Goal: Task Accomplishment & Management: Manage account settings

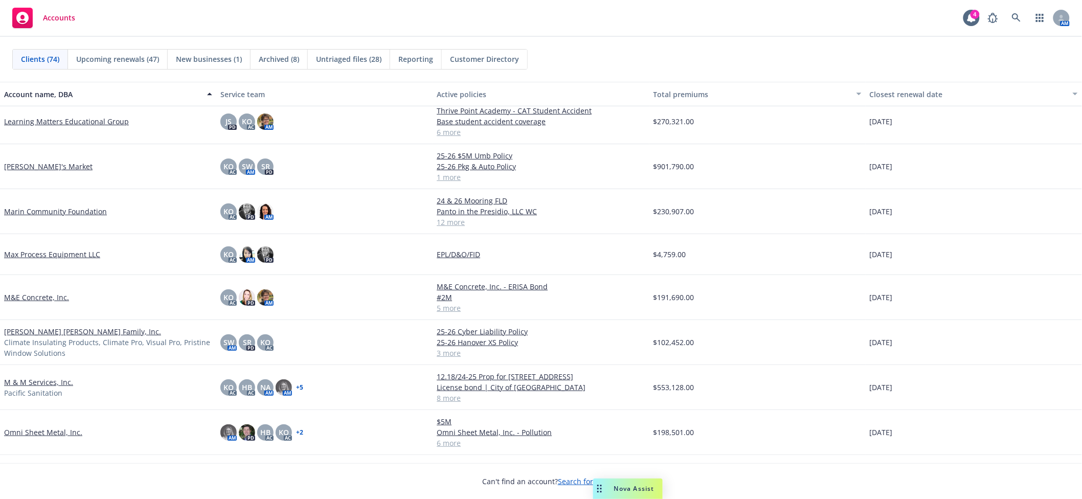
scroll to position [1545, 0]
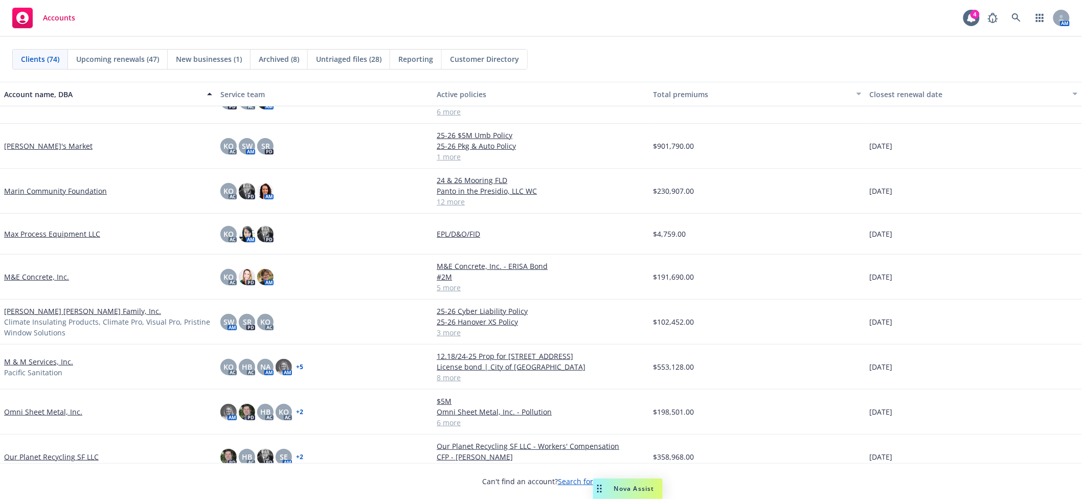
click at [70, 312] on link "Miller Dobbins Family, Inc." at bounding box center [82, 311] width 157 height 11
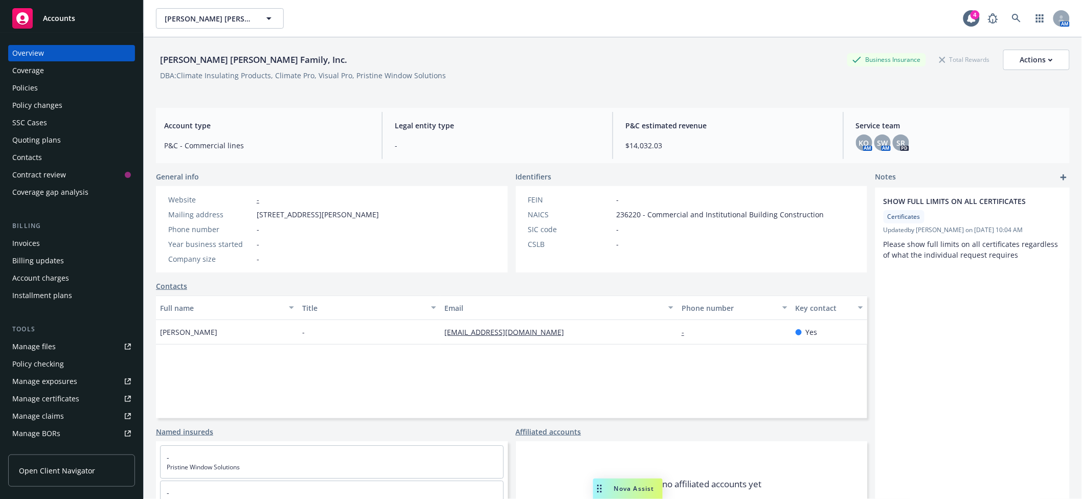
click at [58, 345] on link "Manage files" at bounding box center [71, 346] width 127 height 16
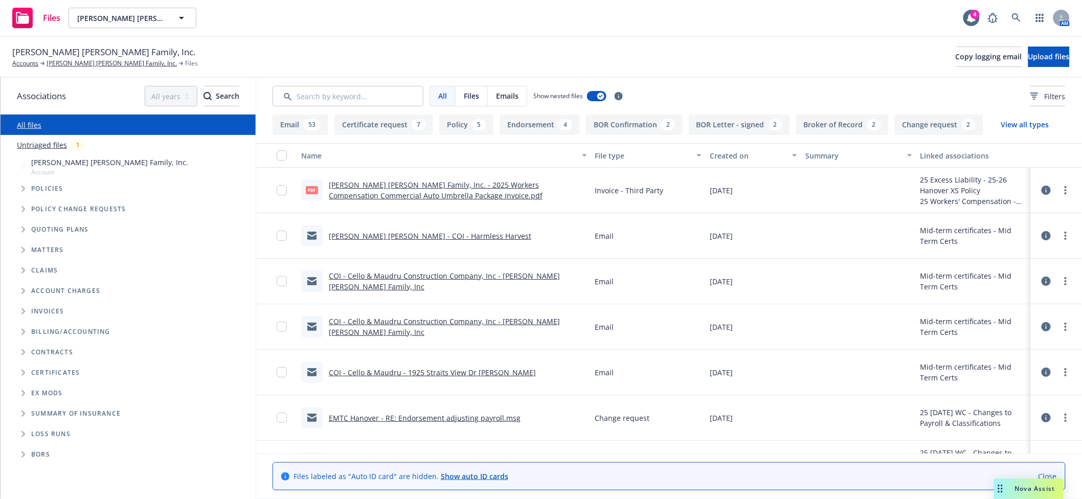
click at [21, 376] on icon "Folder Tree Example" at bounding box center [23, 373] width 4 height 6
click at [26, 387] on span "Folder Tree Example" at bounding box center [31, 391] width 16 height 16
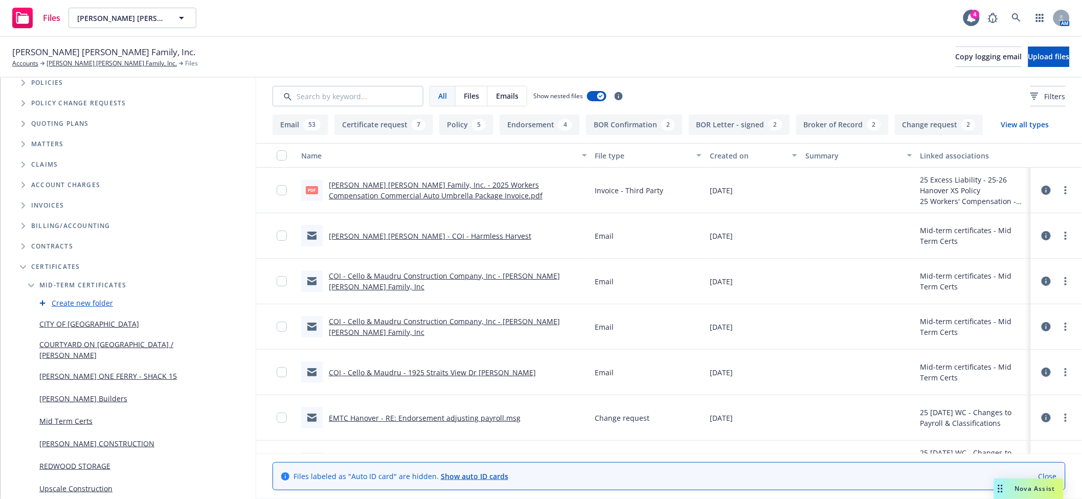
scroll to position [181, 0]
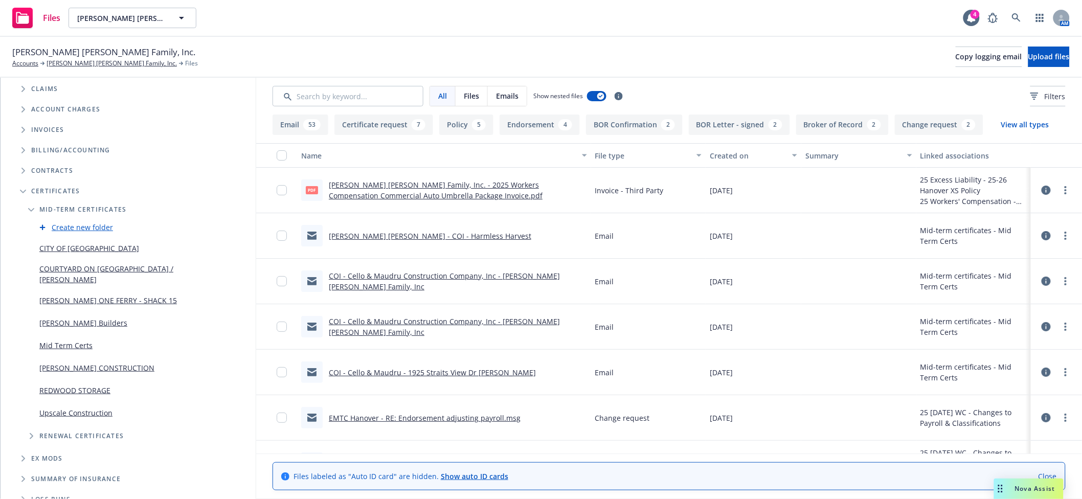
click at [79, 341] on link "Mid Term Certs" at bounding box center [65, 345] width 53 height 11
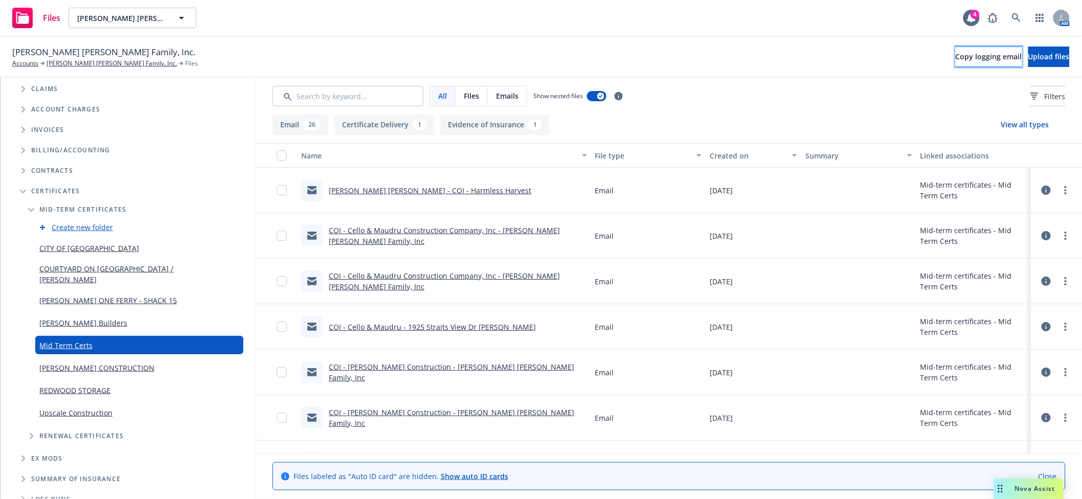
click at [955, 56] on span "Copy logging email" at bounding box center [988, 57] width 66 height 10
click at [955, 54] on span "Copy logging email" at bounding box center [988, 57] width 66 height 10
click at [955, 60] on span "Copy logging email" at bounding box center [988, 57] width 66 height 10
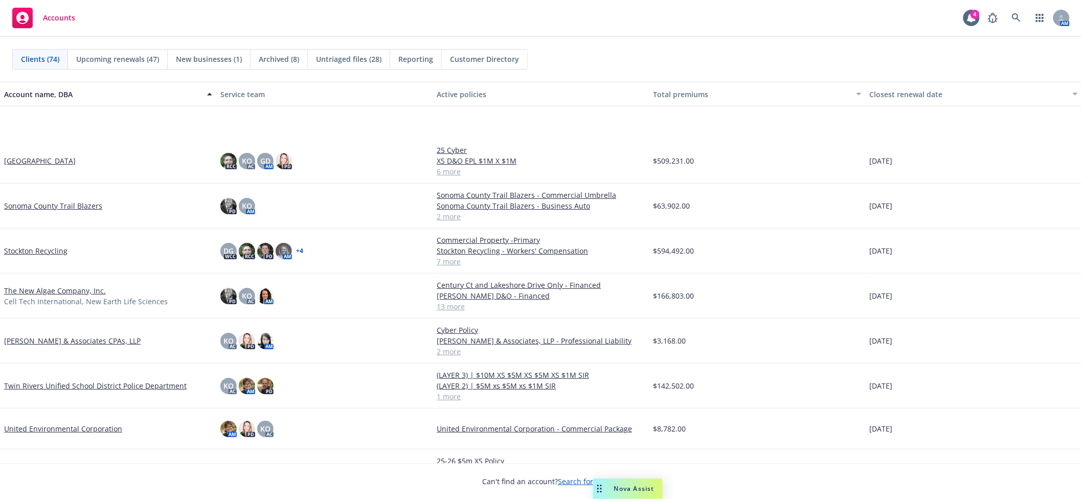
scroll to position [2674, 0]
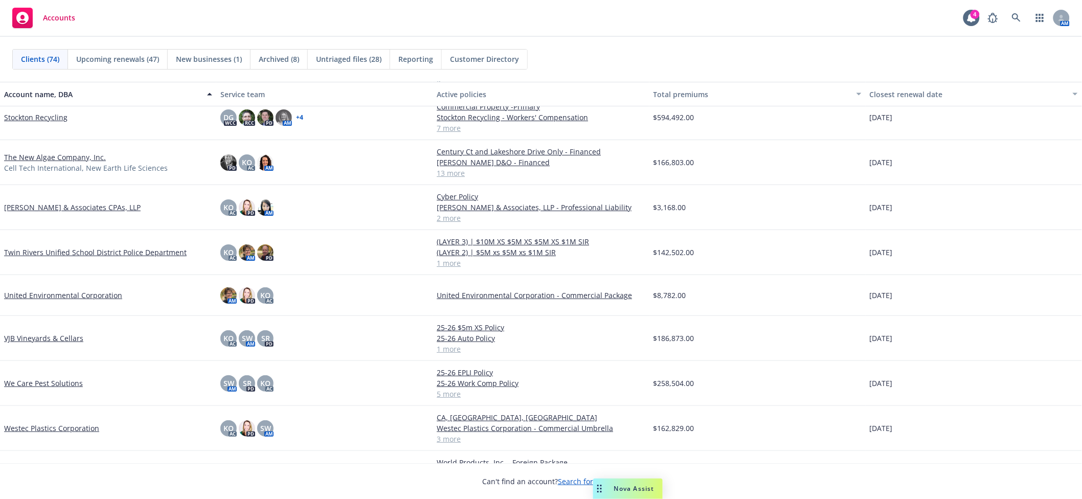
click at [35, 423] on link "Westec Plastics Corporation" at bounding box center [51, 428] width 95 height 11
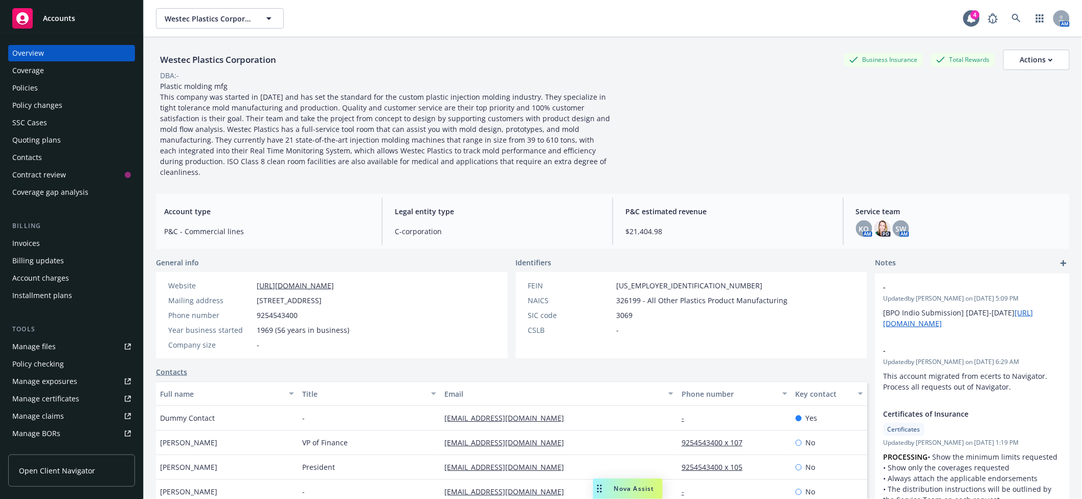
click at [43, 82] on div "Policies" at bounding box center [71, 88] width 119 height 16
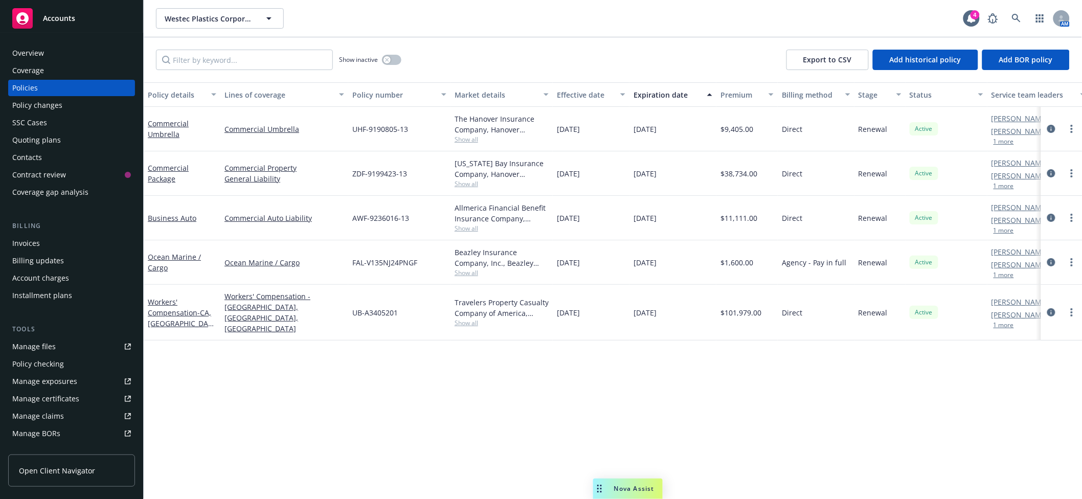
click at [53, 53] on div "Overview" at bounding box center [71, 53] width 119 height 16
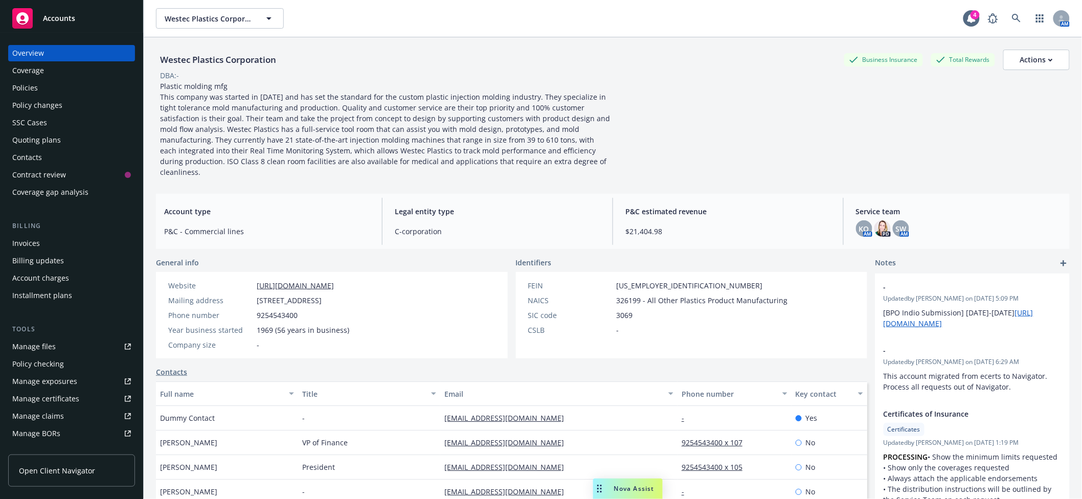
click at [42, 88] on div "Policies" at bounding box center [71, 88] width 119 height 16
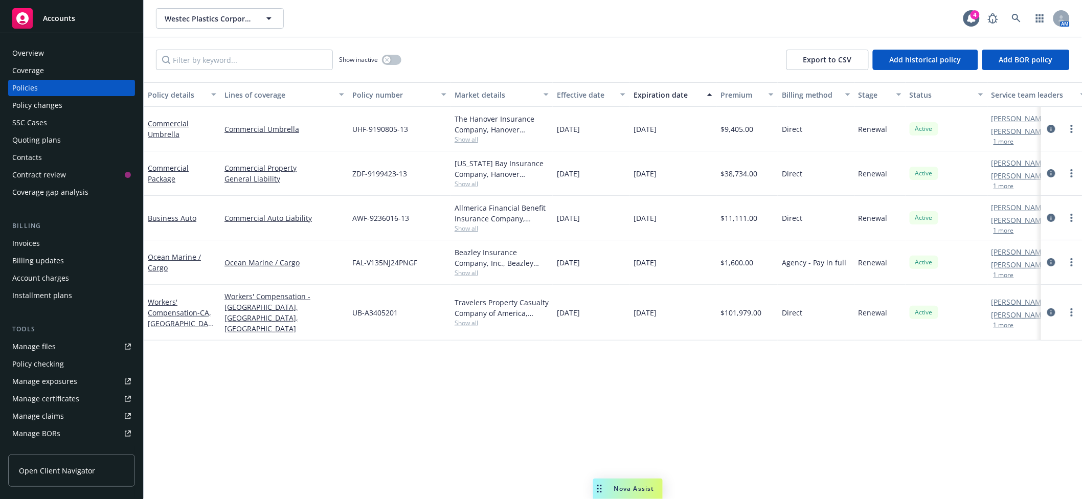
click at [47, 53] on div "Overview" at bounding box center [71, 53] width 119 height 16
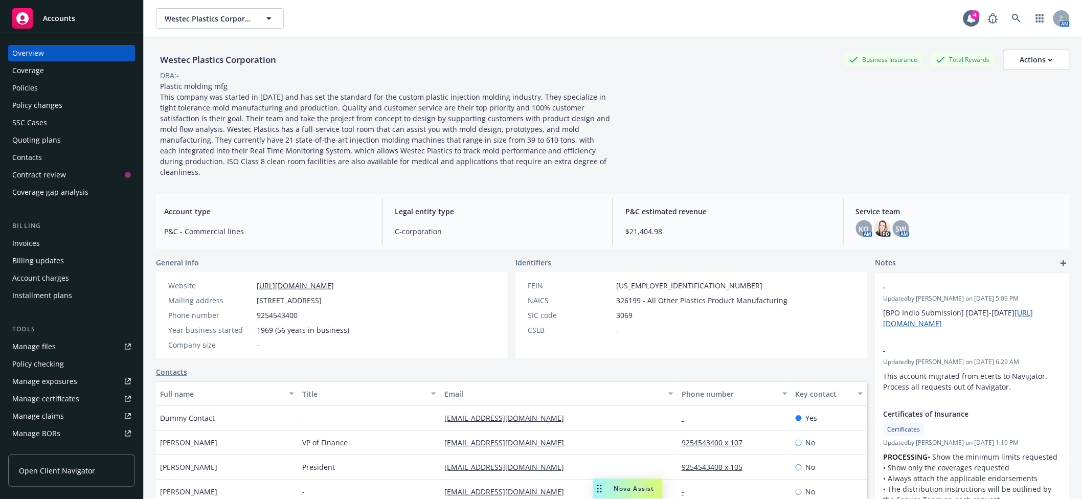
click at [45, 96] on div "Overview Coverage Policies Policy changes SSC Cases Quoting plans Contacts Cont…" at bounding box center [71, 122] width 127 height 155
click at [45, 94] on div "Policies" at bounding box center [71, 88] width 119 height 16
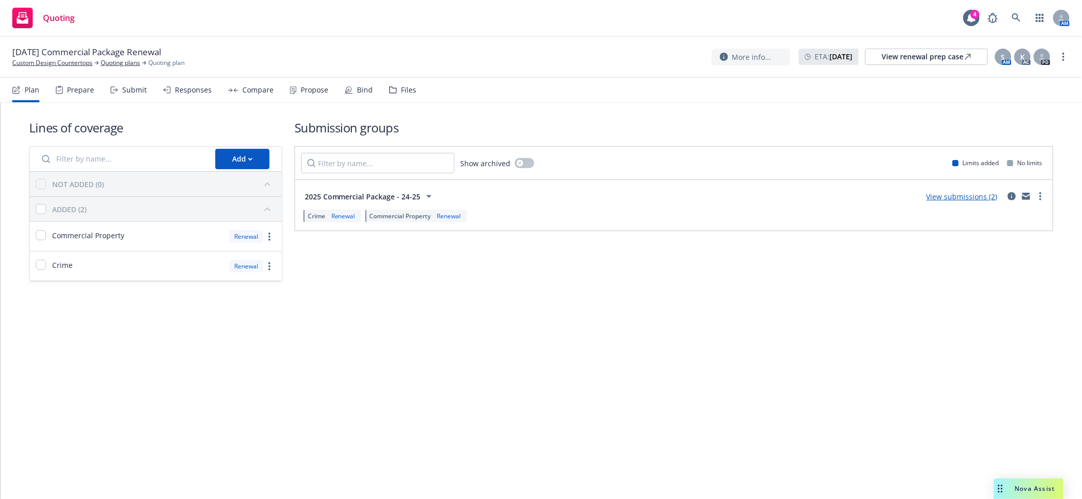
click at [143, 86] on div "Submit" at bounding box center [134, 90] width 25 height 8
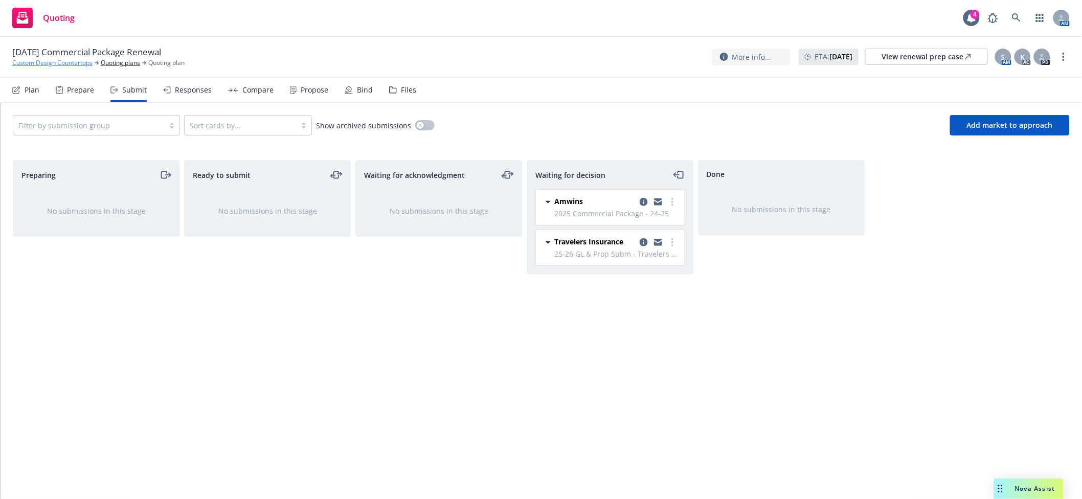
click at [73, 66] on link "Custom Design Countertops" at bounding box center [52, 62] width 80 height 9
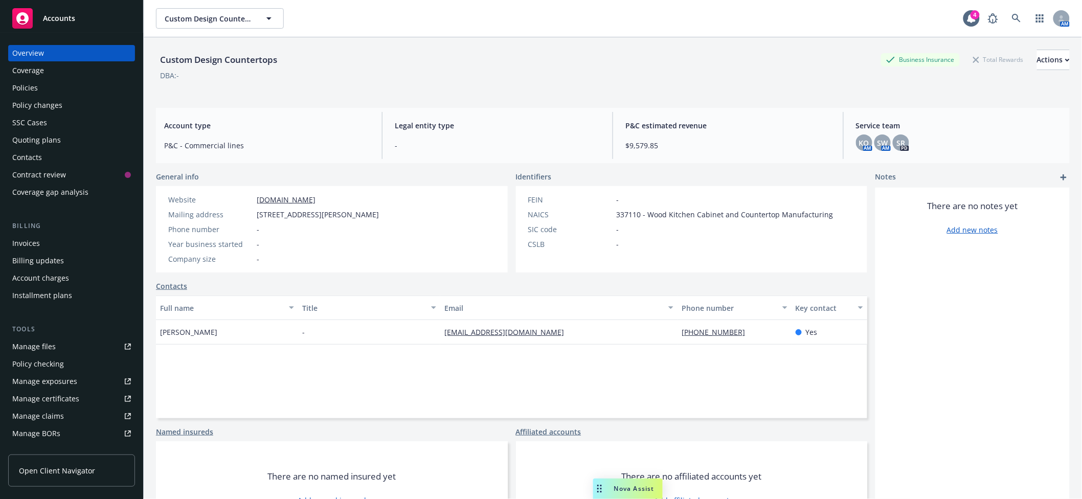
click at [71, 94] on div "Policies" at bounding box center [71, 88] width 119 height 16
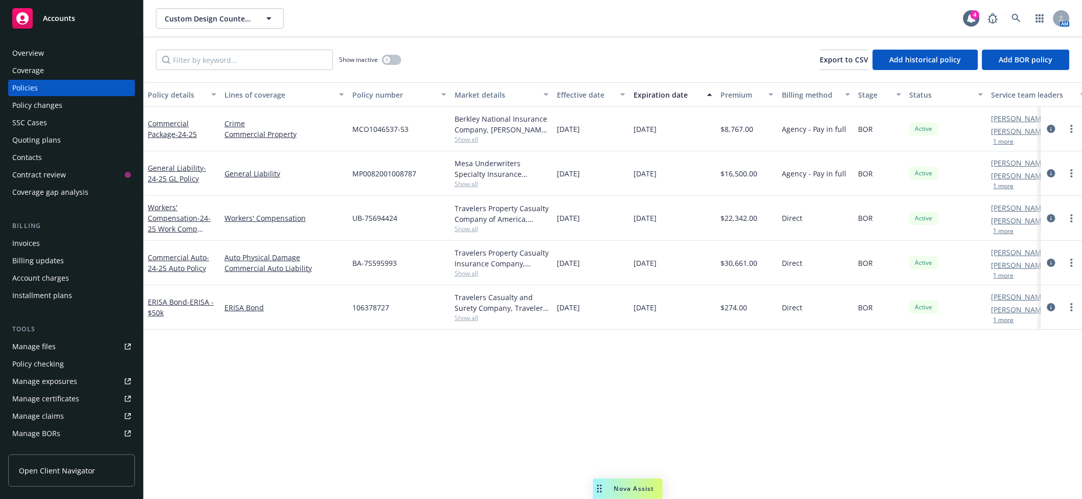
click at [466, 139] on span "Show all" at bounding box center [501, 139] width 94 height 9
click at [97, 20] on div "Accounts" at bounding box center [71, 18] width 119 height 20
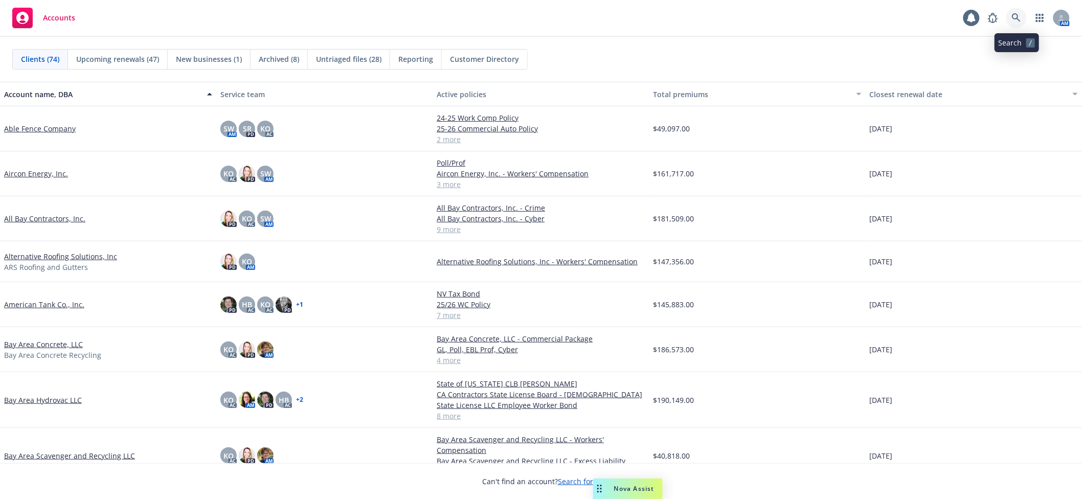
click at [1018, 17] on icon at bounding box center [1016, 17] width 9 height 9
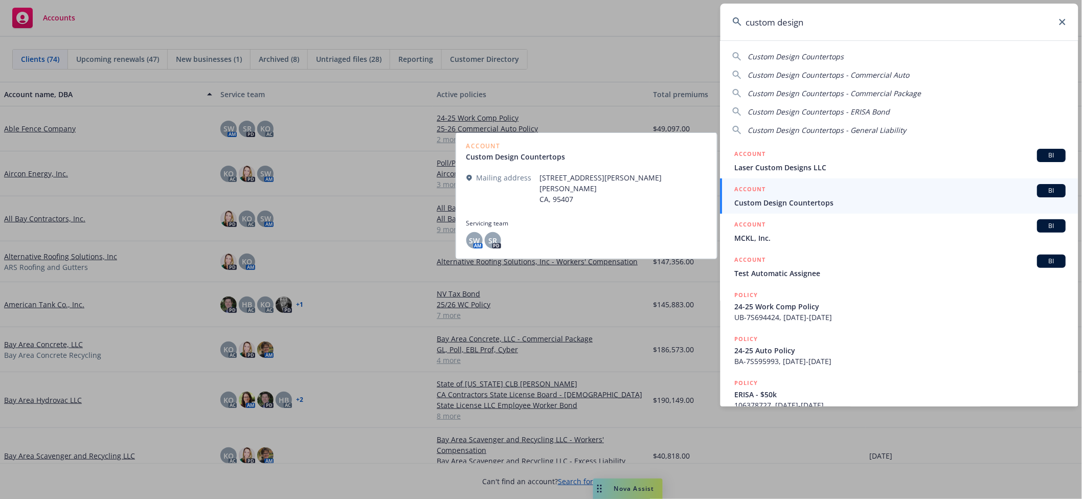
type input "custom design"
click at [861, 194] on div "ACCOUNT BI" at bounding box center [900, 190] width 331 height 13
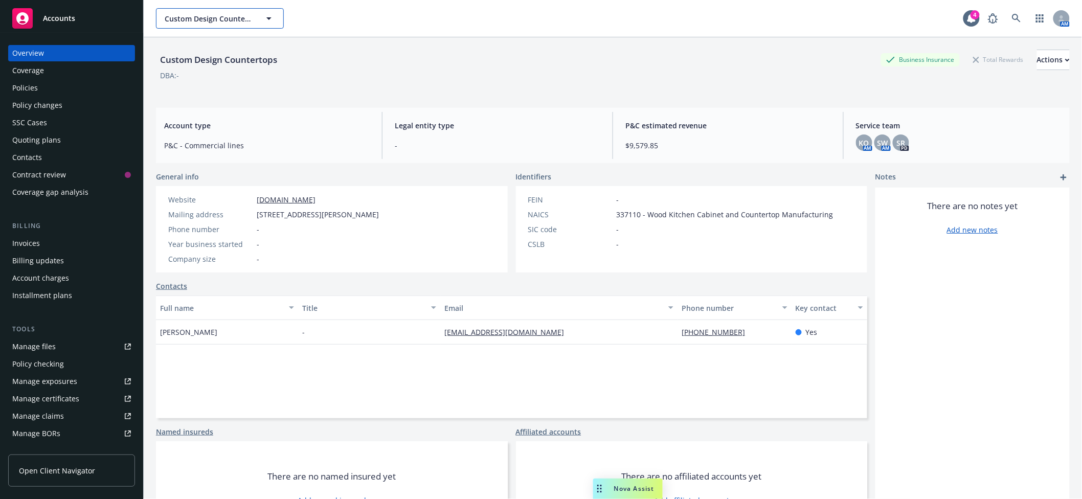
click at [184, 26] on button "Custom Design Countertops" at bounding box center [220, 18] width 128 height 20
type input "pestoni"
click at [74, 12] on div "Accounts" at bounding box center [71, 18] width 119 height 20
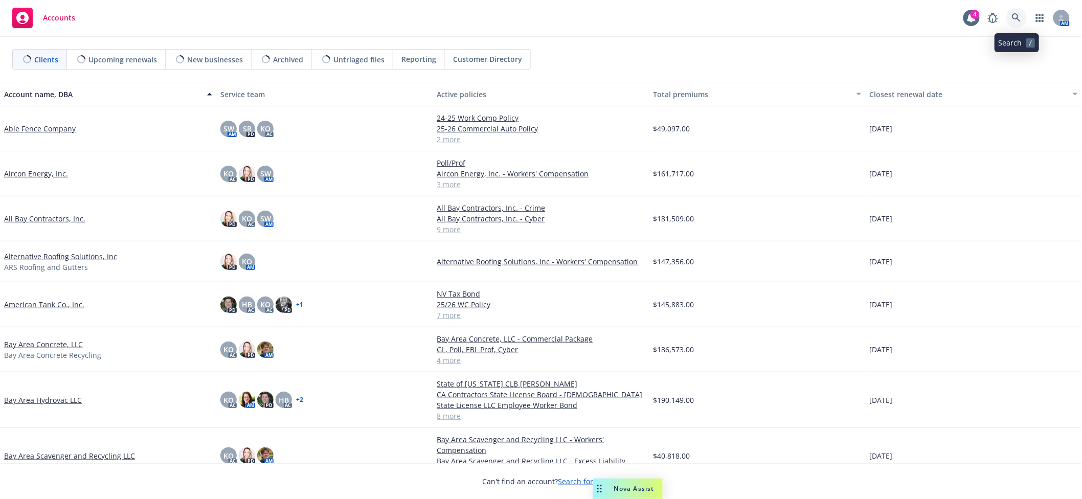
click at [1018, 15] on icon at bounding box center [1016, 17] width 9 height 9
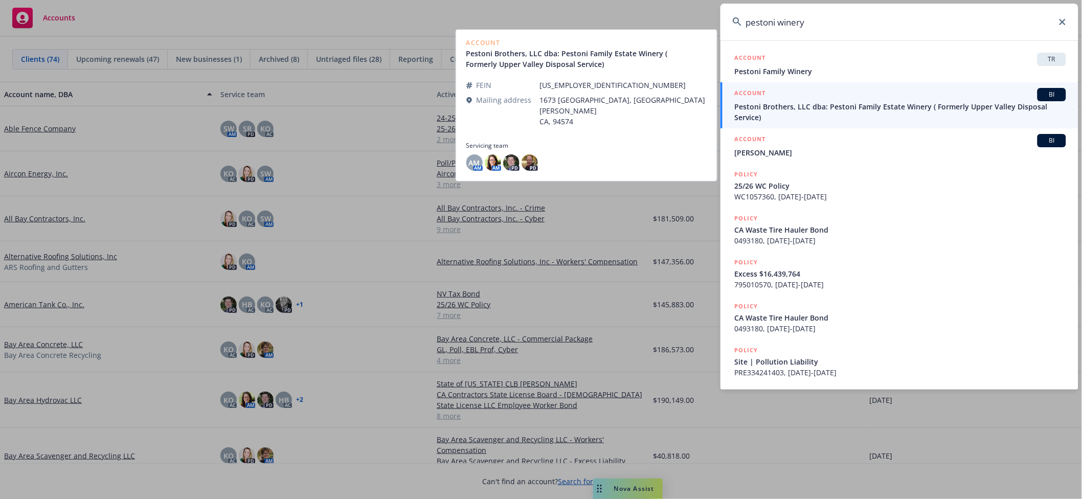
type input "pestoni winery"
click at [844, 108] on span "Pestoni Brothers, LLC dba: Pestoni Family Estate Winery ( Formerly Upper Valley…" at bounding box center [900, 111] width 331 height 21
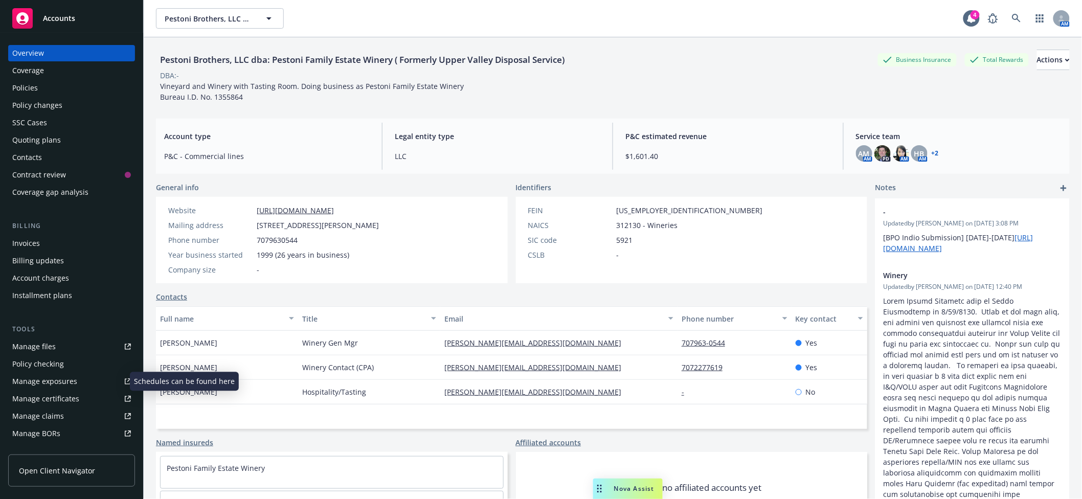
click at [48, 386] on div "Manage exposures" at bounding box center [44, 381] width 65 height 16
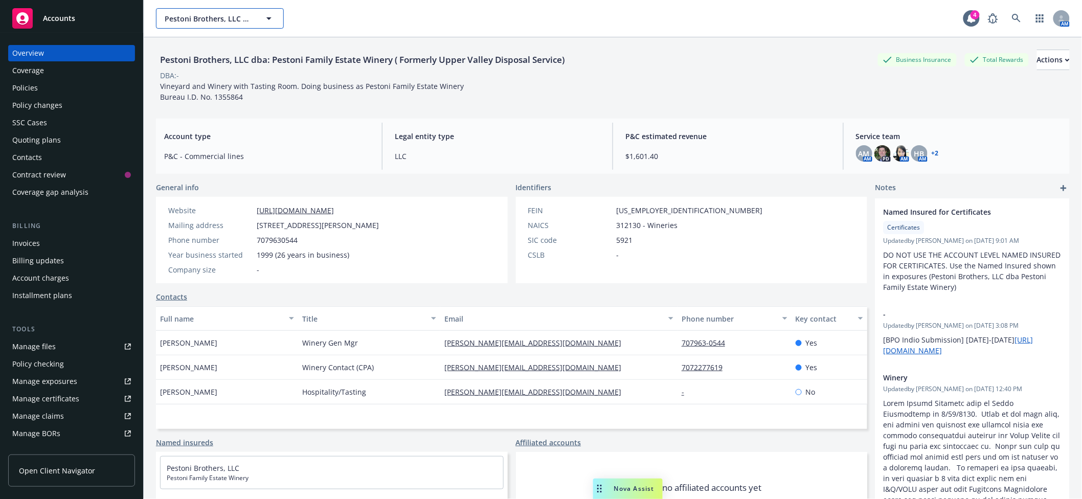
click at [195, 18] on span "Pestoni Brothers, LLC dba: Pestoni Family Estate Winery ( Formerly Upper Valley…" at bounding box center [209, 18] width 88 height 11
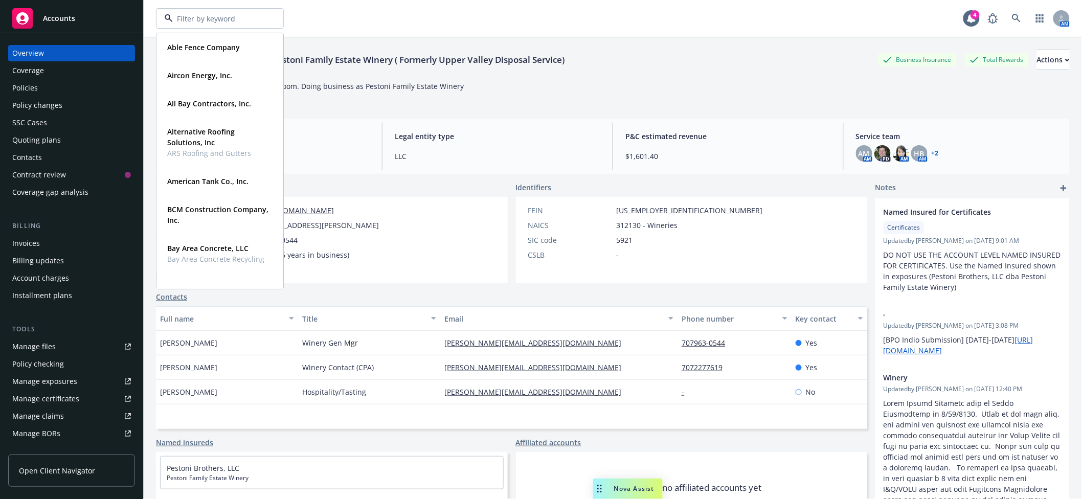
type input "a"
type input "lawrence wine"
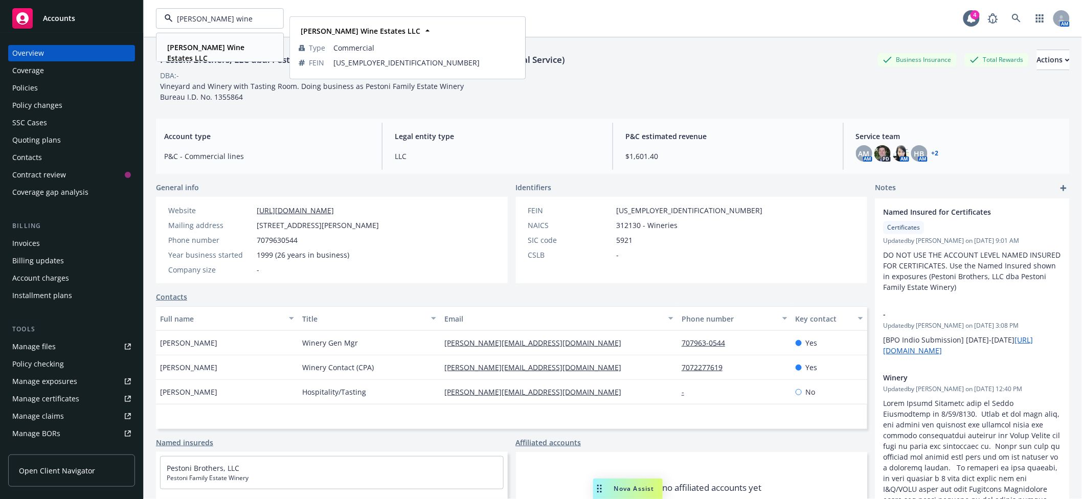
click at [185, 44] on strong "Lawrence Wine Estates LLC" at bounding box center [205, 52] width 77 height 20
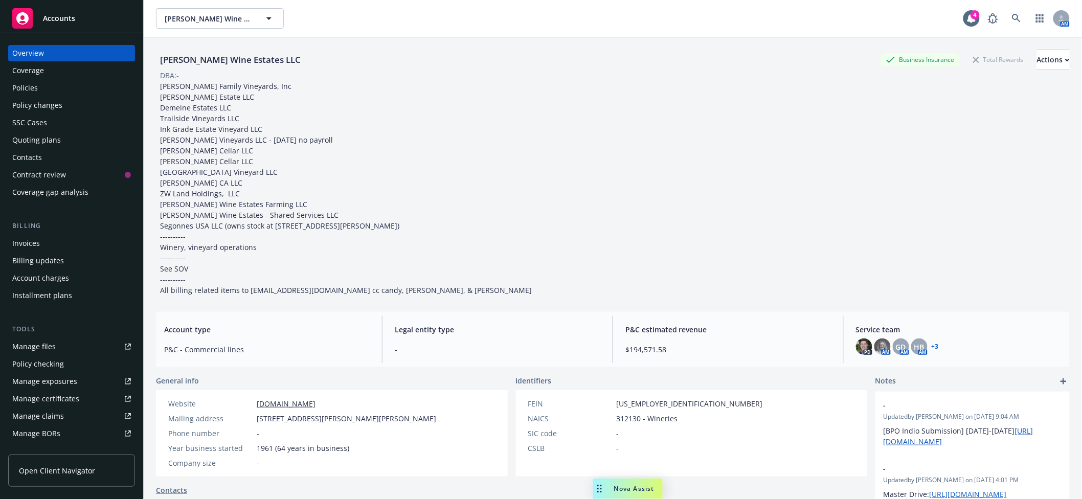
click at [36, 343] on div "Manage files" at bounding box center [33, 346] width 43 height 16
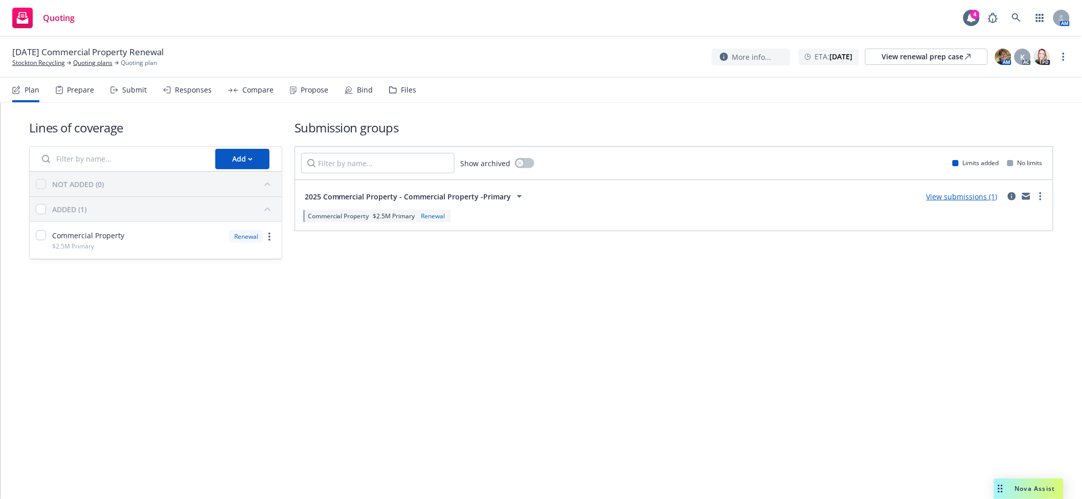
click at [124, 86] on div "Submit" at bounding box center [134, 90] width 25 height 8
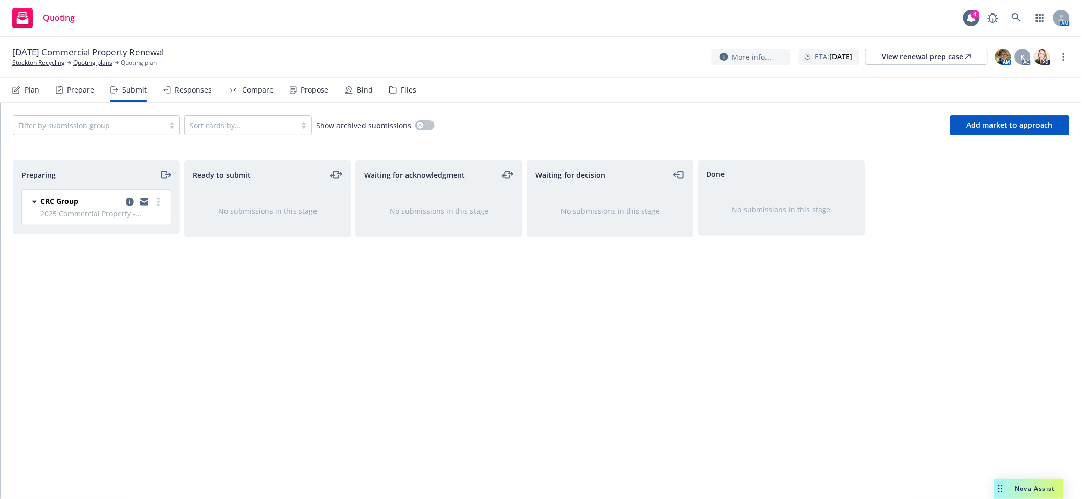
click at [19, 89] on icon at bounding box center [16, 90] width 8 height 8
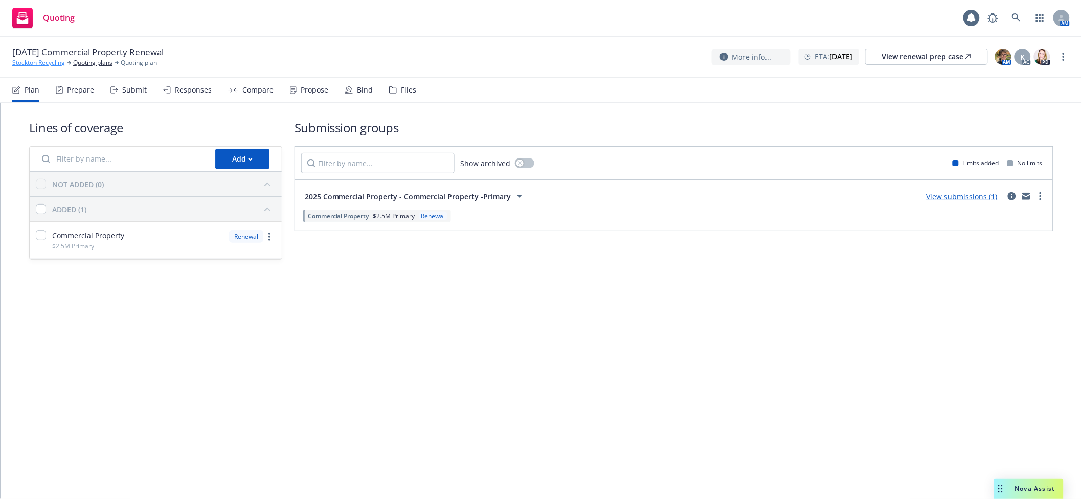
click at [44, 62] on link "Stockton Recycling" at bounding box center [38, 62] width 53 height 9
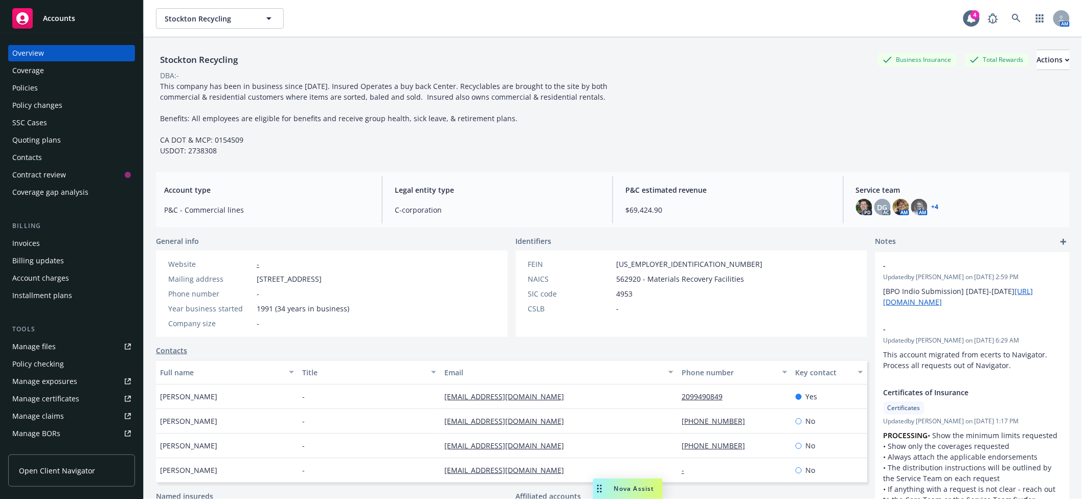
click at [43, 134] on div "Quoting plans" at bounding box center [36, 140] width 49 height 16
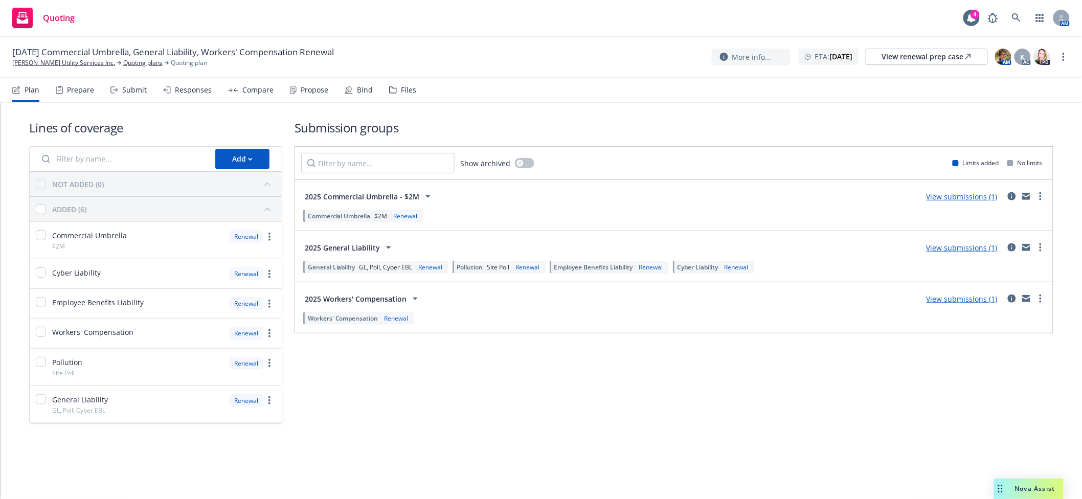
click at [132, 97] on div "Submit" at bounding box center [128, 90] width 36 height 25
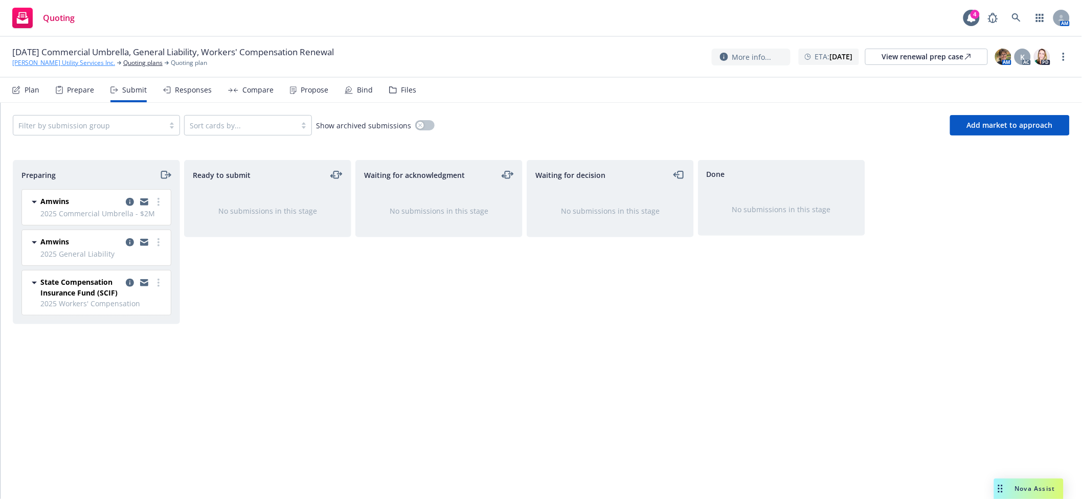
click at [26, 65] on link "[PERSON_NAME] Utility Services Inc." at bounding box center [63, 62] width 103 height 9
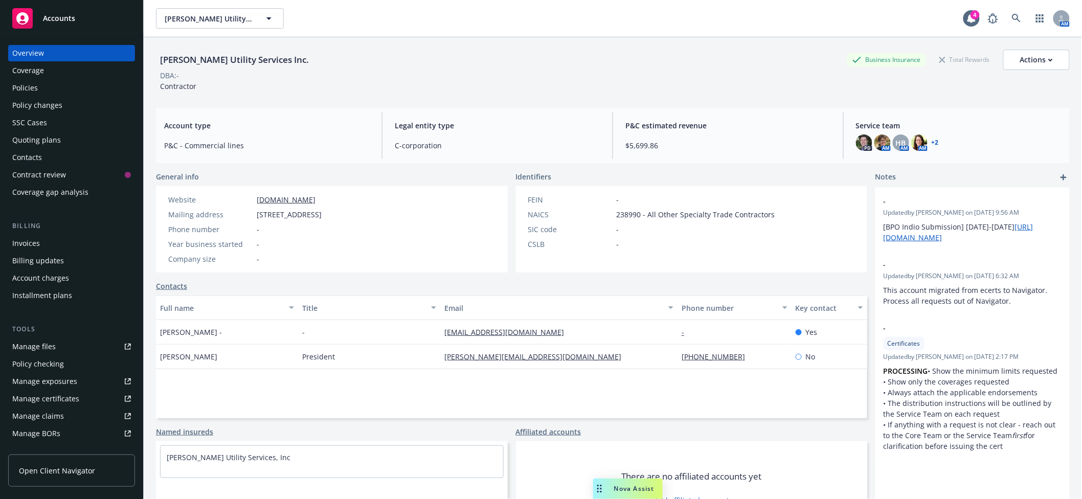
click at [30, 138] on div "Quoting plans" at bounding box center [36, 140] width 49 height 16
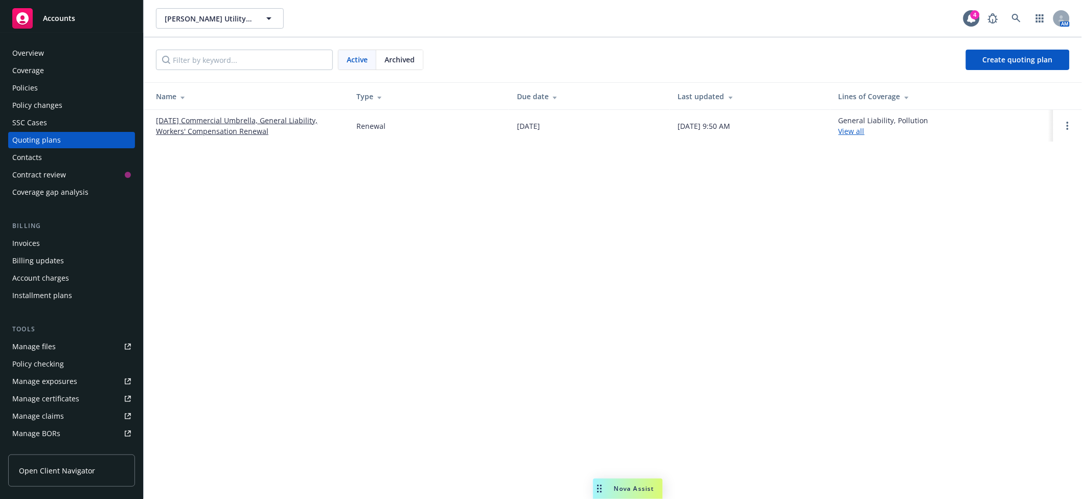
click at [235, 133] on link "[DATE] Commercial Umbrella, General Liability, Workers' Compensation Renewal" at bounding box center [248, 125] width 184 height 21
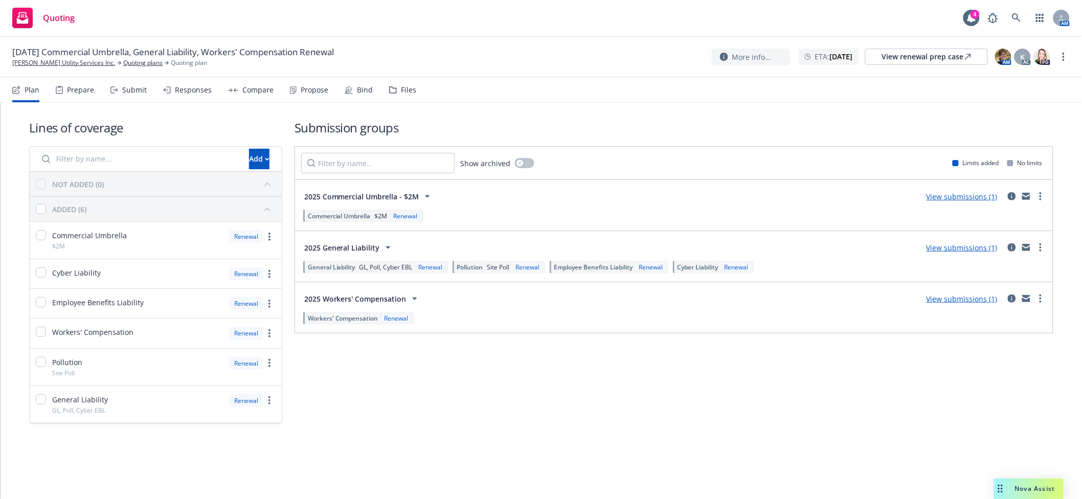
click at [389, 88] on icon at bounding box center [393, 89] width 8 height 7
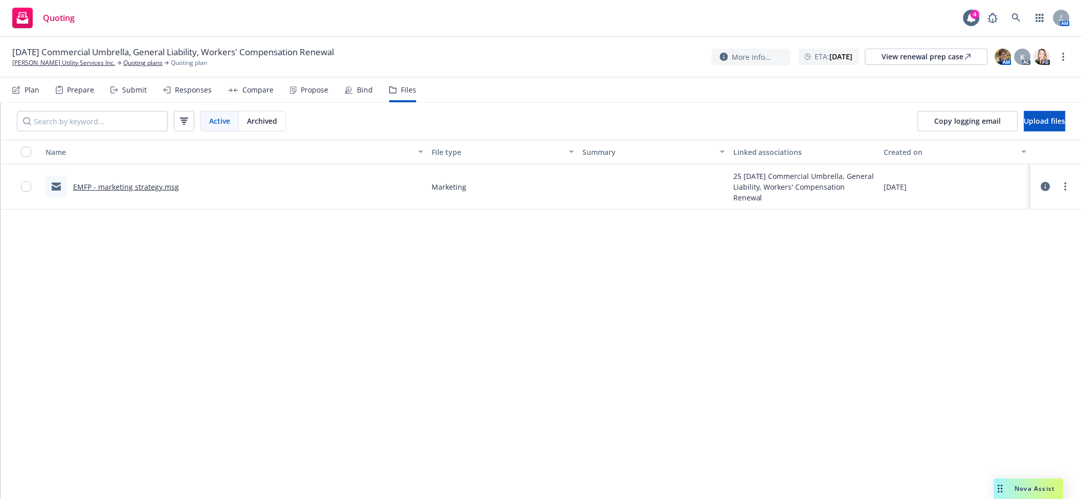
click at [138, 184] on link "EMFP - marketing strategy.msg" at bounding box center [126, 187] width 106 height 10
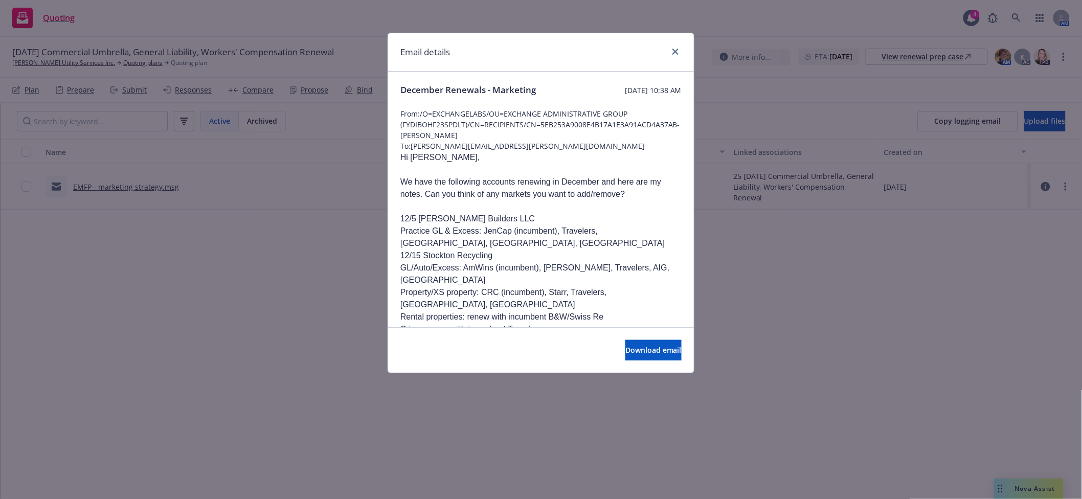
scroll to position [90, 0]
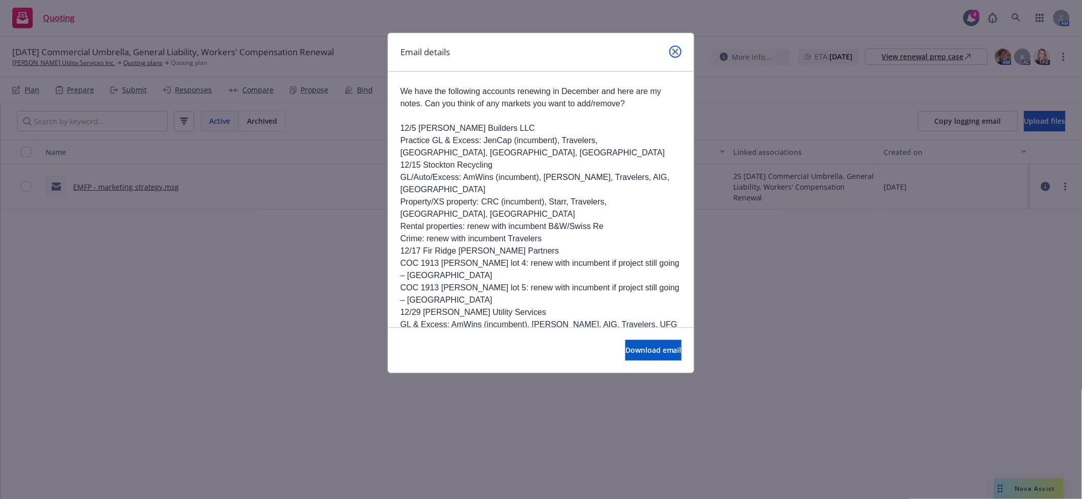
click at [676, 51] on icon "close" at bounding box center [675, 52] width 6 height 6
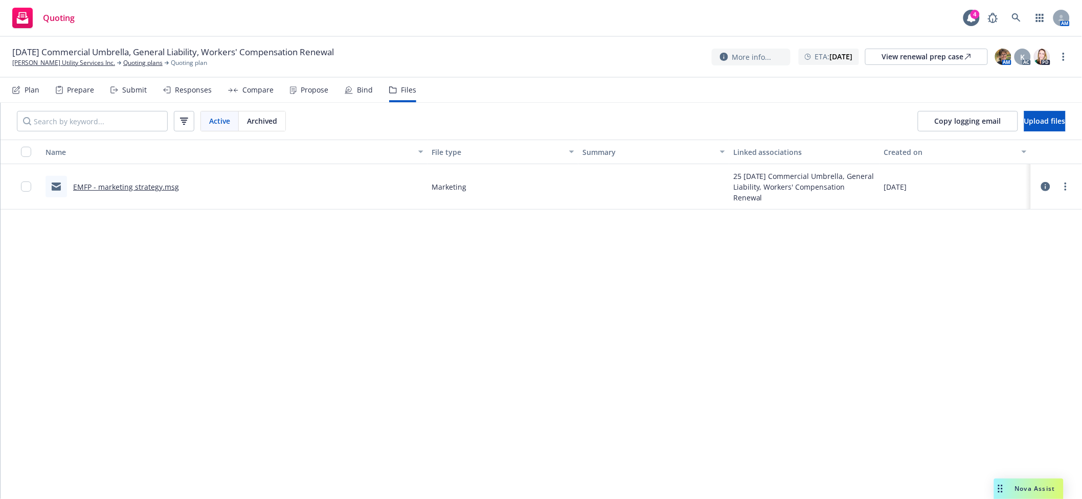
click at [29, 93] on div "Plan" at bounding box center [32, 90] width 15 height 8
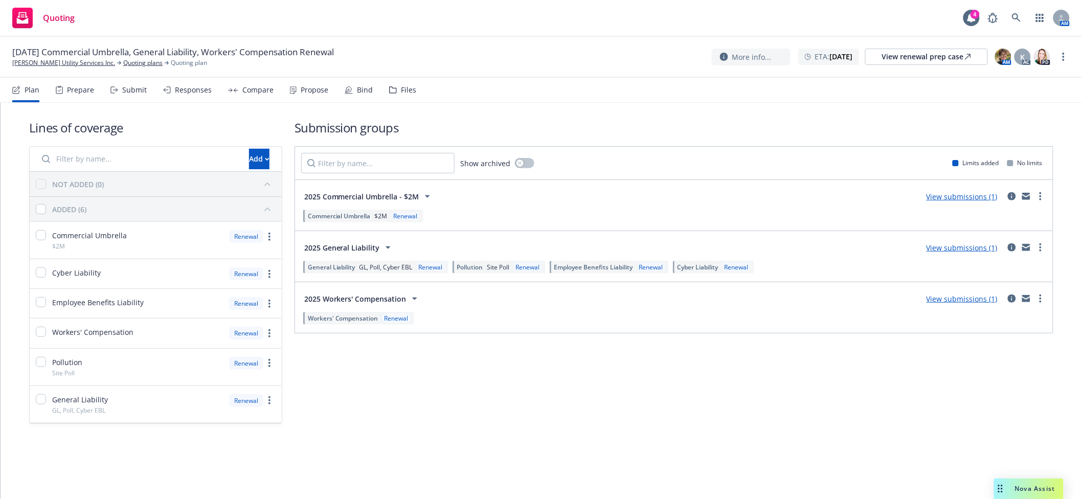
click at [355, 270] on span "General Liability" at bounding box center [332, 267] width 48 height 9
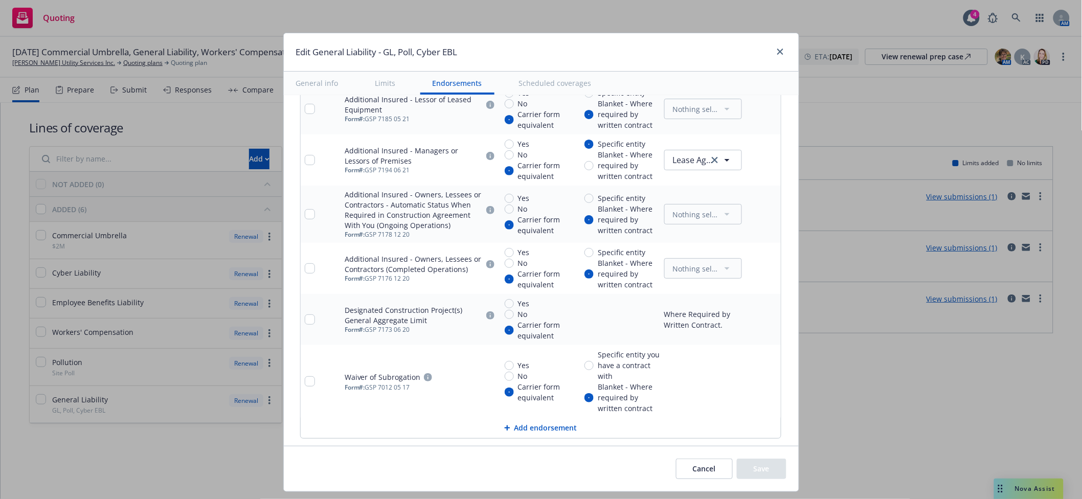
scroll to position [1454, 0]
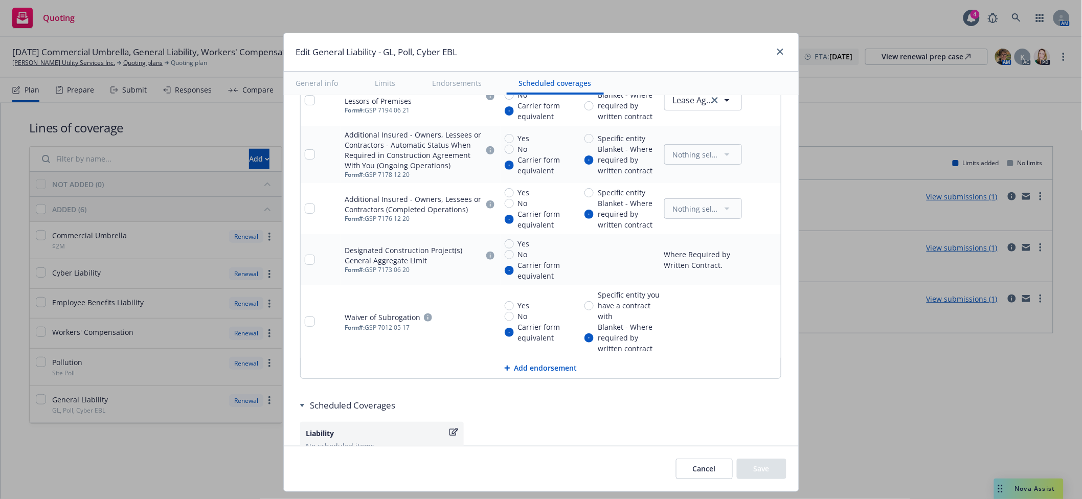
type textarea "x"
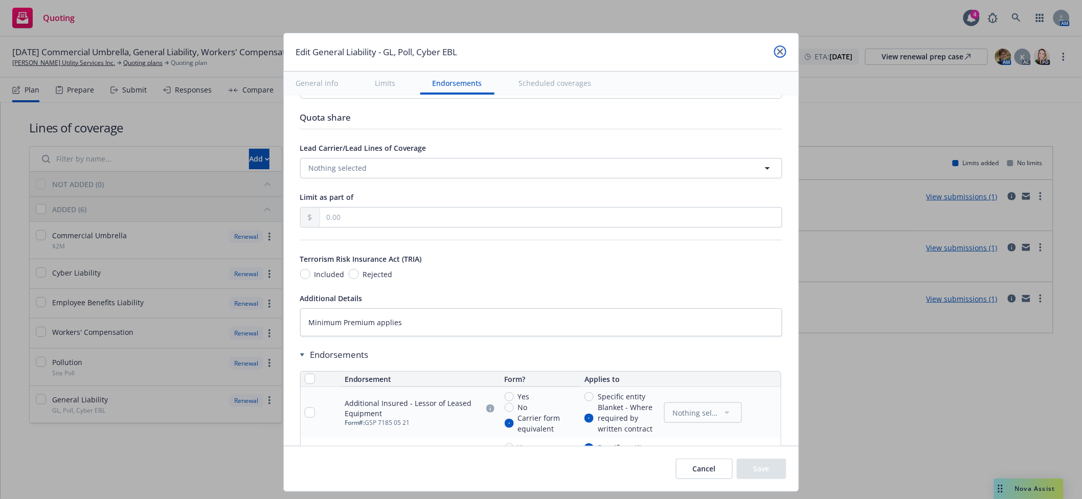
click at [782, 54] on icon "close" at bounding box center [780, 52] width 6 height 6
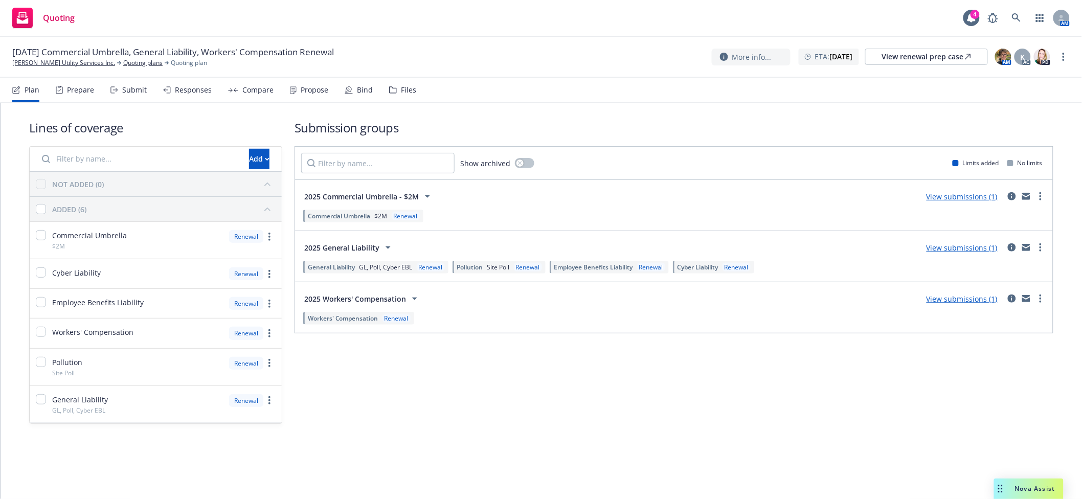
click at [361, 322] on span "Workers' Compensation" at bounding box center [343, 318] width 71 height 9
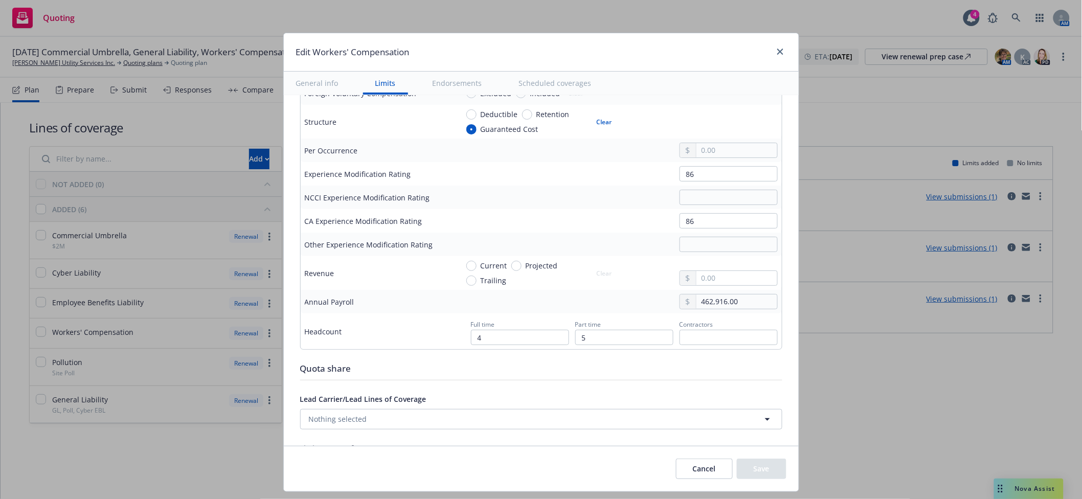
scroll to position [454, 0]
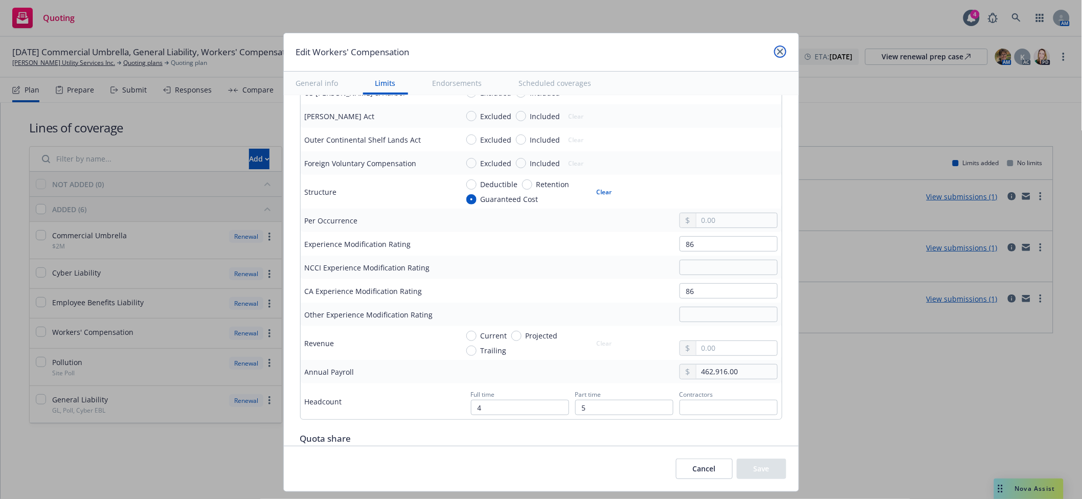
click at [778, 54] on icon "close" at bounding box center [780, 52] width 6 height 6
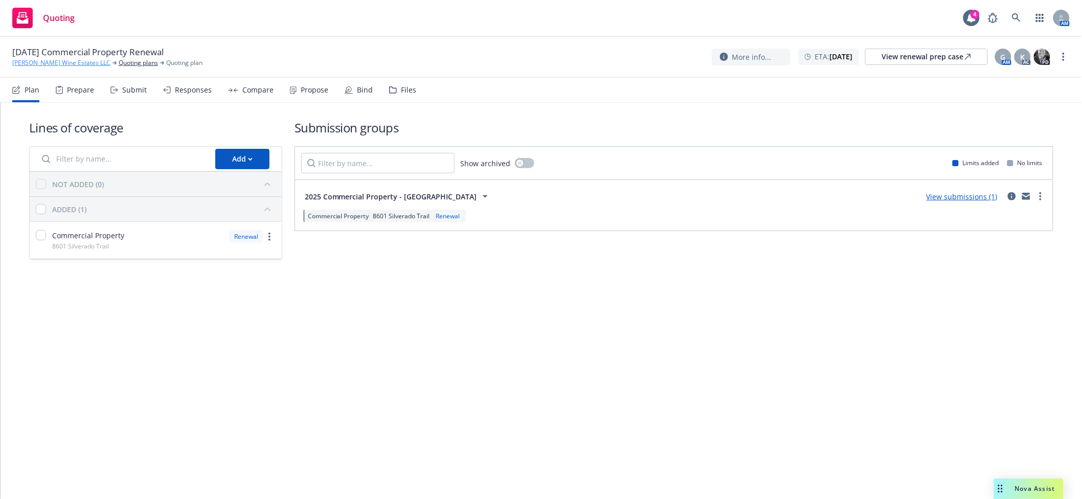
click at [76, 64] on link "[PERSON_NAME] Wine Estates LLC" at bounding box center [61, 62] width 98 height 9
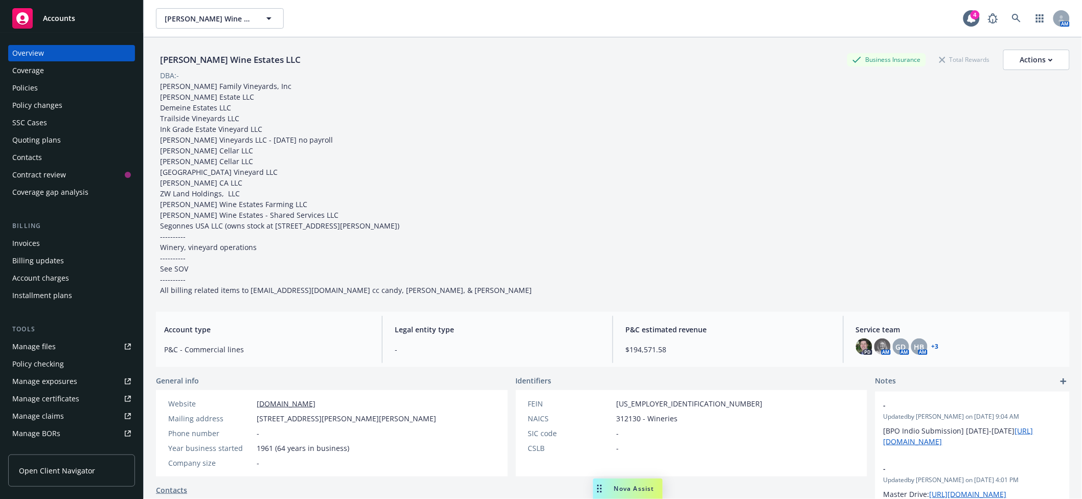
click at [53, 89] on div "Policies" at bounding box center [71, 88] width 119 height 16
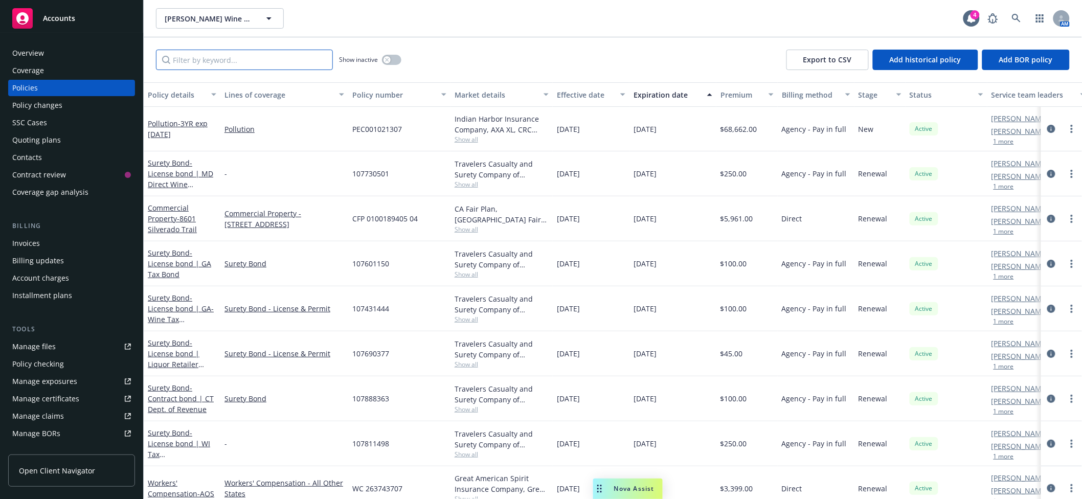
click at [283, 62] on input "Filter by keyword..." at bounding box center [244, 60] width 177 height 20
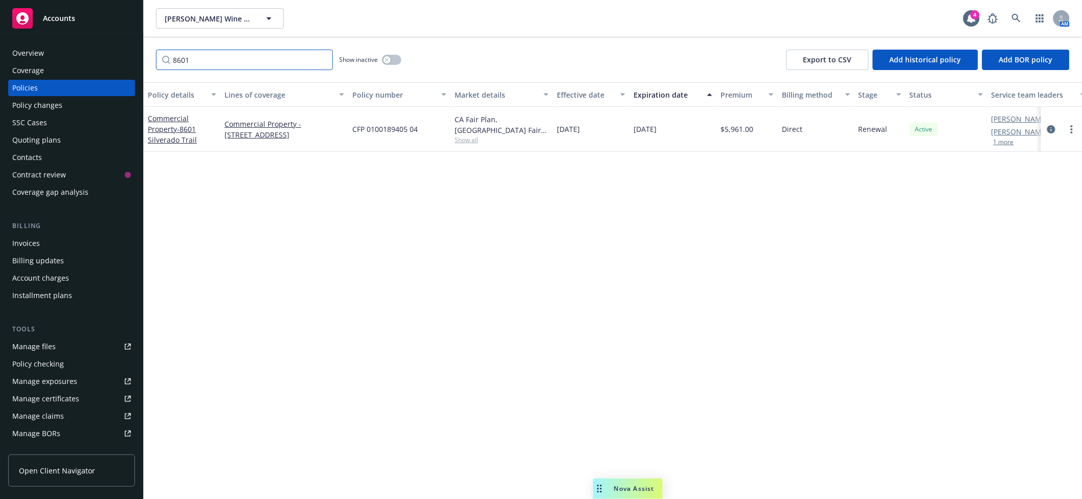
type input "8601"
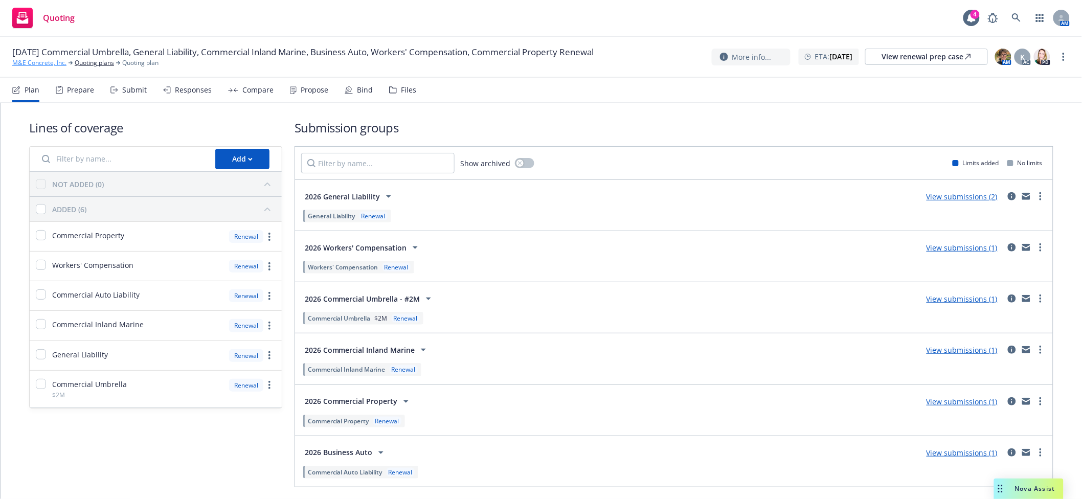
click at [53, 61] on link "M&E Concrete, Inc." at bounding box center [39, 62] width 54 height 9
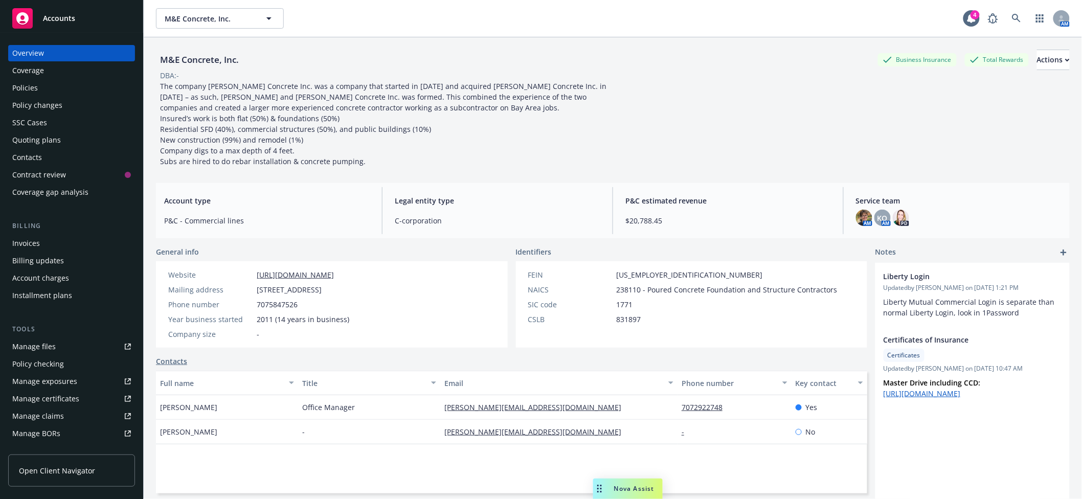
click at [48, 142] on div "Quoting plans" at bounding box center [36, 140] width 49 height 16
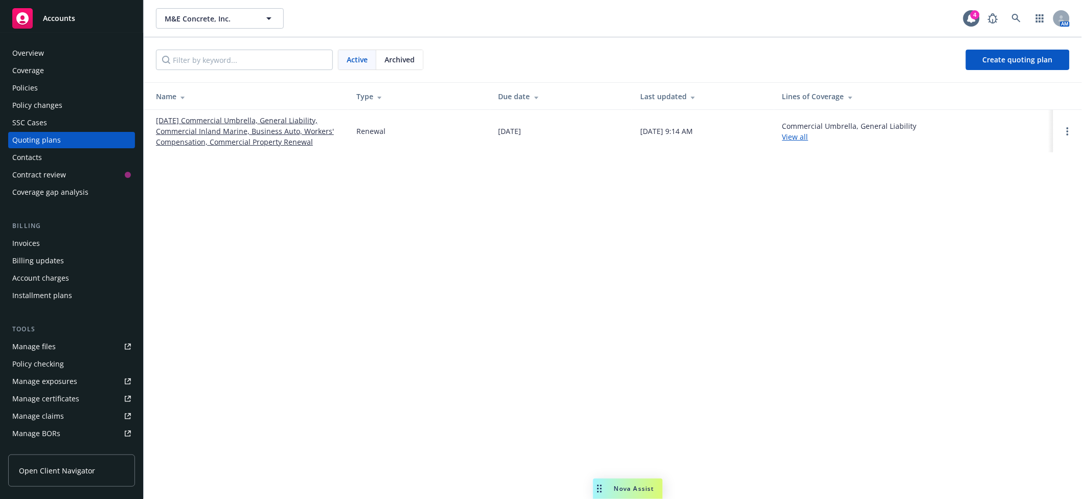
click at [189, 132] on link "[DATE] Commercial Umbrella, General Liability, Commercial Inland Marine, Busine…" at bounding box center [248, 131] width 184 height 32
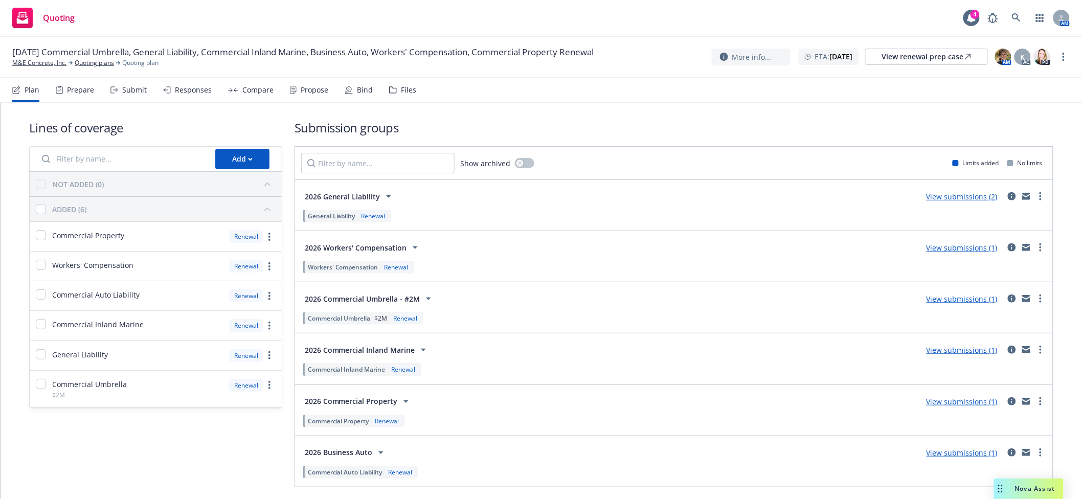
click at [314, 220] on span "General Liability" at bounding box center [332, 216] width 48 height 9
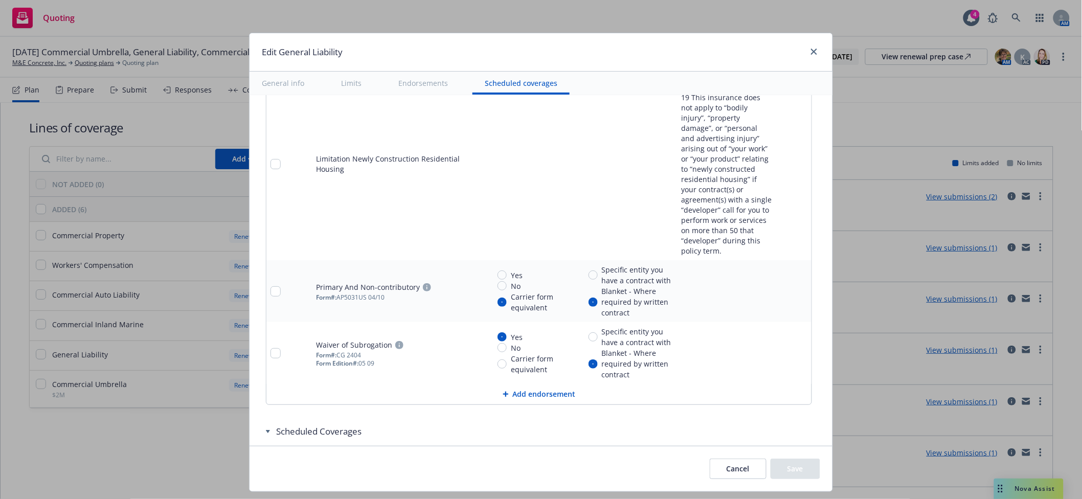
scroll to position [2157, 0]
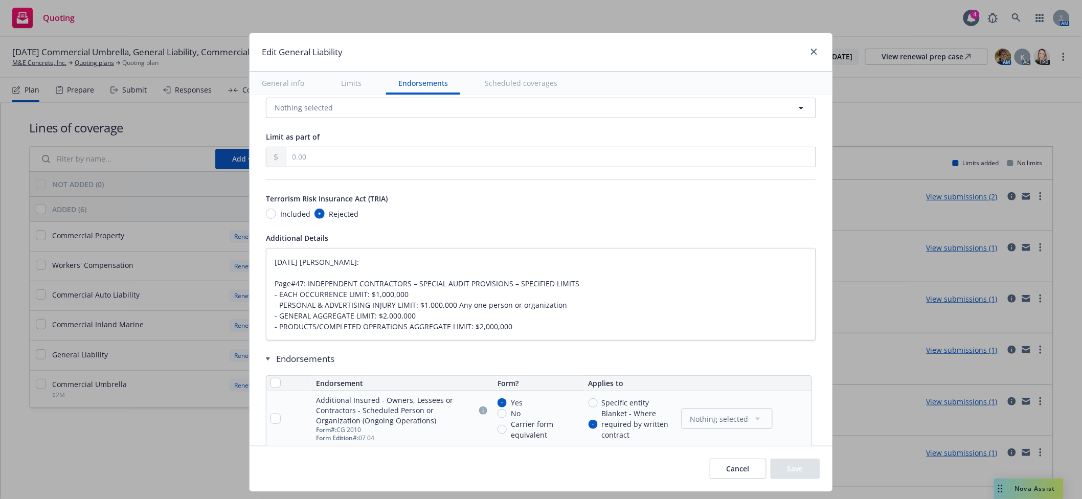
type textarea "x"
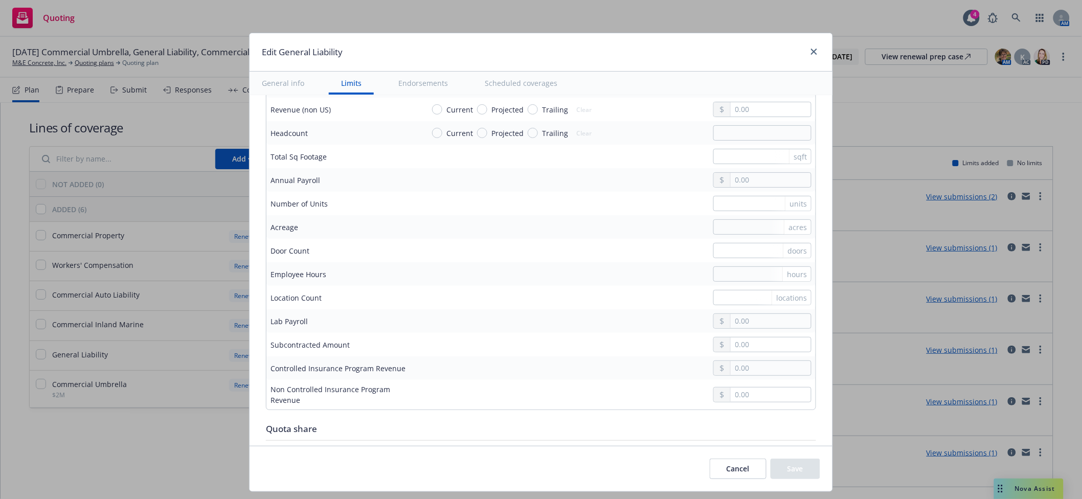
scroll to position [793, 0]
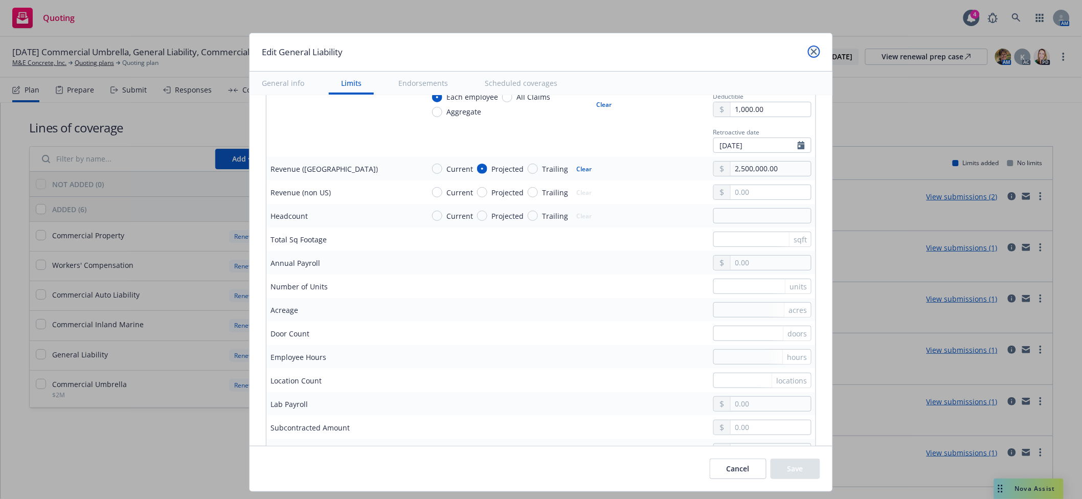
click at [814, 51] on icon "close" at bounding box center [814, 52] width 6 height 6
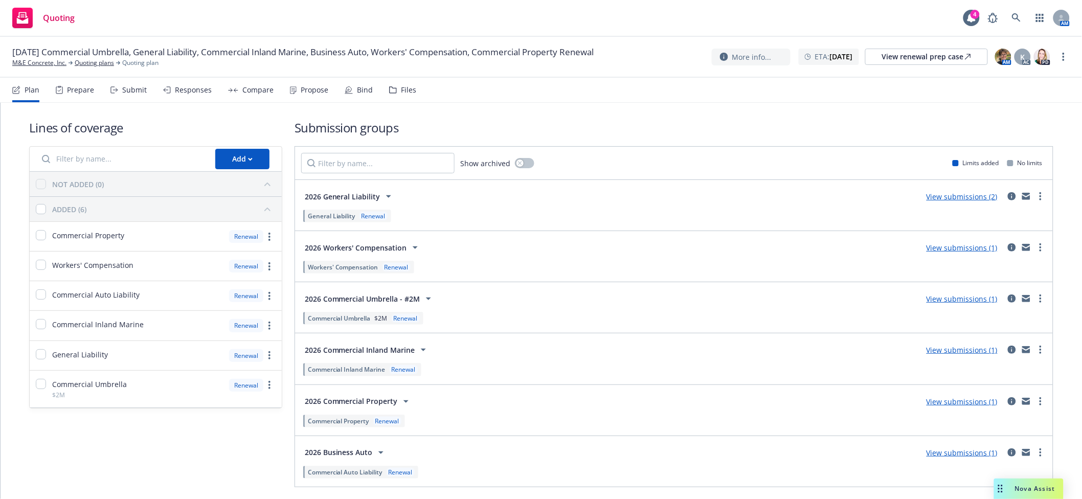
click at [325, 320] on span "Commercial Umbrella" at bounding box center [339, 318] width 63 height 9
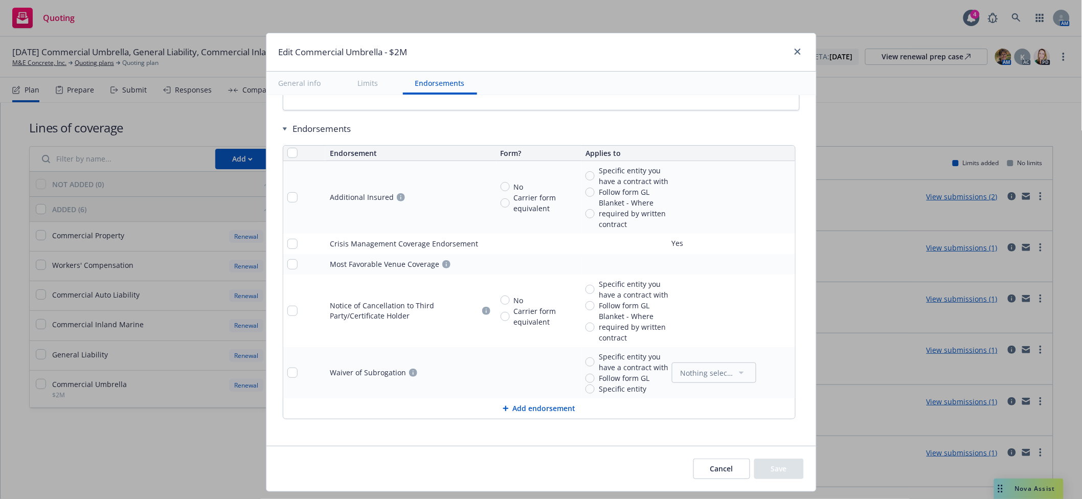
scroll to position [813, 0]
click at [796, 51] on icon "close" at bounding box center [797, 52] width 6 height 6
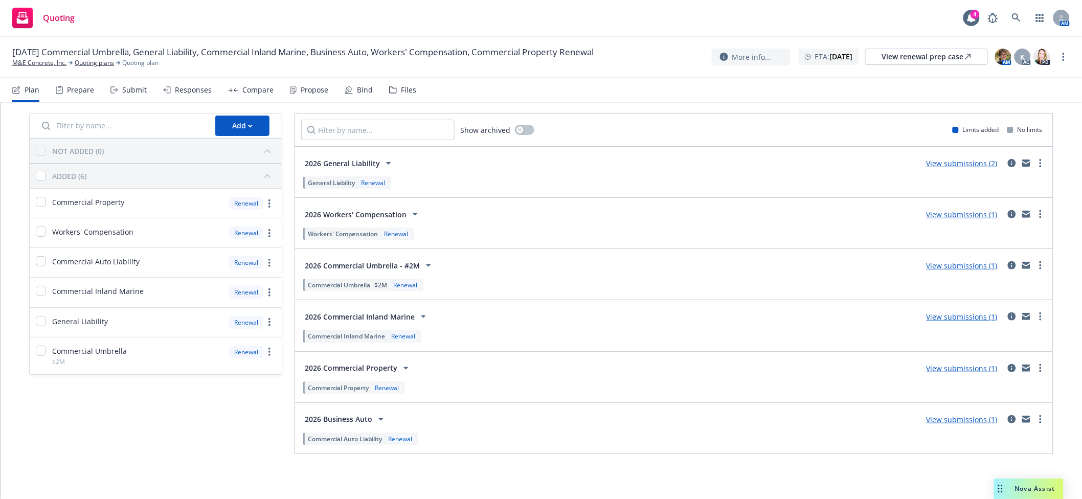
scroll to position [0, 0]
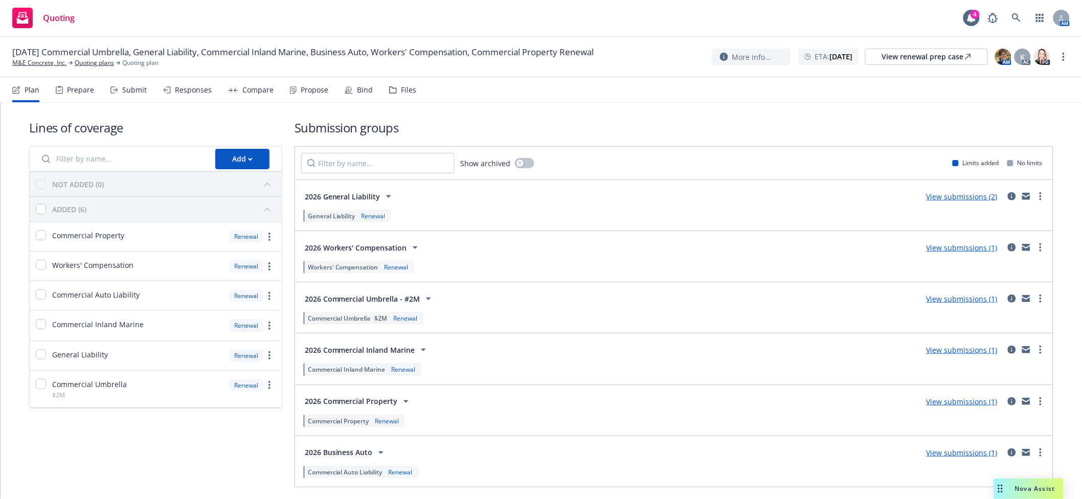
click at [347, 264] on div "Workers' Compensation Renewal" at bounding box center [358, 267] width 111 height 13
click at [330, 267] on span "Workers' Compensation" at bounding box center [343, 267] width 71 height 9
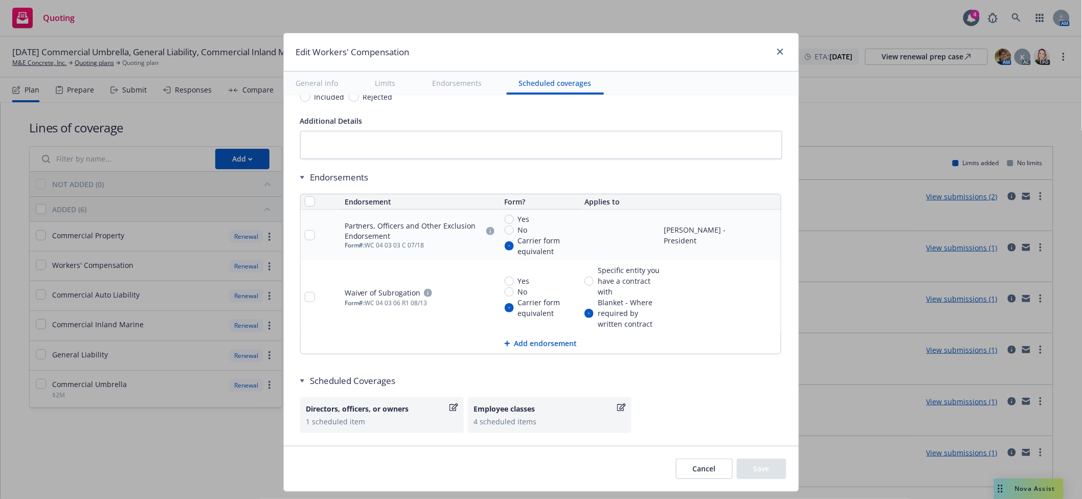
scroll to position [976, 0]
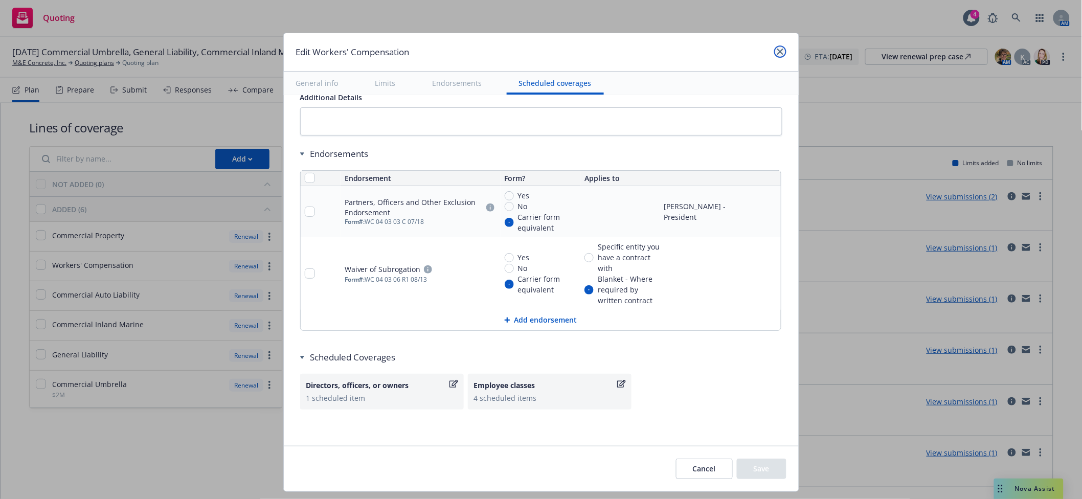
click at [780, 50] on icon "close" at bounding box center [780, 52] width 6 height 6
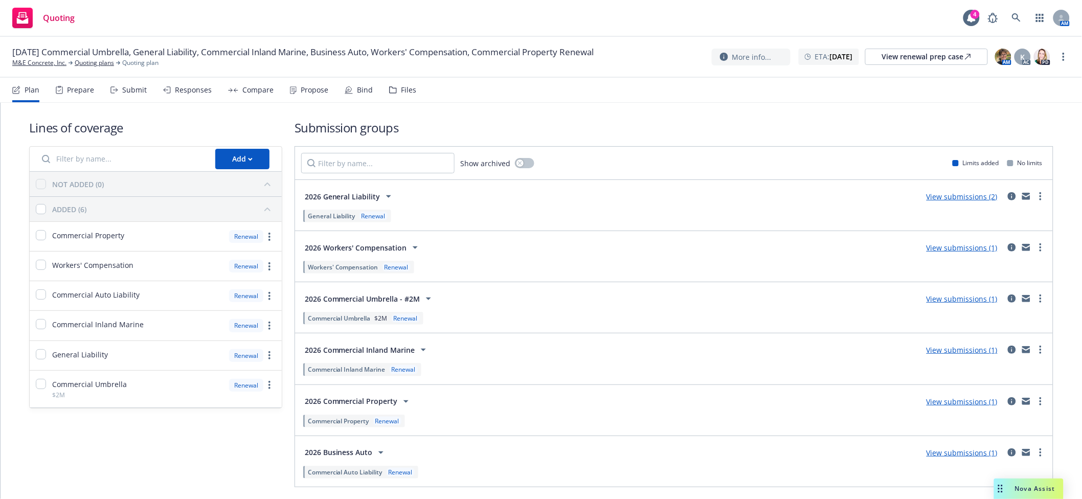
click at [127, 92] on div "Submit" at bounding box center [134, 90] width 25 height 8
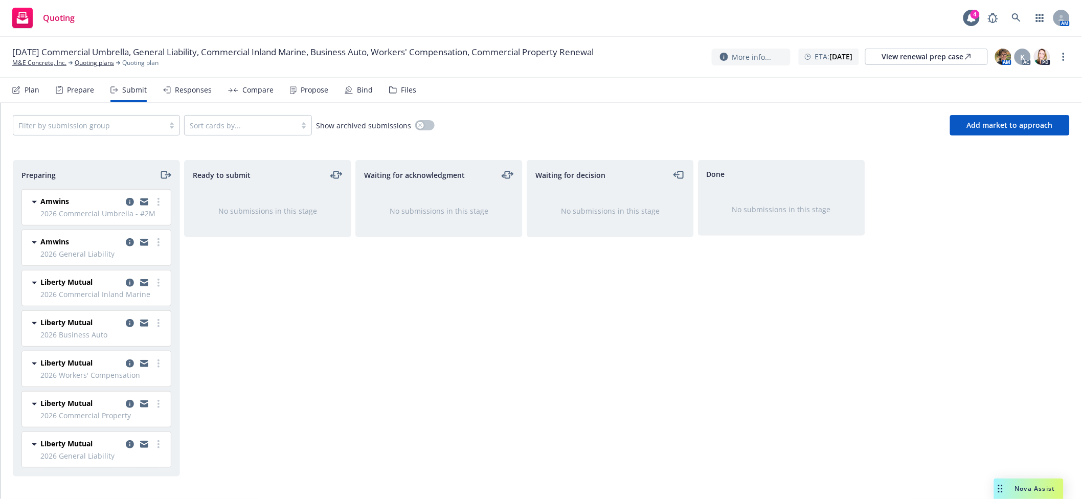
click at [394, 97] on div "Files" at bounding box center [402, 90] width 27 height 25
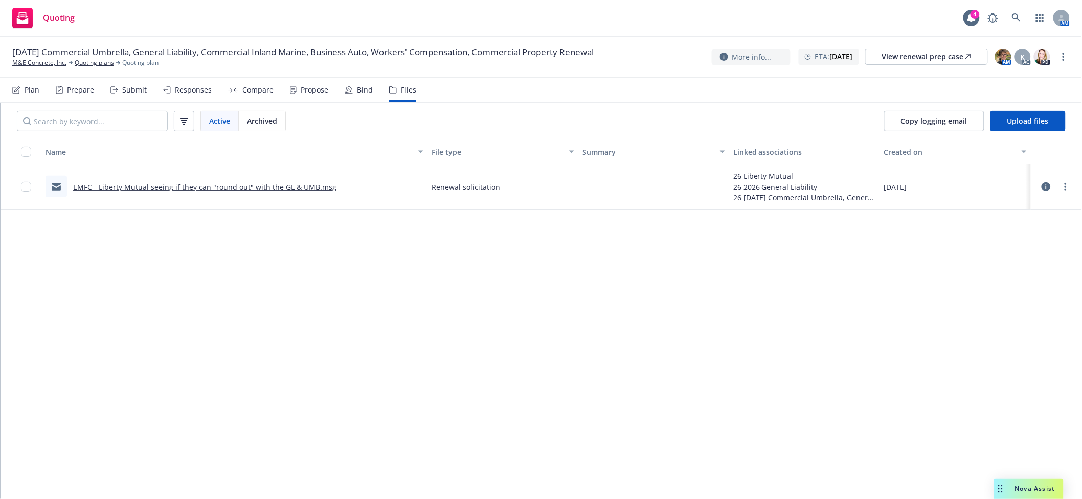
click at [202, 184] on link "EMFC - Liberty Mutual seeing if they can "round out" with the GL & UMB.msg" at bounding box center [204, 187] width 263 height 10
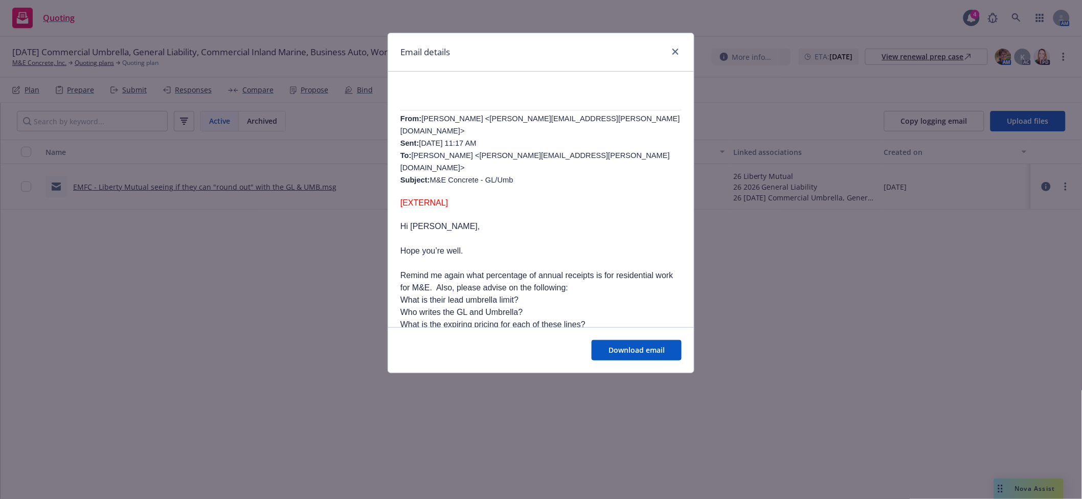
scroll to position [454, 0]
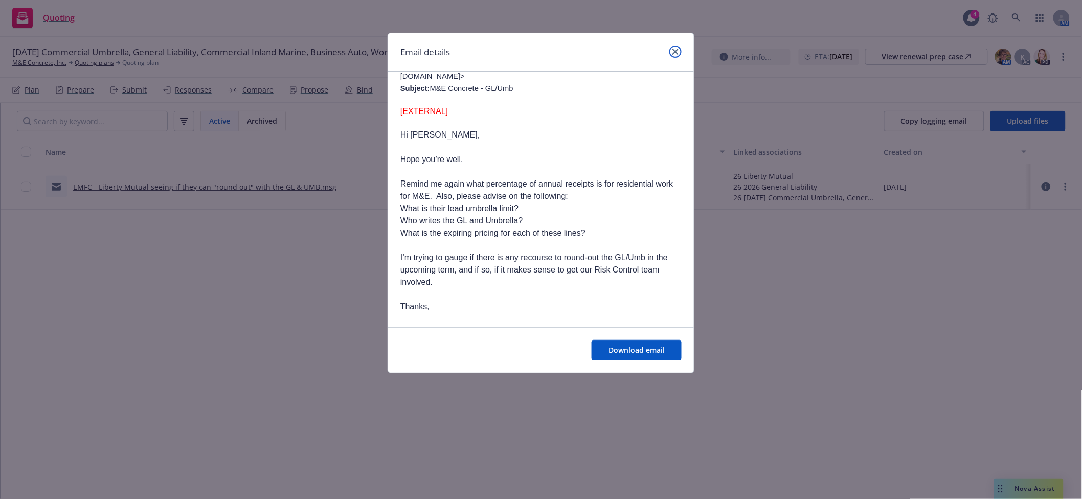
drag, startPoint x: 671, startPoint y: 51, endPoint x: 671, endPoint y: 40, distance: 10.7
click at [672, 50] on link "close" at bounding box center [675, 51] width 12 height 12
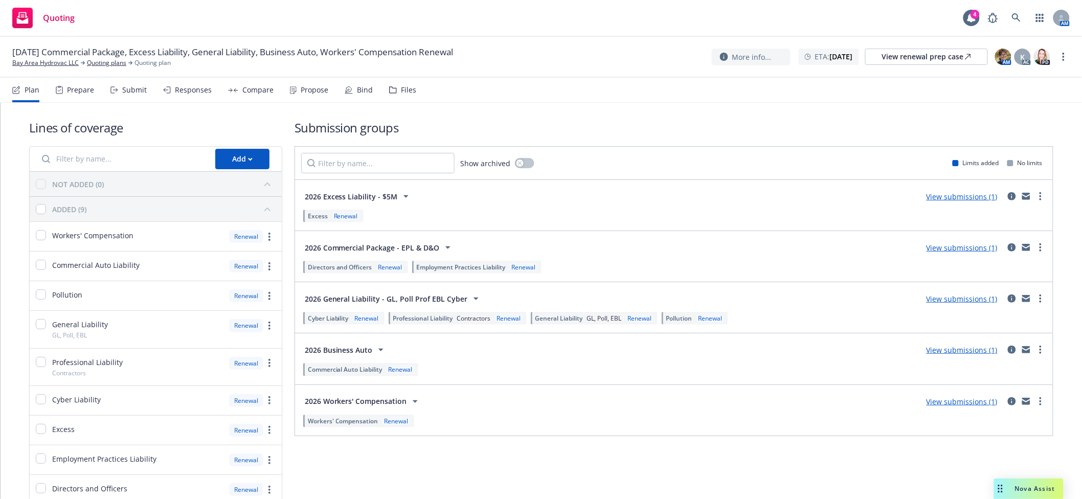
click at [126, 90] on div "Submit" at bounding box center [134, 90] width 25 height 8
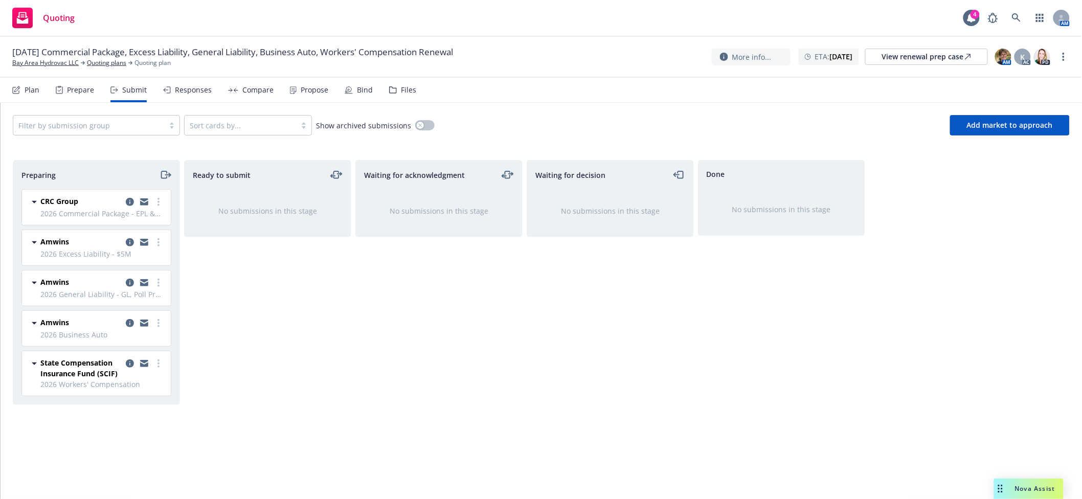
click at [32, 88] on div "Plan" at bounding box center [32, 90] width 15 height 8
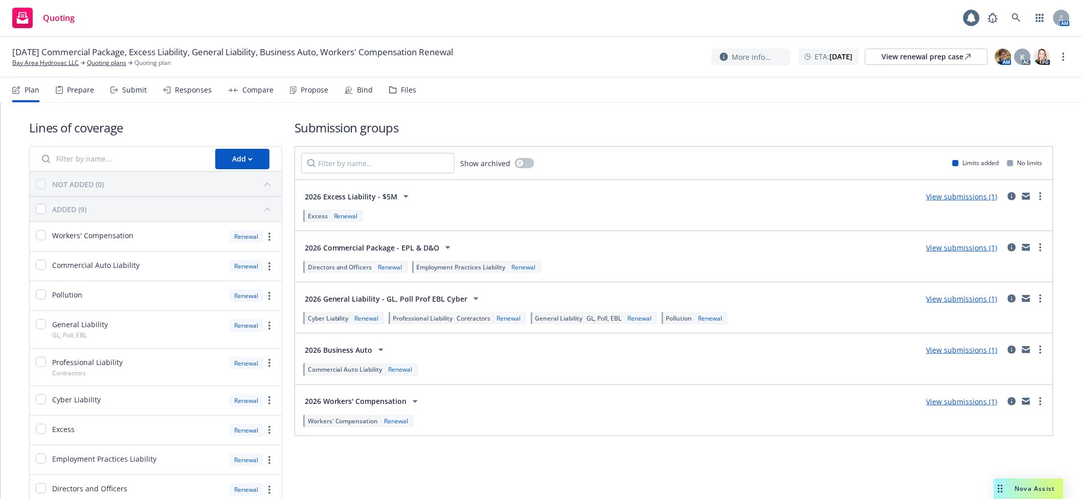
click at [384, 269] on div "Renewal" at bounding box center [390, 267] width 28 height 9
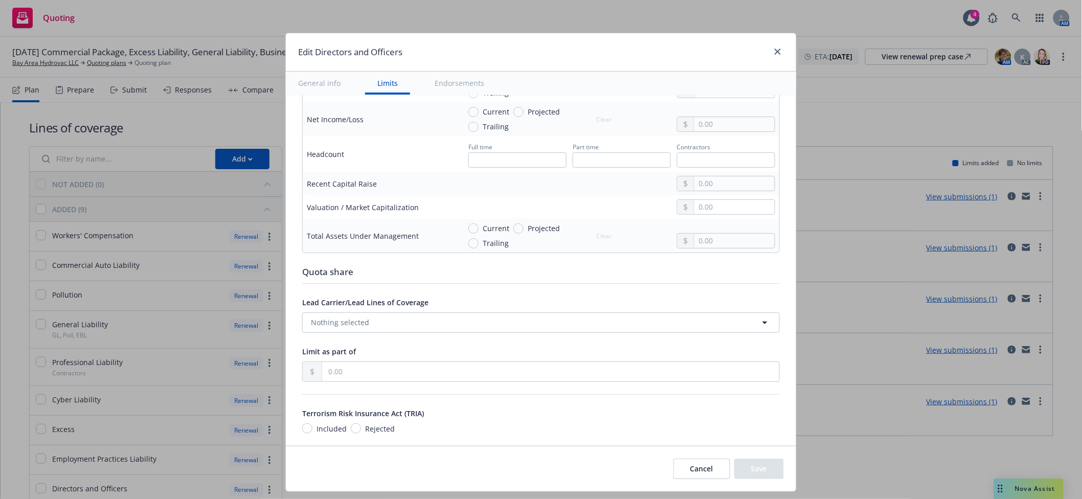
scroll to position [636, 0]
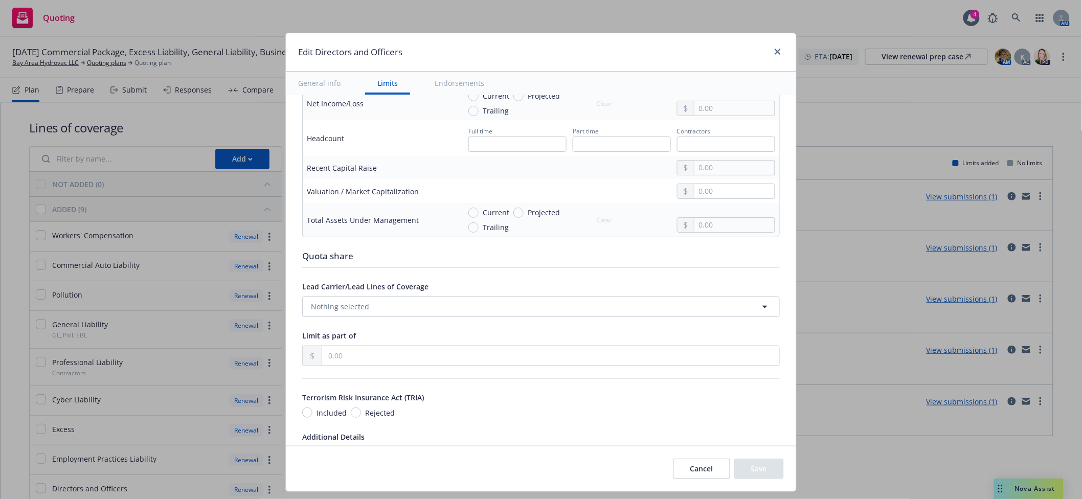
click at [771, 55] on div at bounding box center [775, 51] width 16 height 13
click at [776, 54] on icon "close" at bounding box center [777, 52] width 6 height 6
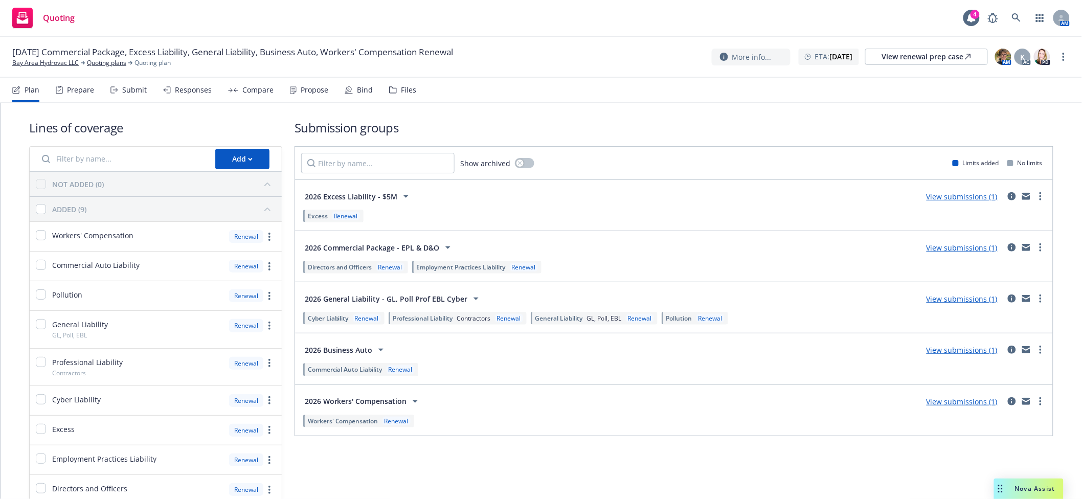
click at [367, 372] on span "Commercial Auto Liability" at bounding box center [345, 369] width 75 height 9
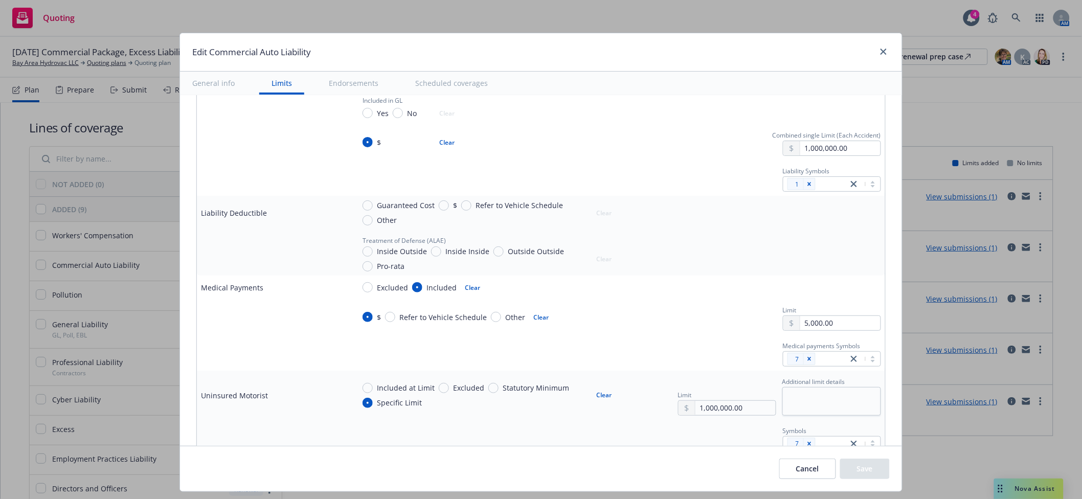
scroll to position [545, 0]
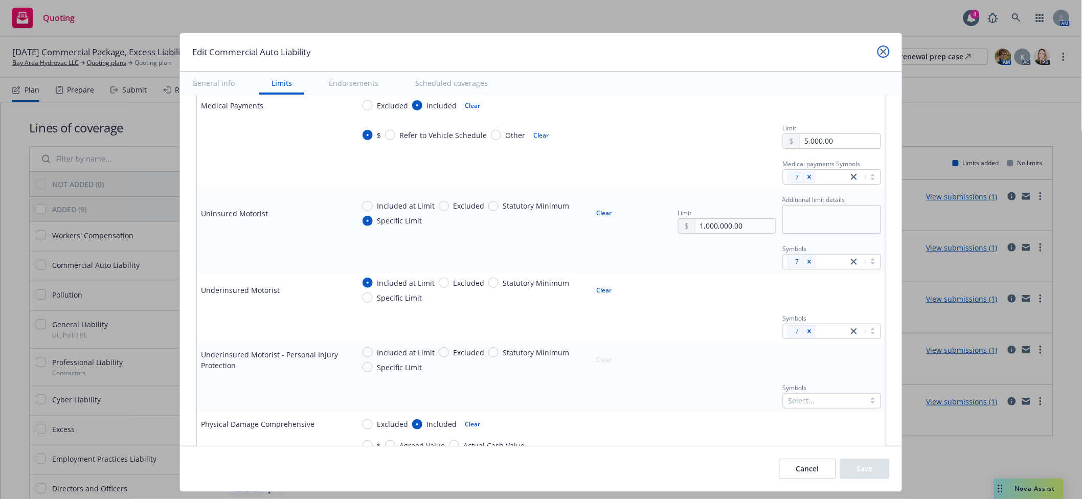
click at [883, 56] on link "close" at bounding box center [883, 51] width 12 height 12
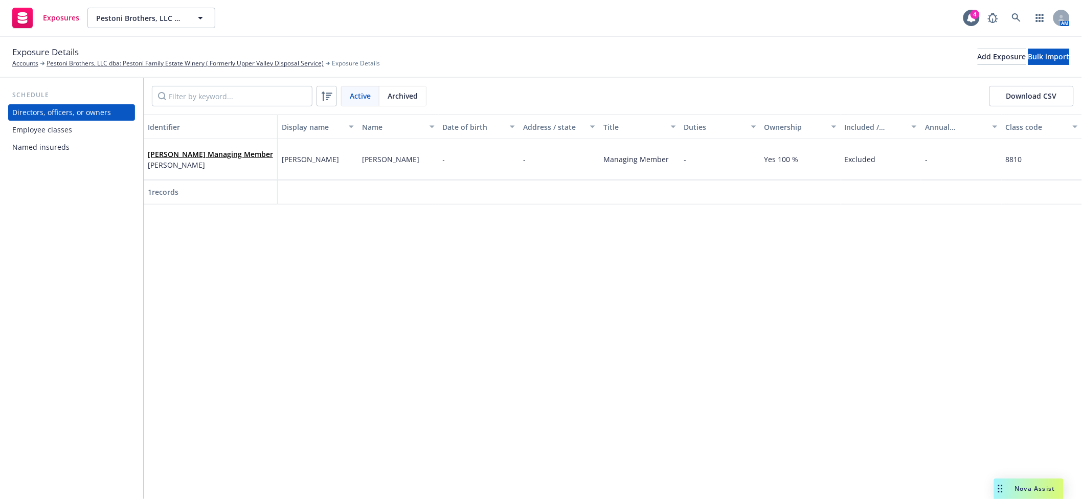
click at [59, 148] on div "Named insureds" at bounding box center [40, 147] width 57 height 16
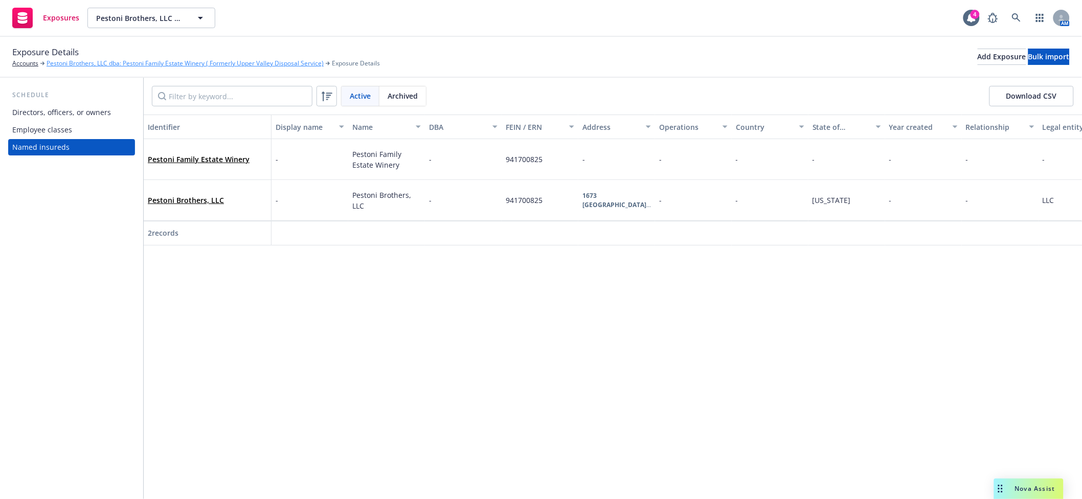
click at [196, 61] on link "Pestoni Brothers, LLC dba: Pestoni Family Estate Winery ( Formerly Upper Valley…" at bounding box center [185, 63] width 277 height 9
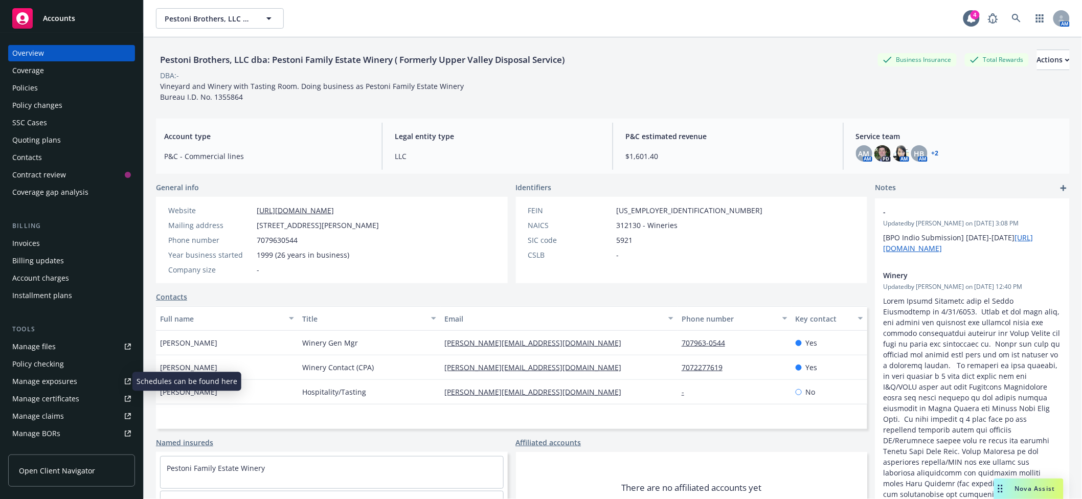
click at [53, 396] on div "Manage certificates" at bounding box center [45, 399] width 67 height 16
click at [50, 382] on div "Manage exposures" at bounding box center [44, 381] width 65 height 16
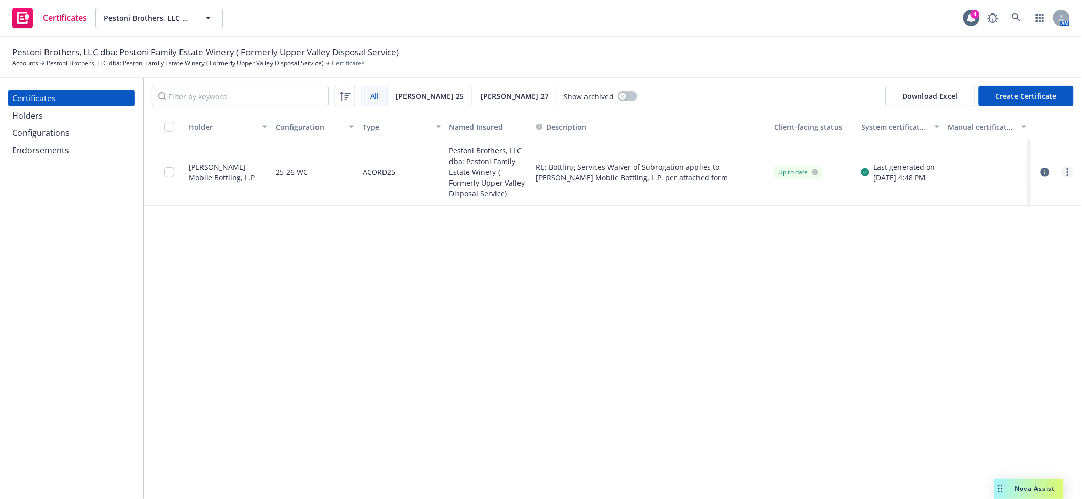
click at [1067, 169] on circle "more" at bounding box center [1067, 169] width 2 height 2
click at [970, 197] on link "Edit" at bounding box center [992, 193] width 164 height 20
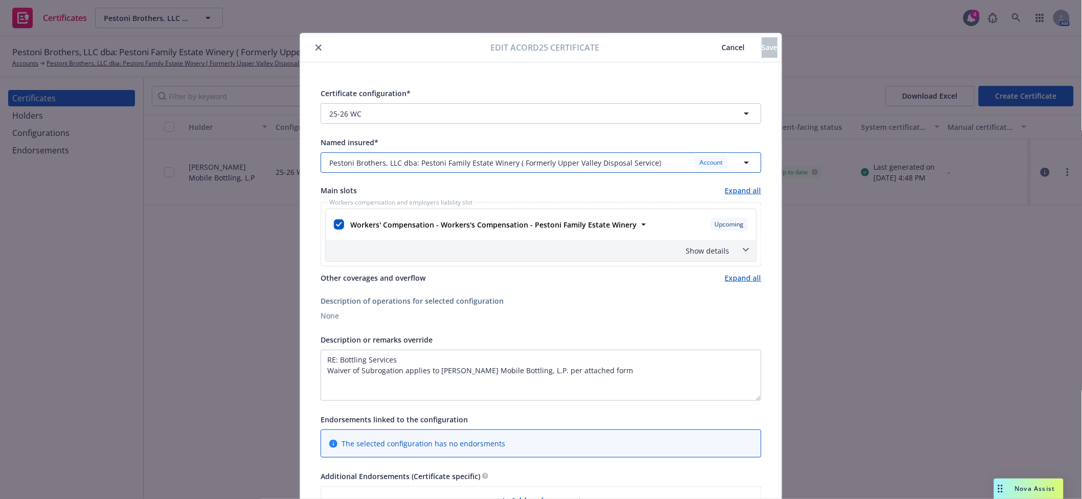
click at [740, 166] on icon "button" at bounding box center [746, 162] width 12 height 12
click at [722, 50] on span "Cancel" at bounding box center [733, 47] width 23 height 10
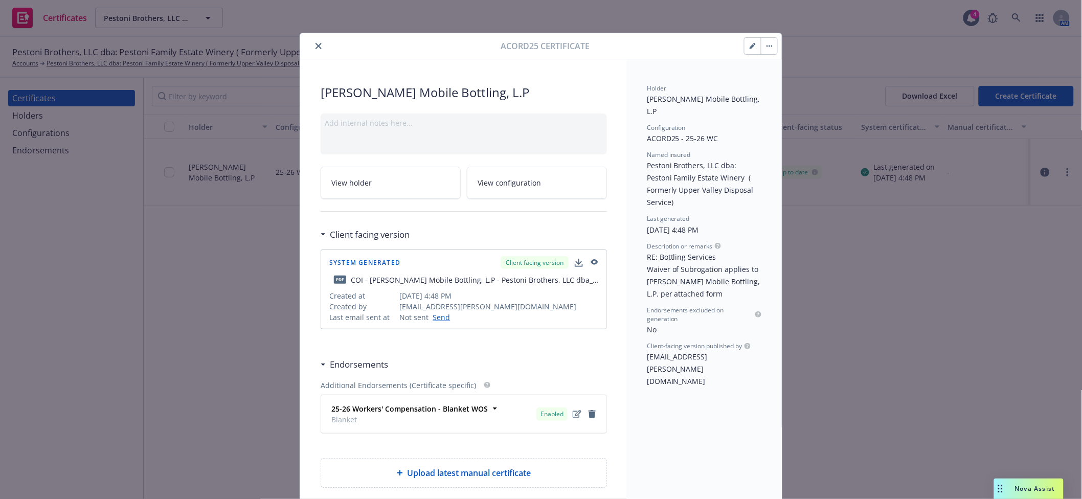
click at [749, 52] on button "button" at bounding box center [752, 46] width 16 height 16
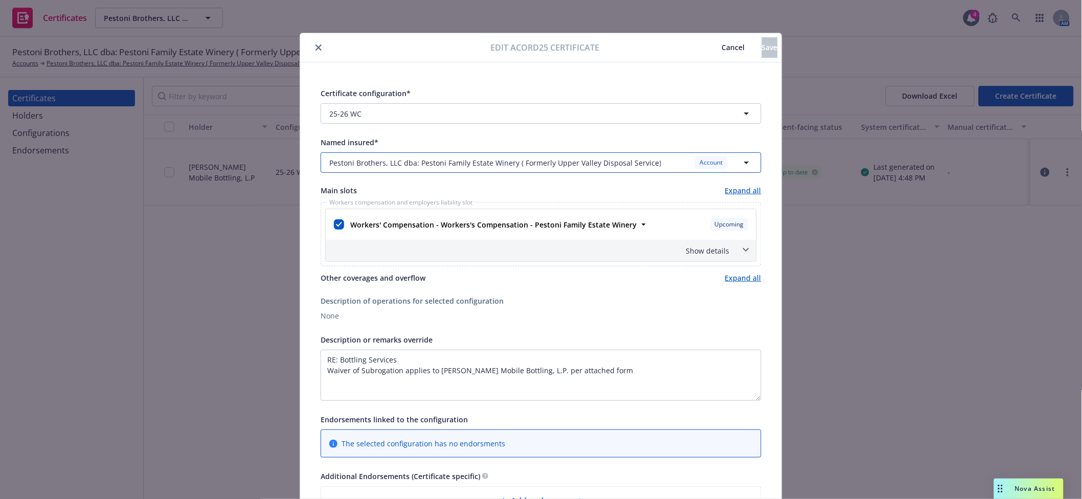
click at [506, 164] on span "Pestoni Brothers, LLC dba: Pestoni Family Estate Winery ( Formerly Upper Valley…" at bounding box center [495, 162] width 332 height 11
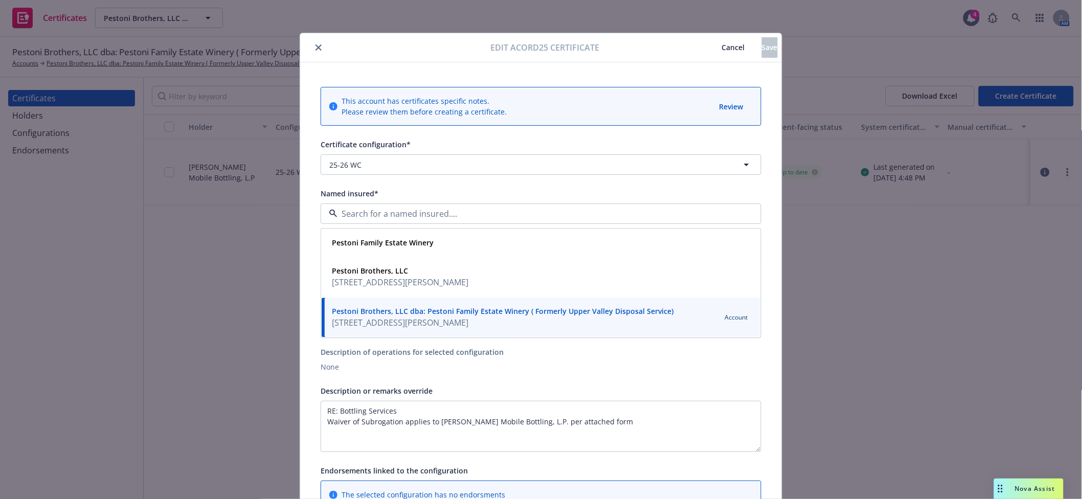
type input "[object Object]"
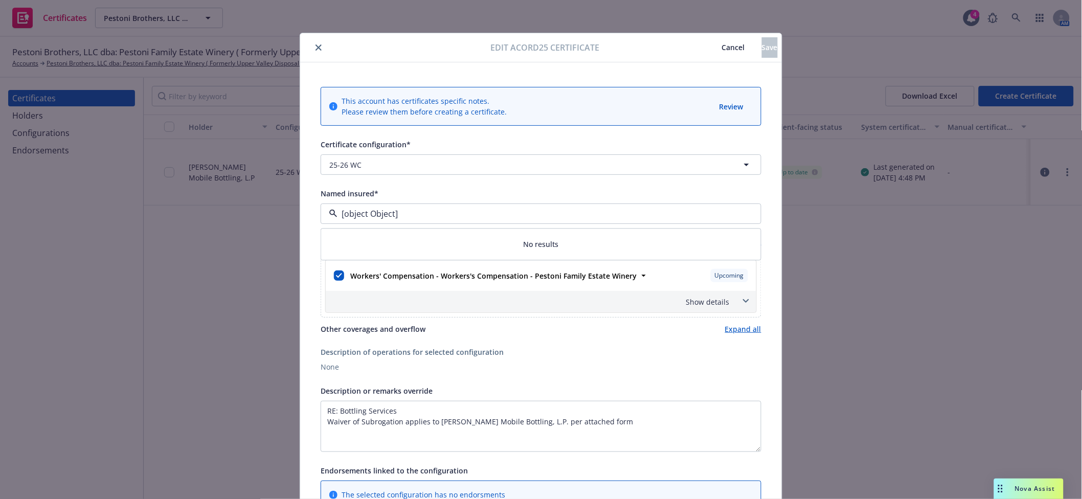
click at [722, 49] on span "Cancel" at bounding box center [733, 47] width 23 height 10
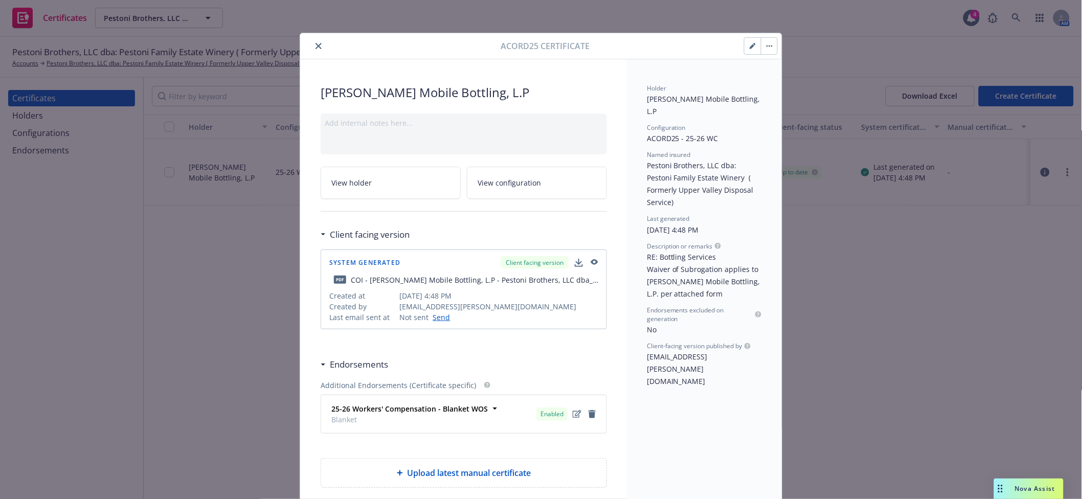
click at [312, 49] on button "close" at bounding box center [318, 46] width 12 height 12
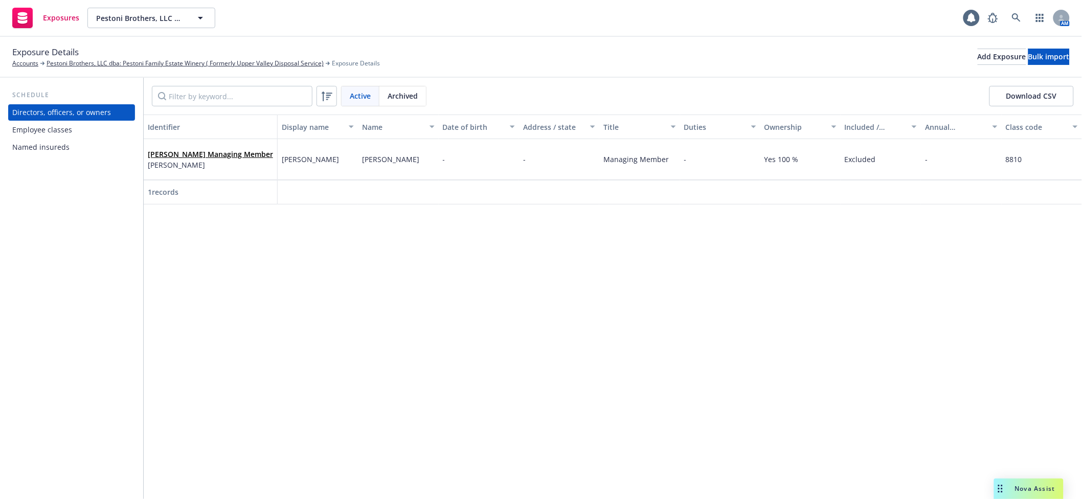
click at [47, 142] on div "Named insureds" at bounding box center [40, 147] width 57 height 16
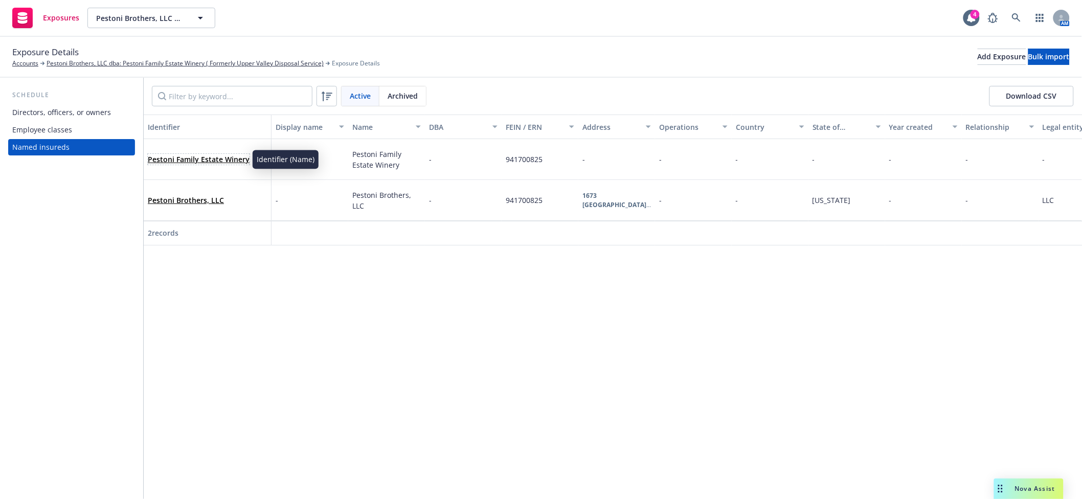
click at [190, 156] on link "Pestoni Family Estate Winery" at bounding box center [199, 159] width 102 height 10
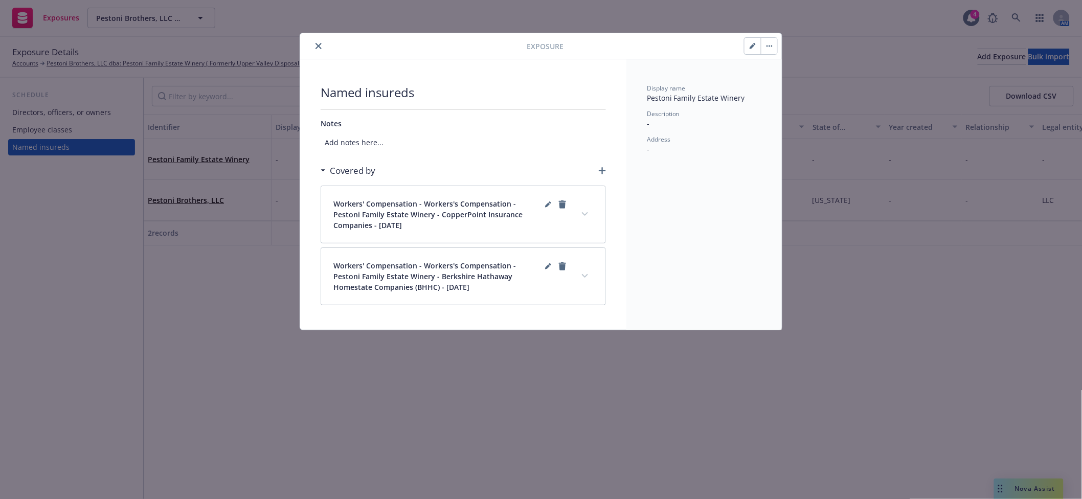
click at [754, 48] on icon "button" at bounding box center [752, 46] width 6 height 6
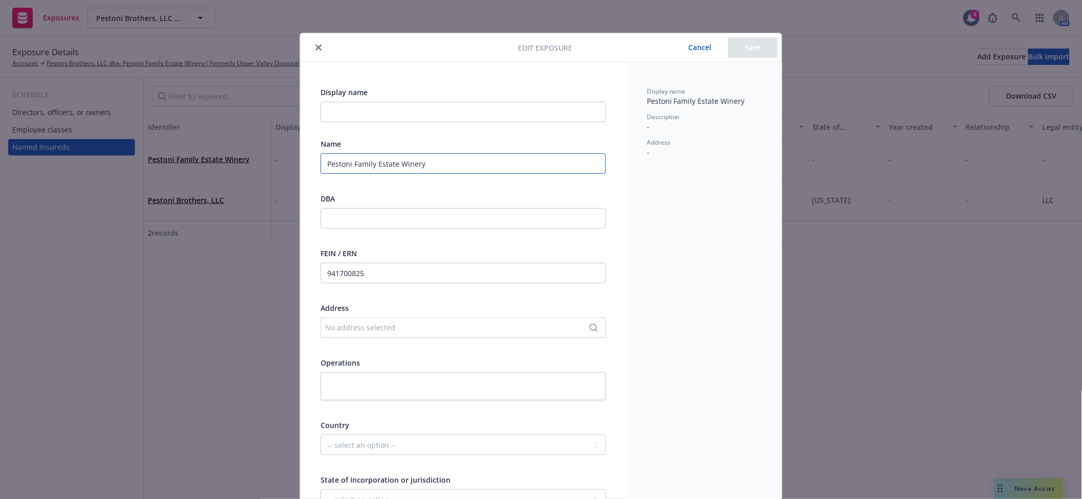
drag, startPoint x: 441, startPoint y: 164, endPoint x: 308, endPoint y: 165, distance: 133.4
click at [308, 165] on div "Display name Name Pestoni Family Estate Winery DBA FEIN / ERN 941700825 Address…" at bounding box center [463, 440] width 326 height 756
click at [412, 212] on input "text" at bounding box center [463, 218] width 285 height 20
paste input "Pestoni Family Estate Winery"
type input "Pestoni Family Estate Winery"
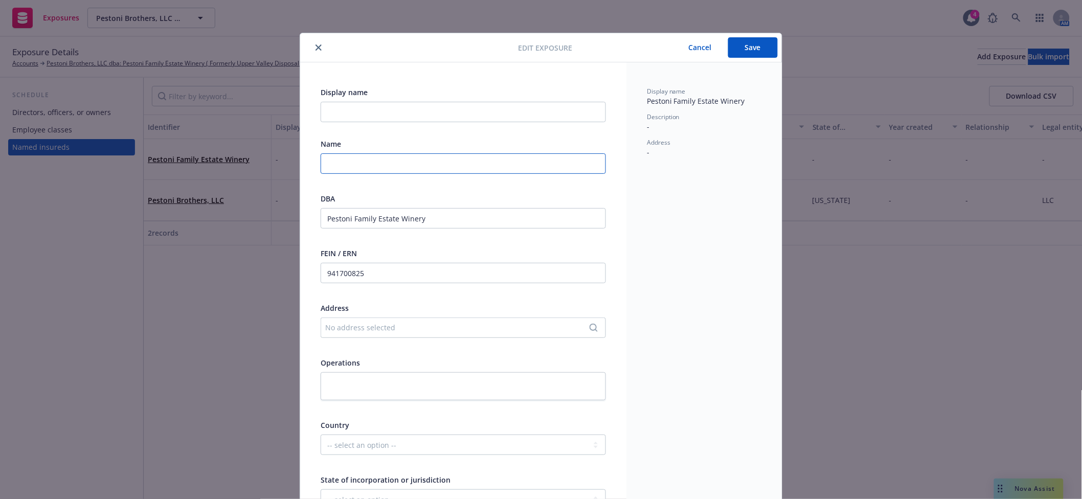
click at [401, 165] on input "text" at bounding box center [463, 163] width 285 height 20
type input "Pestoni Brothers, LLC"
click at [389, 325] on div "No address selected" at bounding box center [458, 327] width 266 height 11
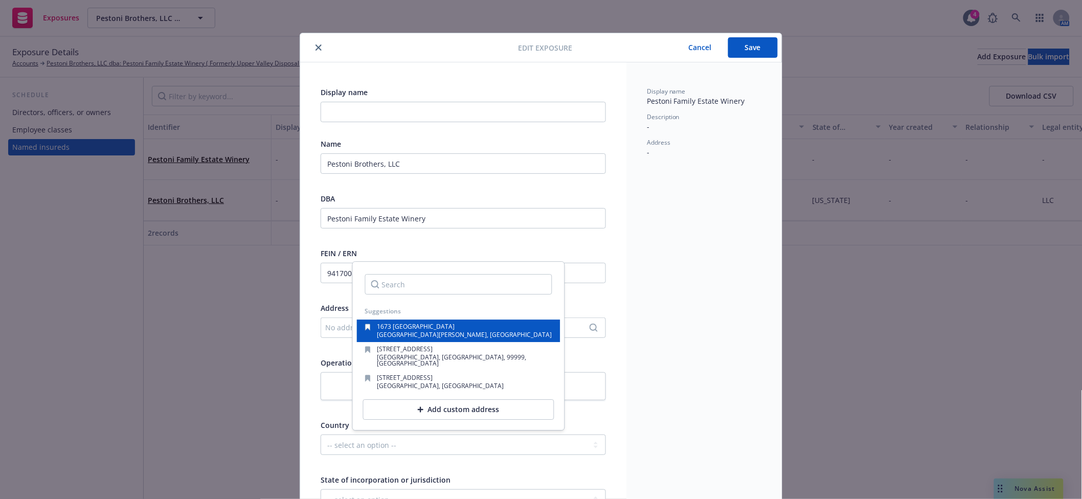
click at [425, 339] on span "St. Helena, CA, 94574, USA" at bounding box center [464, 334] width 175 height 9
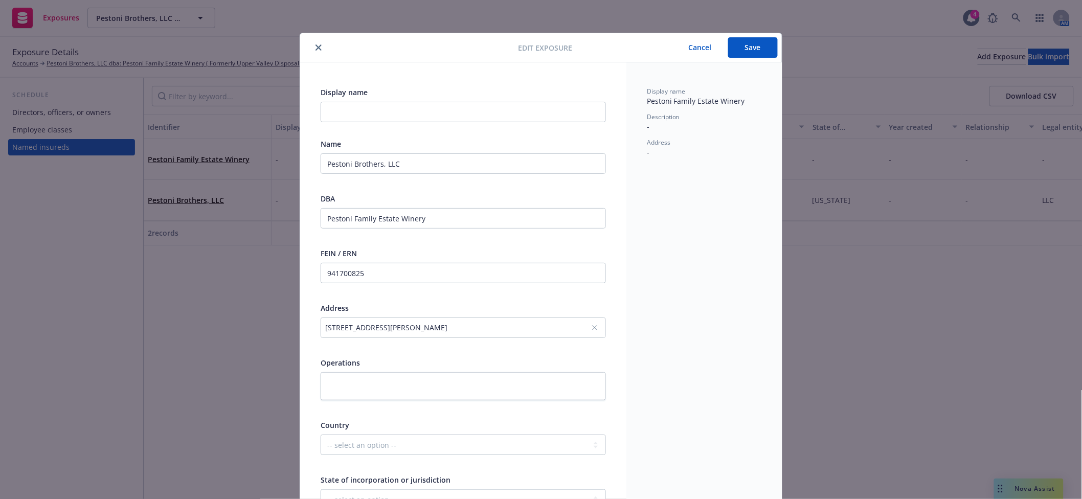
click at [735, 55] on button "Save" at bounding box center [753, 47] width 50 height 20
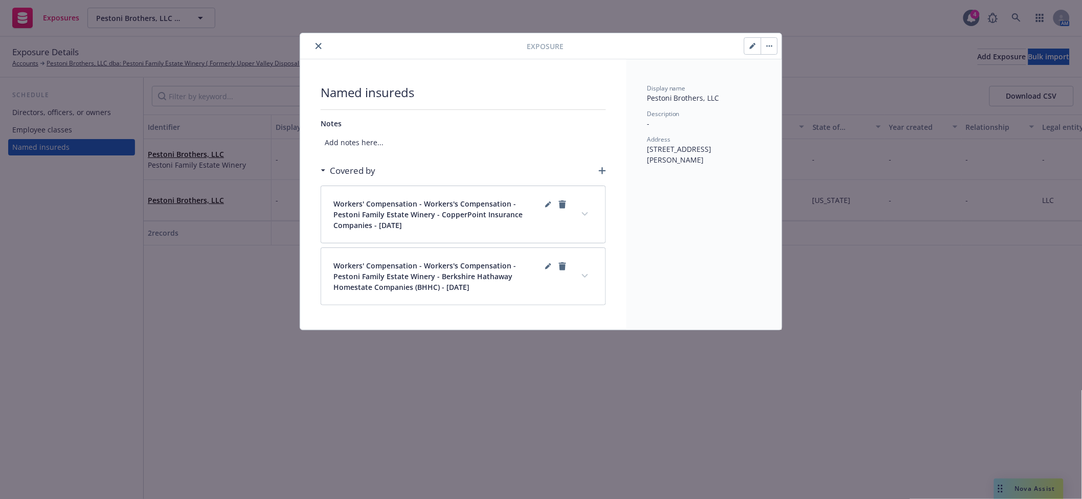
click at [317, 44] on icon "close" at bounding box center [318, 46] width 6 height 6
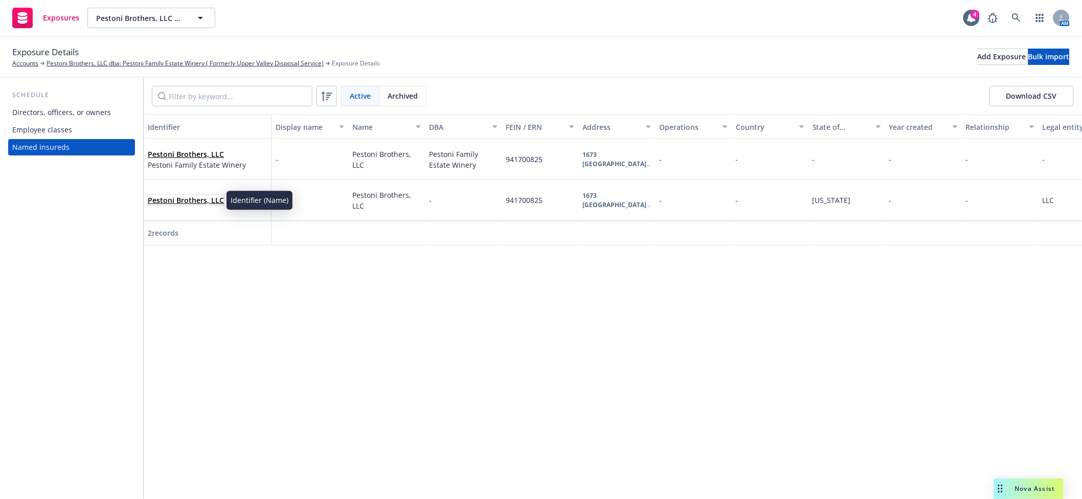
click at [196, 200] on link "Pestoni Brothers, LLC" at bounding box center [186, 200] width 76 height 10
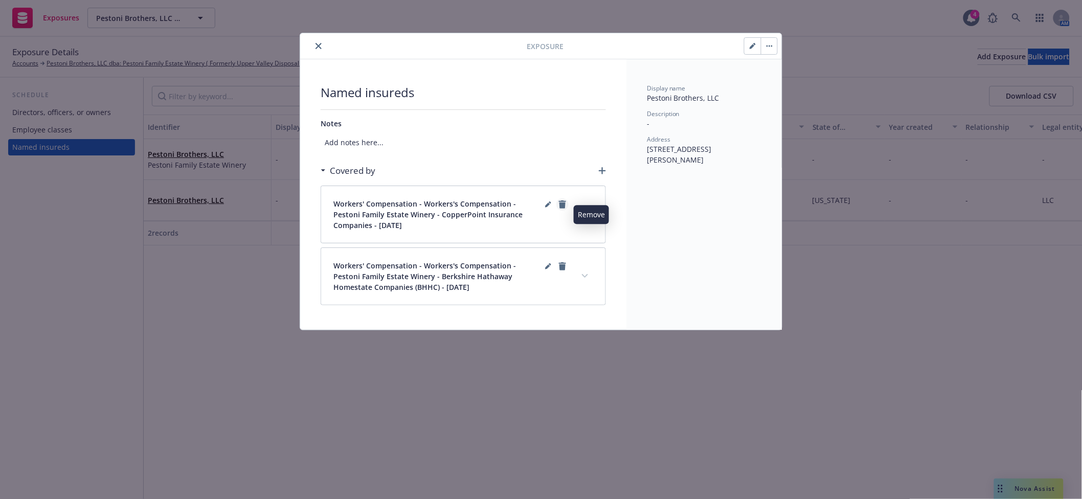
click at [561, 204] on icon "remove" at bounding box center [562, 204] width 7 height 8
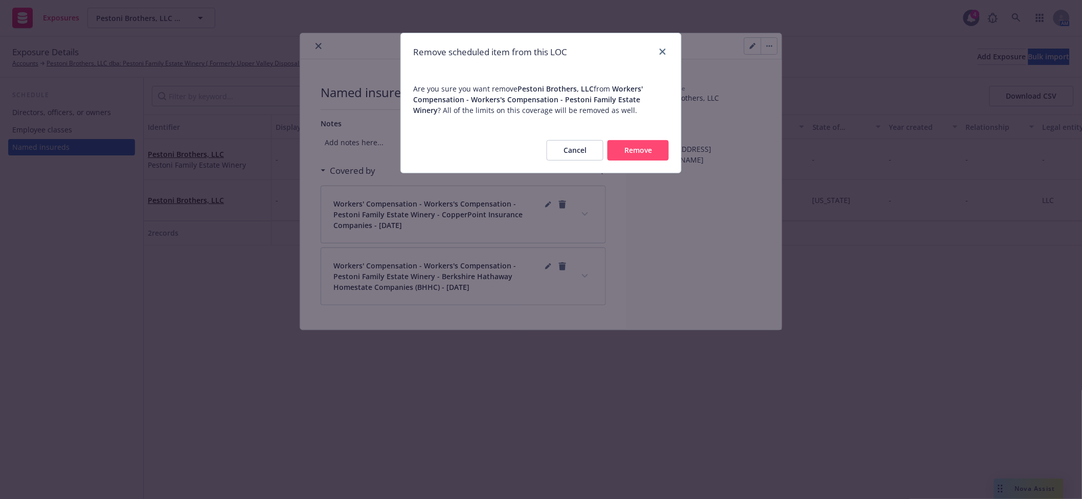
drag, startPoint x: 629, startPoint y: 149, endPoint x: 628, endPoint y: 164, distance: 15.4
click at [630, 148] on button "Remove" at bounding box center [637, 150] width 61 height 20
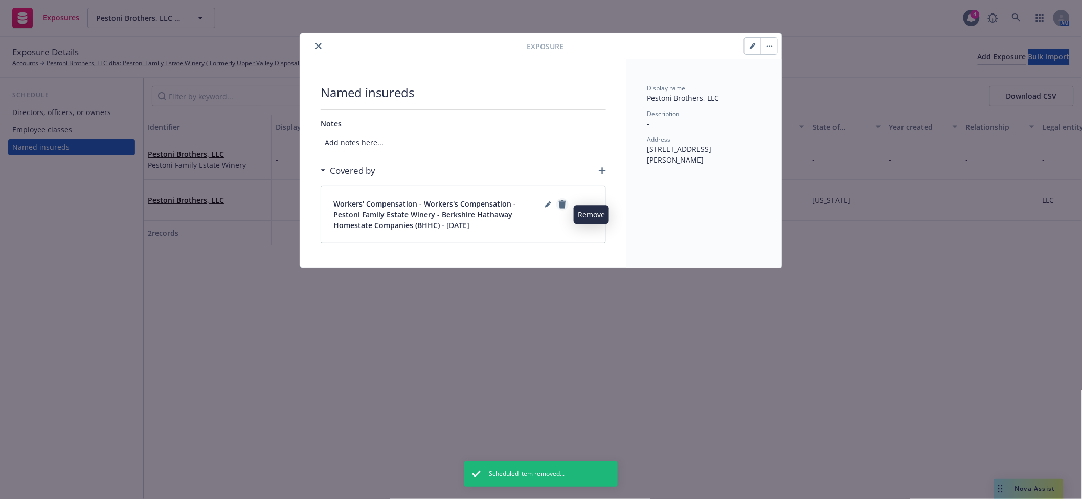
click at [564, 206] on icon "remove" at bounding box center [562, 204] width 7 height 8
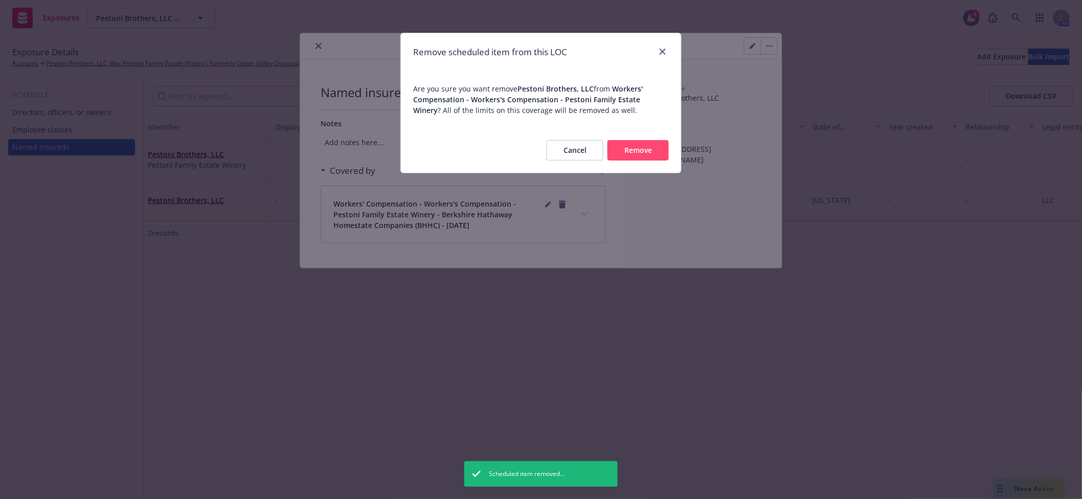
click at [618, 145] on button "Remove" at bounding box center [637, 150] width 61 height 20
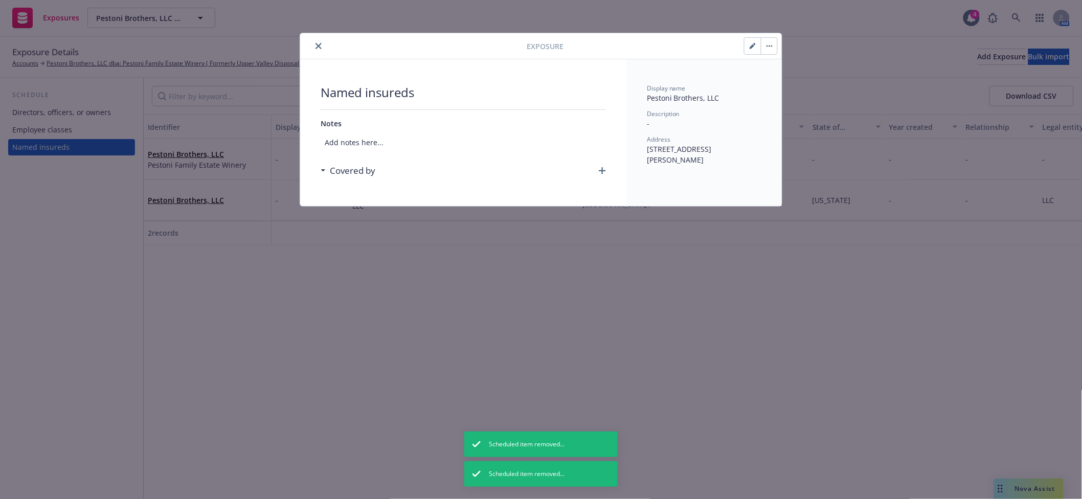
click at [764, 42] on button "button" at bounding box center [769, 46] width 16 height 16
click at [783, 76] on link "Archive" at bounding box center [790, 74] width 58 height 20
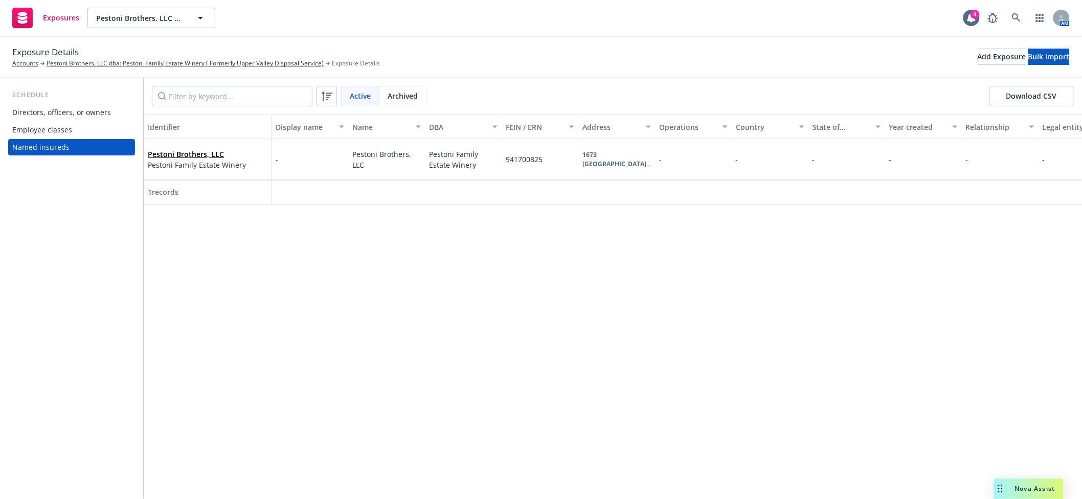
click at [104, 69] on div "Exposure Details Accounts Pestoni Brothers, LLC dba: Pestoni Family Estate Wine…" at bounding box center [541, 57] width 1082 height 41
click at [324, 67] on link "Pestoni Brothers, LLC dba: Pestoni Family Estate Winery ( Formerly Upper Valley…" at bounding box center [185, 63] width 277 height 9
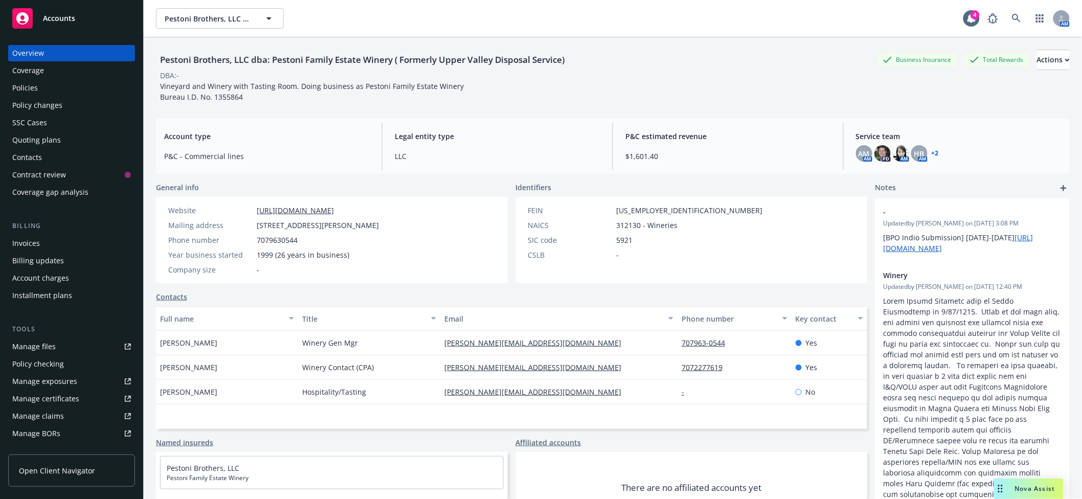
click at [1060, 189] on icon "add" at bounding box center [1063, 188] width 6 height 6
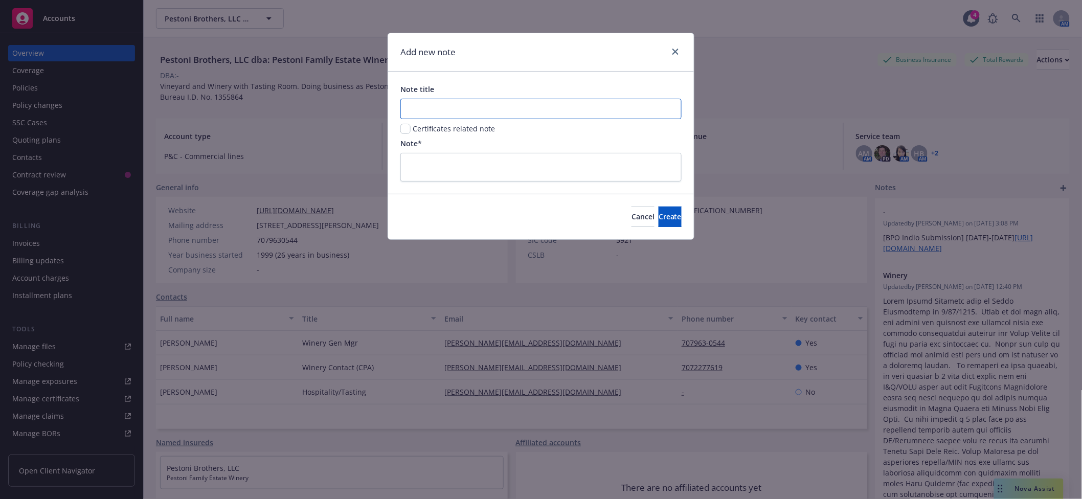
click at [420, 108] on input "Note title" at bounding box center [540, 109] width 281 height 20
type input "Named Insured for Certificates"
click at [400, 130] on div "Note title Named Insured for Certificates Certificates related note Note*" at bounding box center [541, 133] width 306 height 122
click at [405, 130] on input "checkbox" at bounding box center [405, 129] width 10 height 10
checkbox input "true"
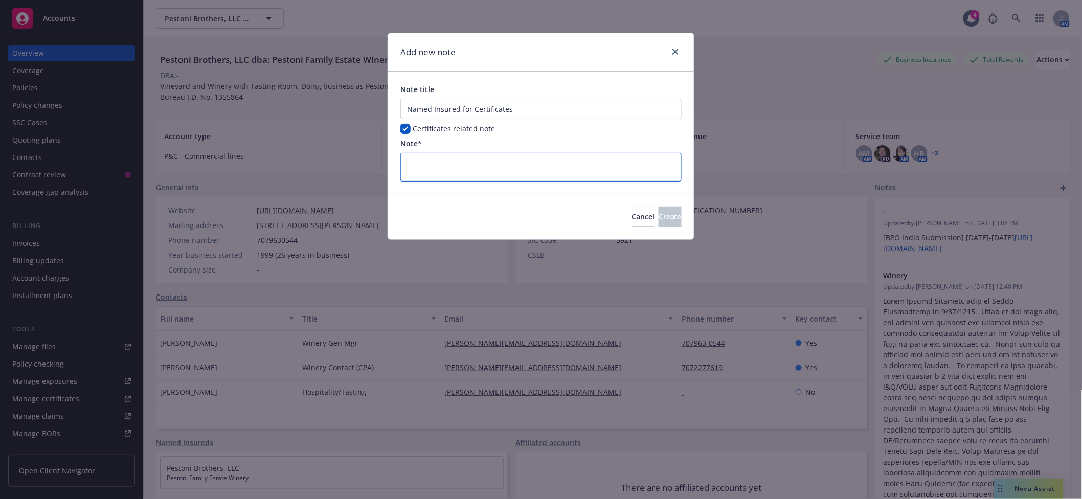
click at [449, 167] on textarea at bounding box center [540, 167] width 281 height 28
type textarea "x"
type textarea "D"
type textarea "x"
type textarea "DO"
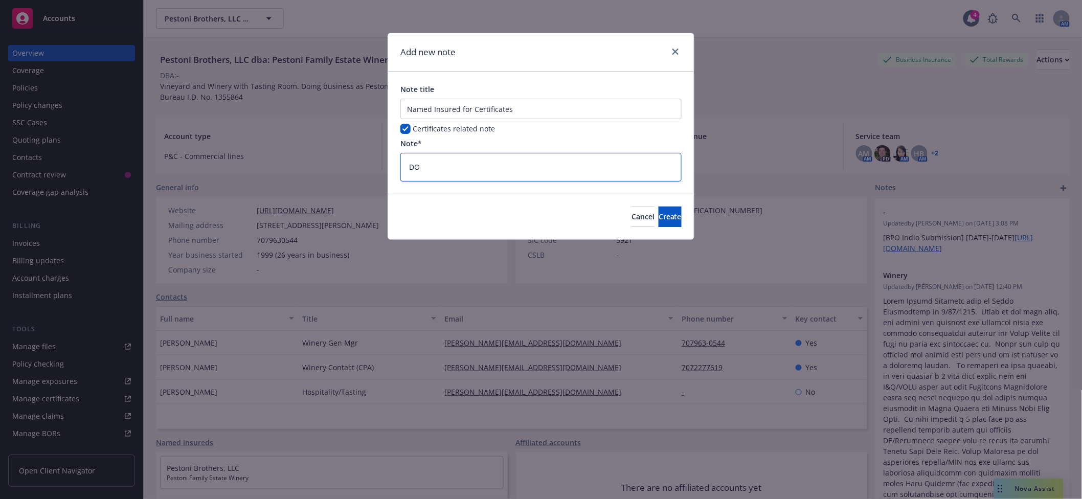
type textarea "x"
type textarea "DO"
type textarea "x"
type textarea "DO N"
type textarea "x"
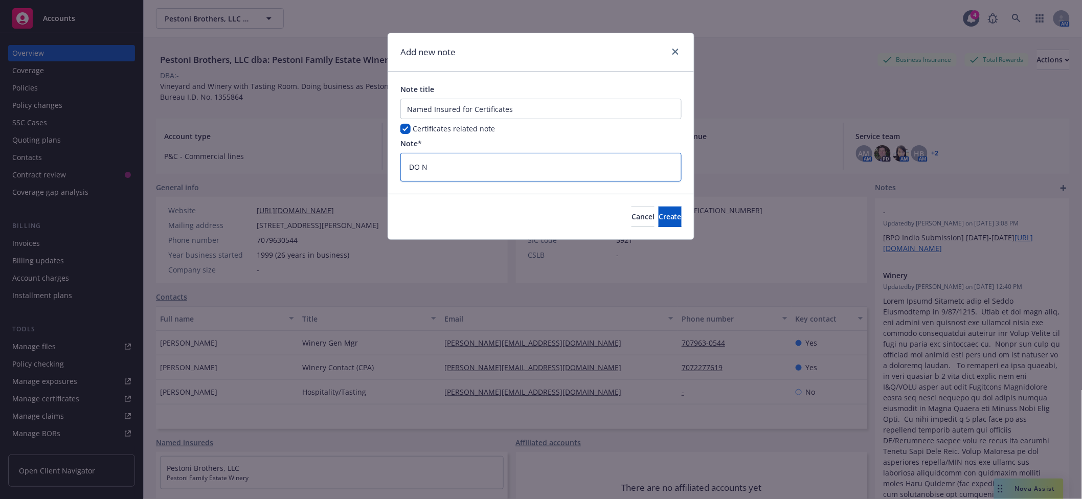
type textarea "DO NO"
type textarea "x"
type textarea "DO NOT"
type textarea "x"
type textarea "DO NOT"
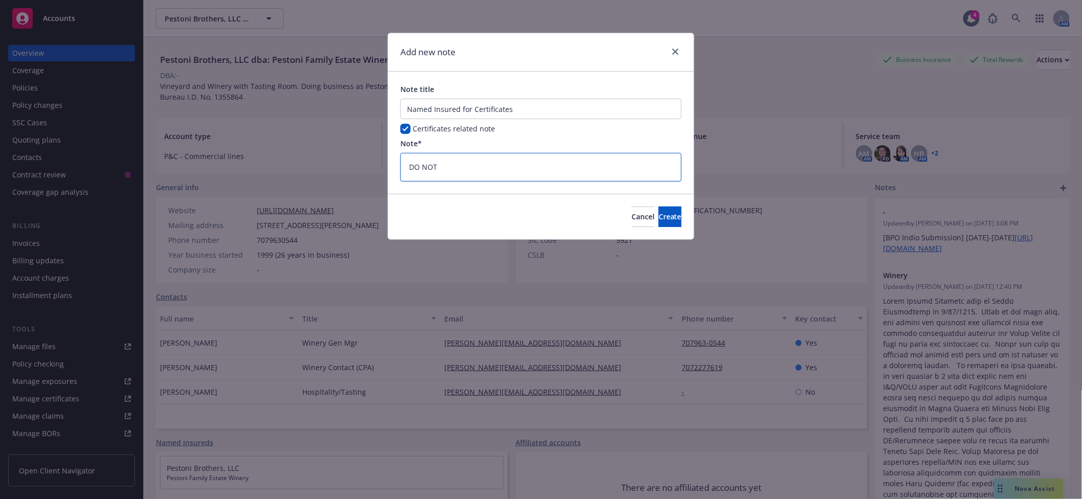
type textarea "x"
type textarea "DO NOT U"
type textarea "x"
type textarea "DO NOT US"
type textarea "x"
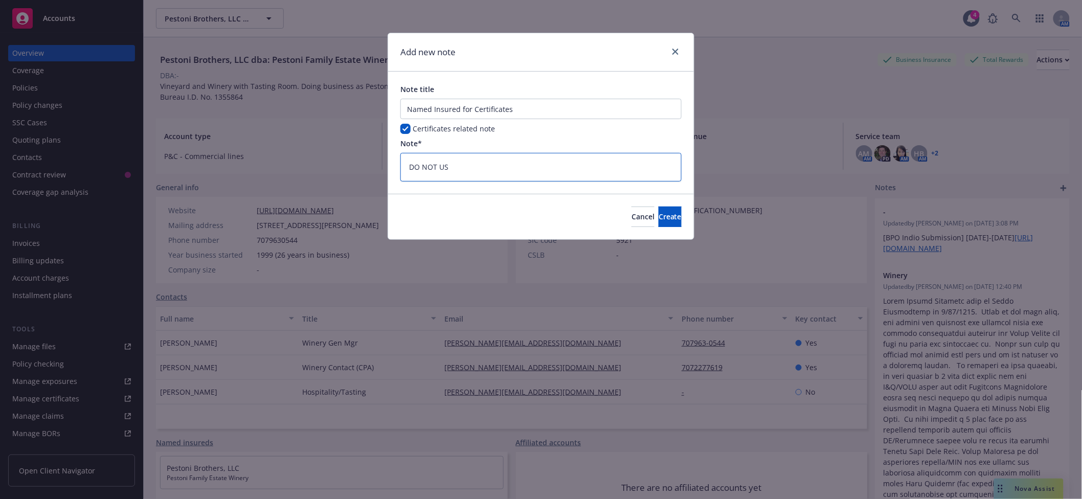
type textarea "DO NOT USE"
type textarea "x"
type textarea "DO NOT USE"
type textarea "x"
type textarea "DO NOT USE T"
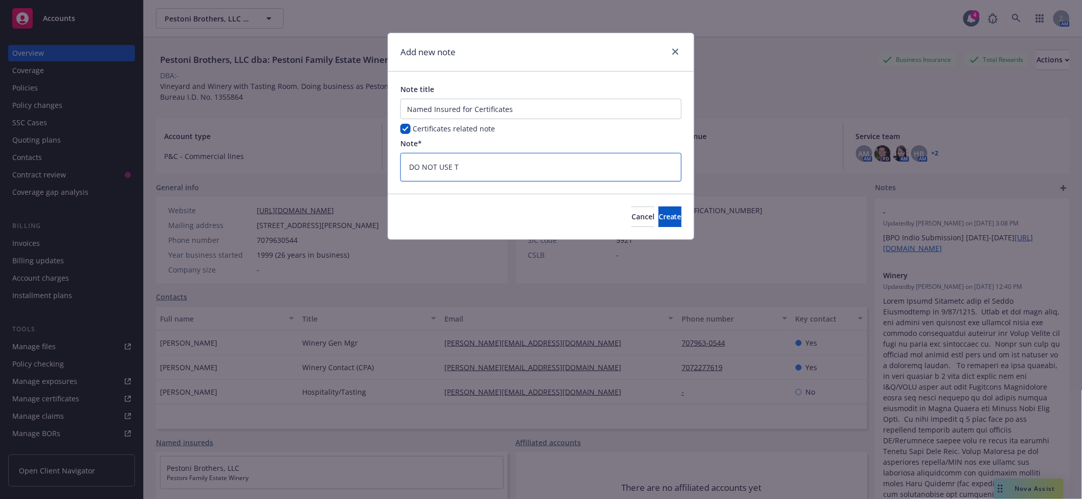
type textarea "x"
type textarea "DO NOT USE TH"
type textarea "x"
type textarea "DO NOT USE THE"
type textarea "x"
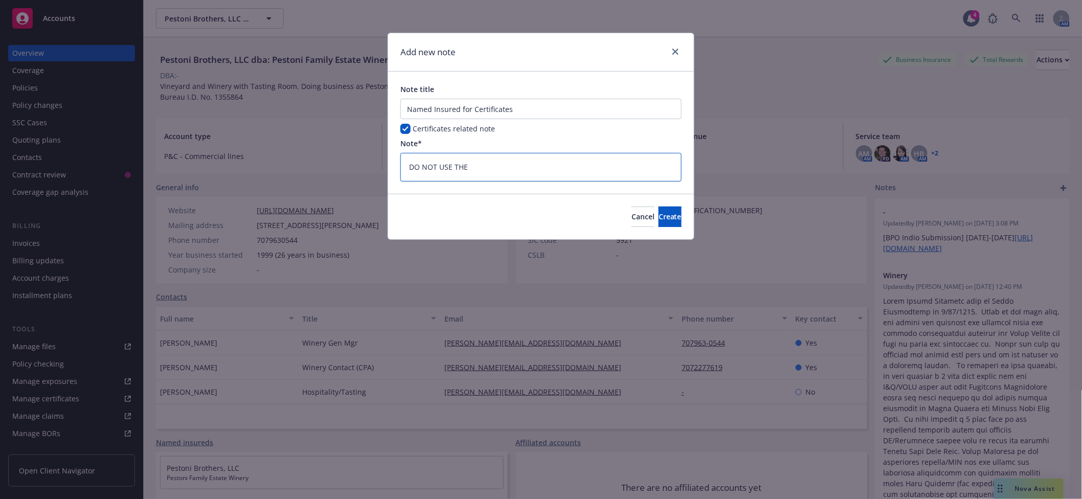
type textarea "DO NOT USE THE"
type textarea "x"
type textarea "DO NOT USE THE A"
type textarea "x"
type textarea "DO NOT USE THE AC"
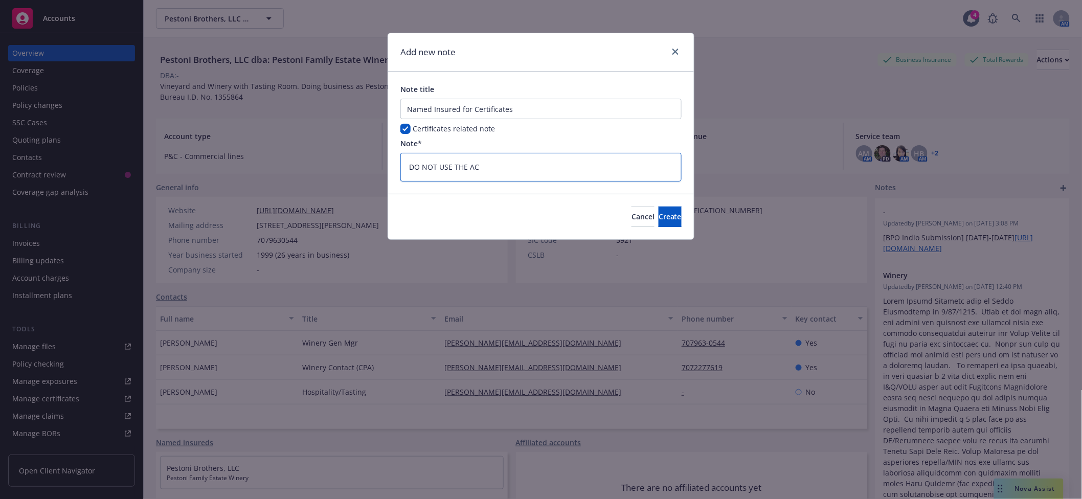
type textarea "x"
type textarea "DO NOT USE THE ACC"
type textarea "x"
type textarea "DO NOT USE THE ACCO"
type textarea "x"
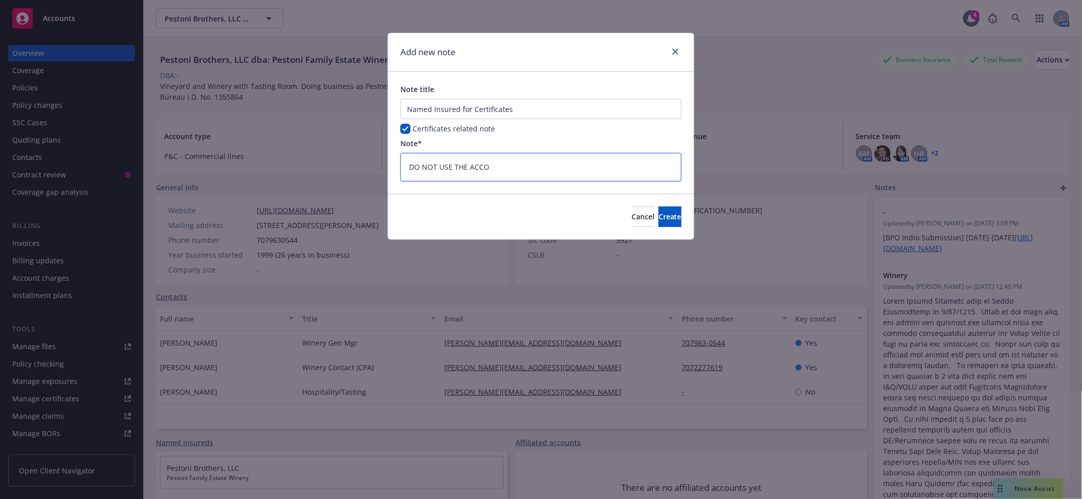
type textarea "DO NOT USE THE ACCOU"
type textarea "x"
type textarea "DO NOT USE THE ACCOUN"
type textarea "x"
type textarea "DO NOT USE THE ACCOUNT"
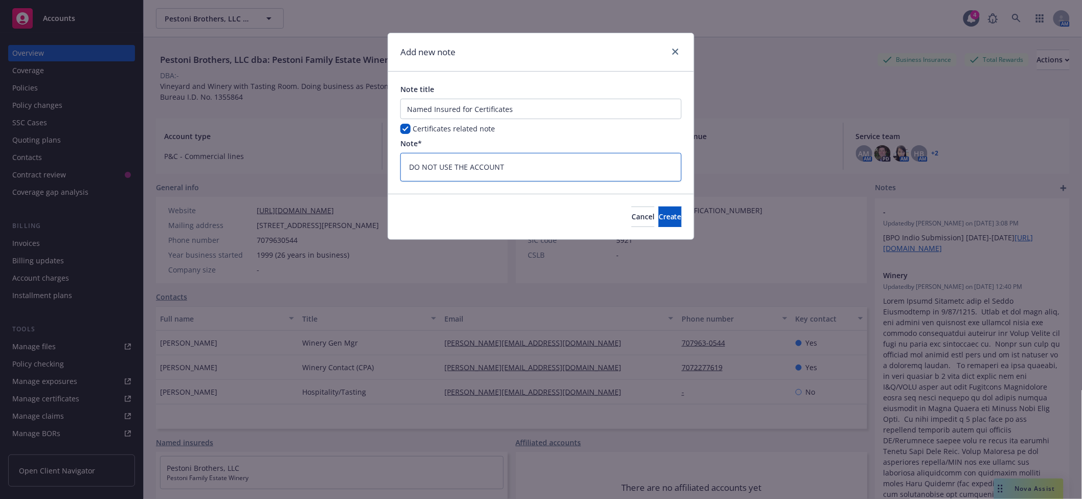
type textarea "x"
type textarea "DO NOT USE THE ACCOUNT"
type textarea "x"
type textarea "DO NOT USE THE ACCOUNT L"
type textarea "x"
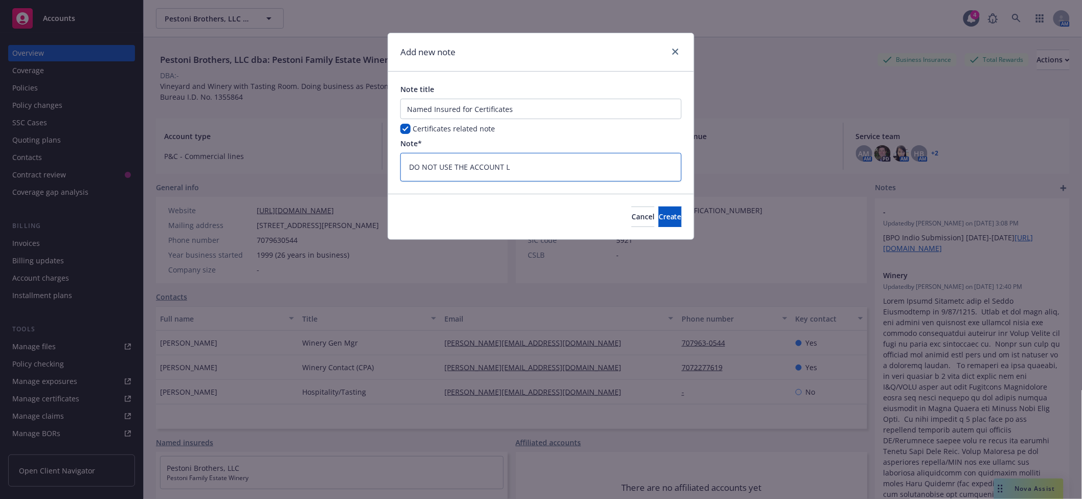
type textarea "DO NOT USE THE ACCOUNT LE"
type textarea "x"
type textarea "DO NOT USE THE ACCOUNT LEV"
type textarea "x"
type textarea "DO NOT USE THE ACCOUNT LEVEL"
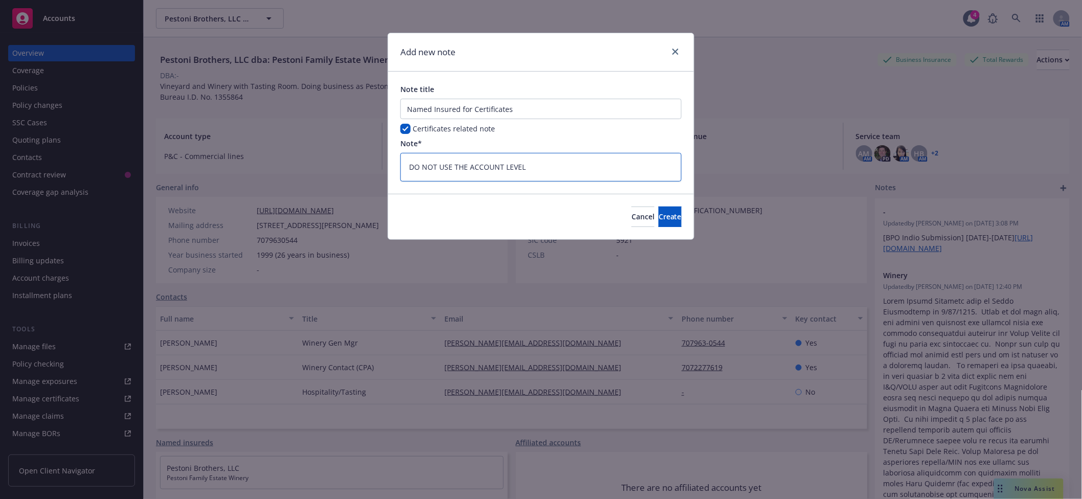
type textarea "x"
type textarea "DO NOT USE THE ACCOUNT LEVEL"
type textarea "x"
type textarea "DO NOT USE THE ACCOUNT LEVEL N"
type textarea "x"
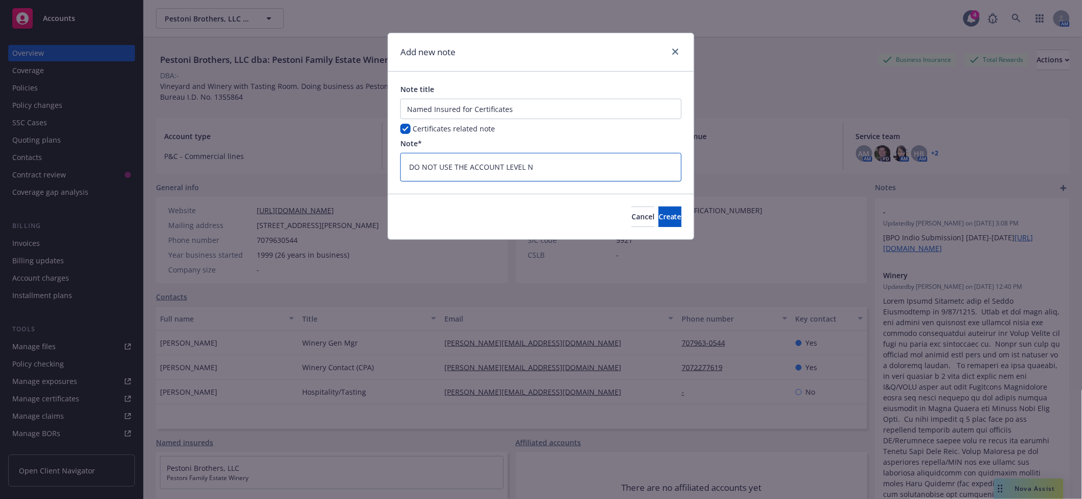
type textarea "DO NOT USE THE ACCOUNT LEVEL NA"
type textarea "x"
type textarea "DO NOT USE THE ACCOUNT LEVEL NAM"
type textarea "x"
type textarea "DO NOT USE THE ACCOUNT LEVEL NAME"
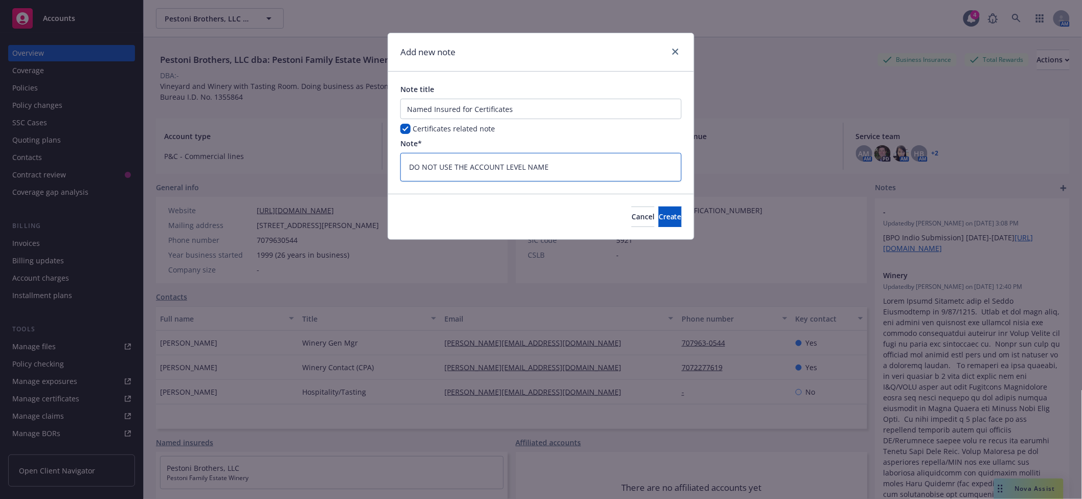
type textarea "x"
type textarea "DO NOT USE THE ACCOUNT LEVEL NAMED"
type textarea "x"
type textarea "DO NOT USE THE ACCOUNT LEVEL NAMED"
type textarea "x"
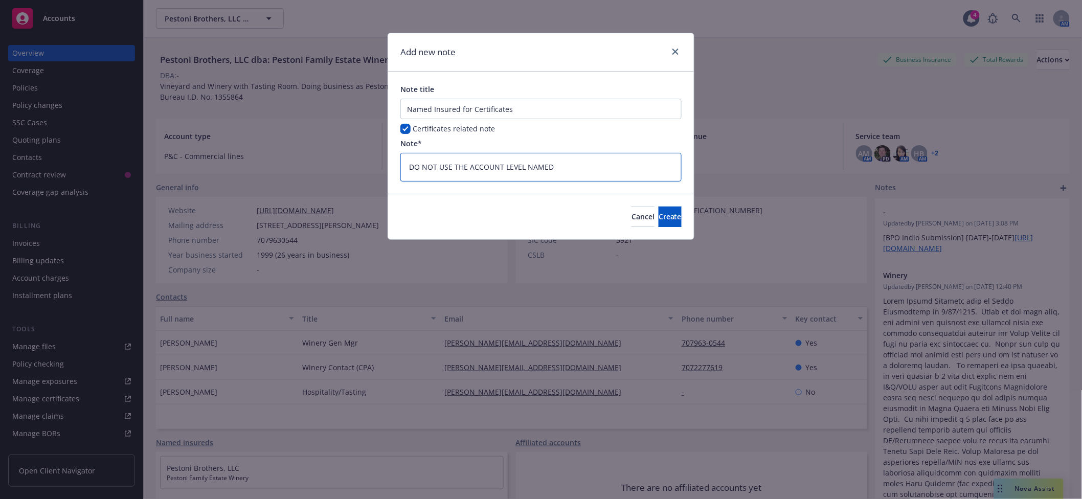
type textarea "DO NOT USE THE ACCOUNT LEVEL NAMED I"
type textarea "x"
type textarea "DO NOT USE THE ACCOUNT LEVEL NAMED IN"
type textarea "x"
type textarea "DO NOT USE THE ACCOUNT LEVEL NAMED INS"
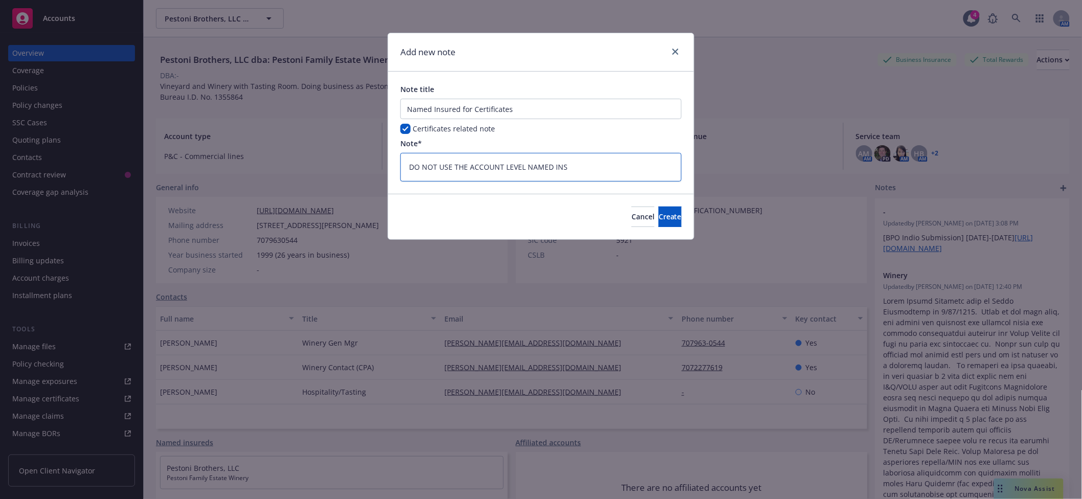
type textarea "x"
type textarea "DO NOT USE THE ACCOUNT LEVEL NAMED INSU"
type textarea "x"
type textarea "DO NOT USE THE ACCOUNT LEVEL NAMED INSUR"
type textarea "x"
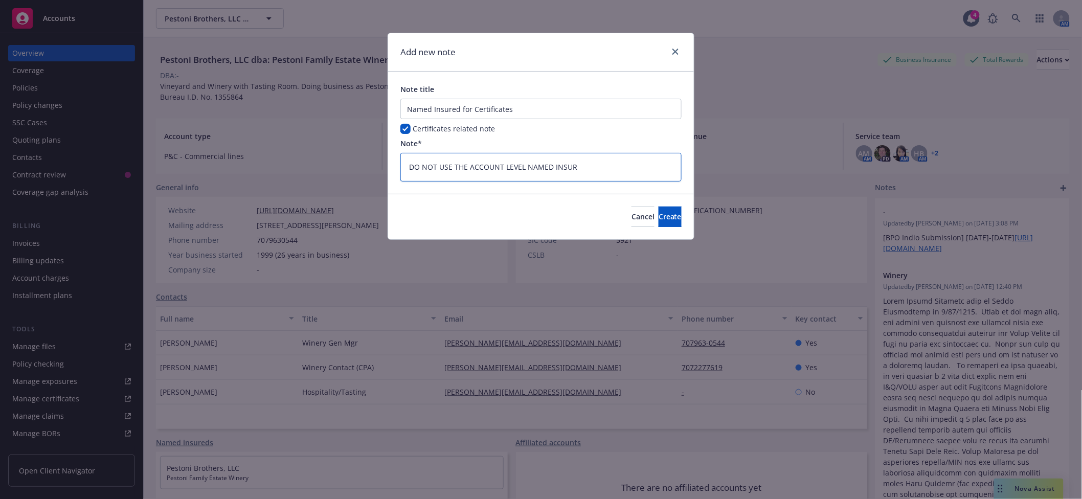
type textarea "DO NOT USE THE ACCOUNT LEVEL NAMED INSURE"
type textarea "x"
type textarea "DO NOT USE THE ACCOUNT LEVEL NAMED INSURED"
type textarea "x"
type textarea "DO NOT USE THE ACCOUNT LEVEL NAMED INSURED."
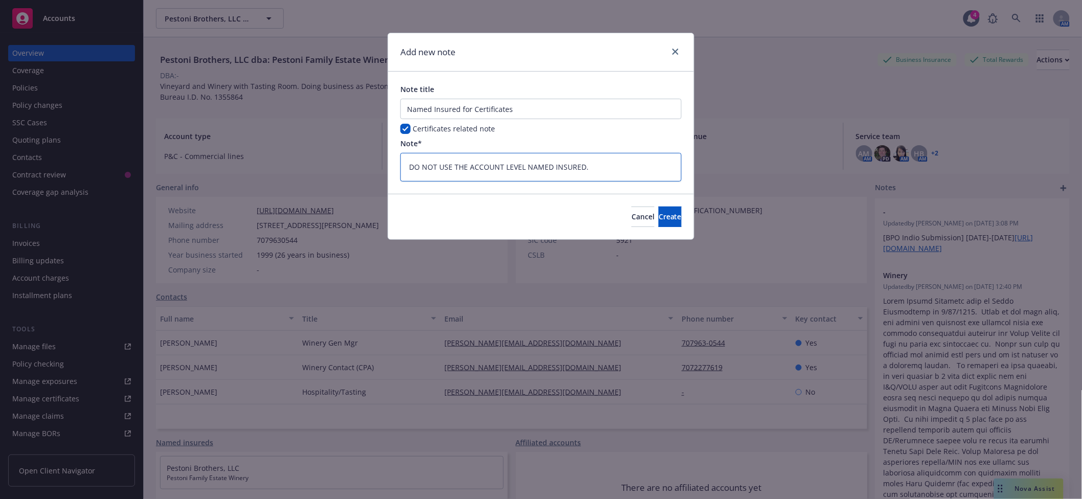
type textarea "x"
type textarea "DO NOT USE THE ACCOUNT LEVEL NAMED INSURED."
type textarea "x"
type textarea "DO NOT USE THE ACCOUNT LEVEL NAMED INSURED. Us"
type textarea "x"
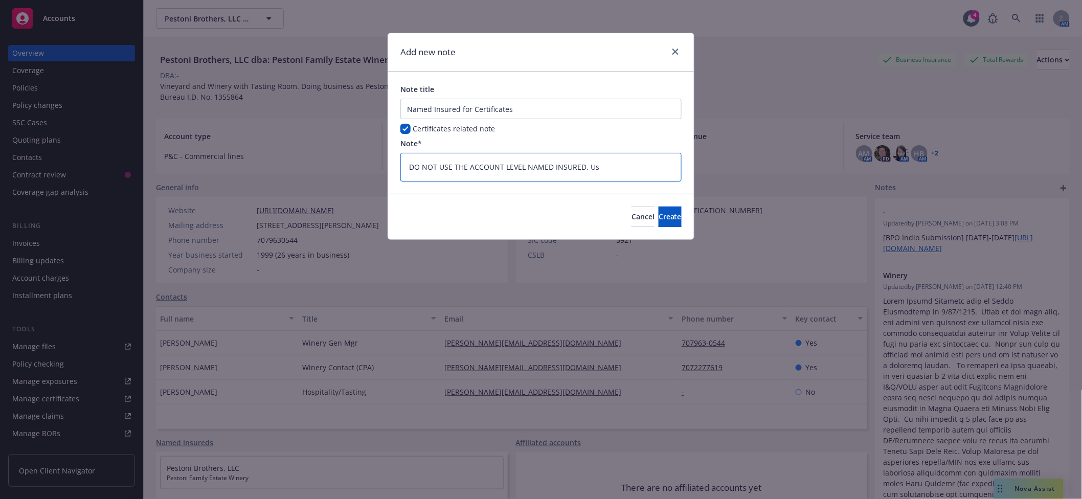
type textarea "DO NOT USE THE ACCOUNT LEVEL NAMED INSURED. Use"
type textarea "x"
type textarea "DO NOT USE THE ACCOUNT LEVEL NAMED INSURED. Use t"
type textarea "x"
type textarea "DO NOT USE THE ACCOUNT LEVEL NAMED INSURED. Use th"
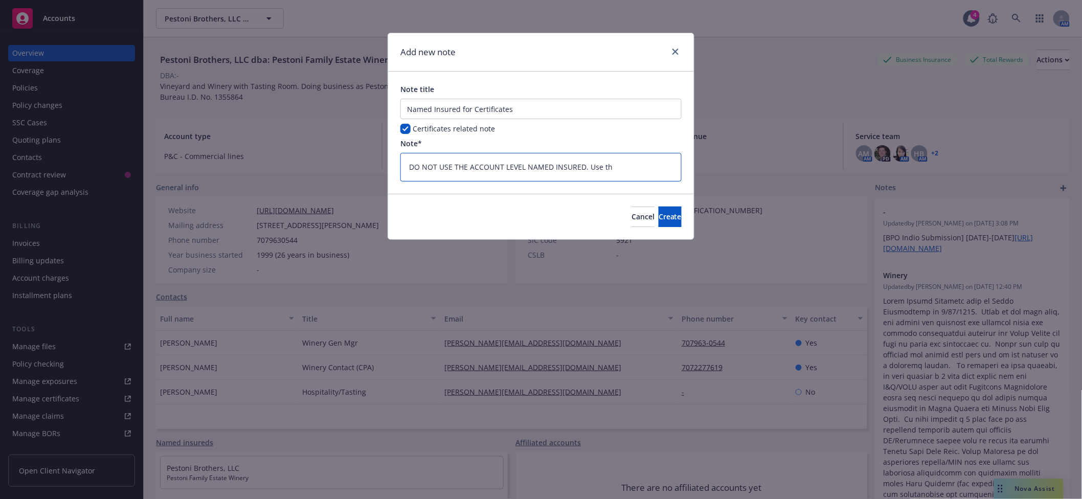
type textarea "x"
type textarea "DO NOT USE THE ACCOUNT LEVEL NAMED INSURED. Use the"
type textarea "x"
type textarea "DO NOT USE THE ACCOUNT LEVEL NAMED INSURED. Use the"
type textarea "x"
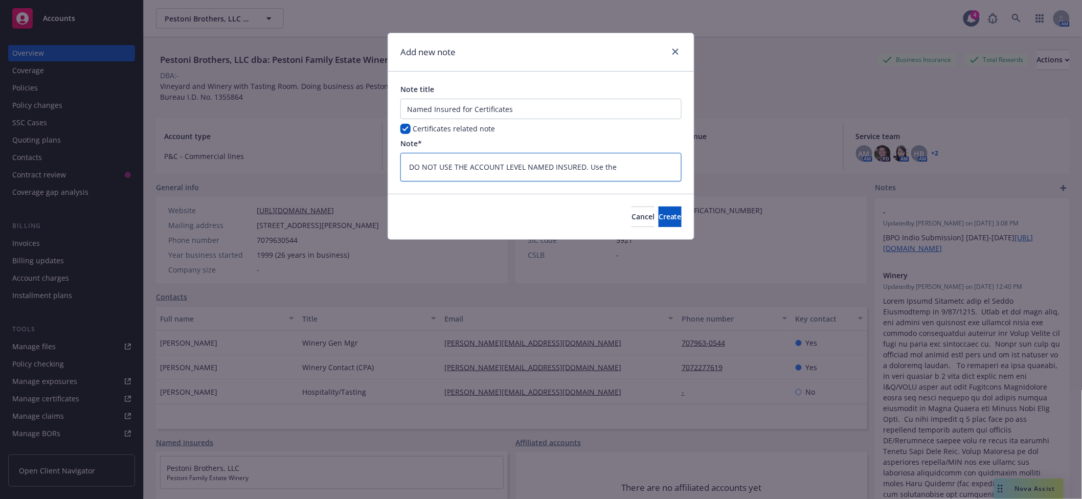
type textarea "DO NOT USE THE ACCOUNT LEVEL NAMED INSURED. Use the N"
type textarea "x"
type textarea "DO NOT USE THE ACCOUNT LEVEL NAMED INSURED. Use the Na"
type textarea "x"
type textarea "DO NOT USE THE ACCOUNT LEVEL NAMED INSURED. Use the Nam"
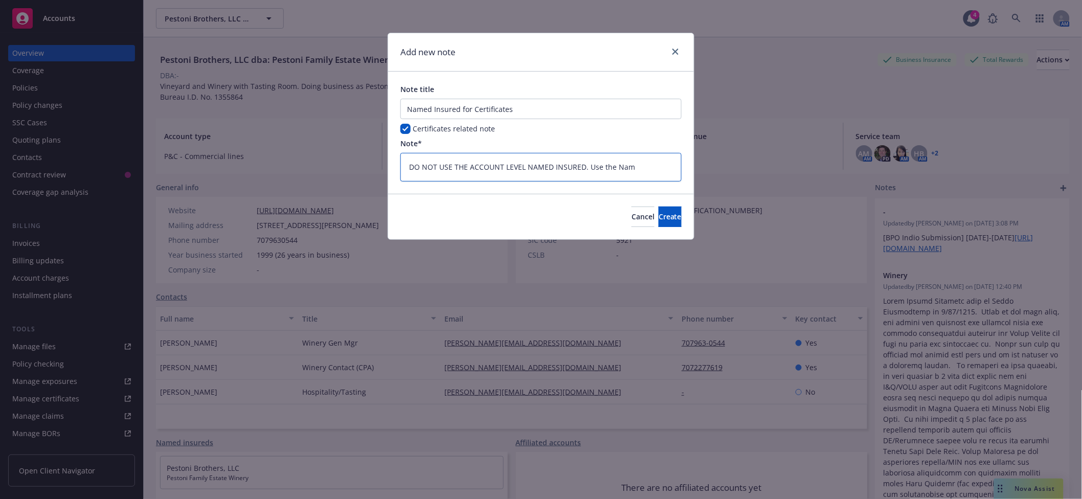
type textarea "x"
type textarea "DO NOT USE THE ACCOUNT LEVEL NAMED INSURED. Use the Name"
type textarea "x"
type textarea "DO NOT USE THE ACCOUNT LEVEL NAMED INSURED. Use the Named"
type textarea "x"
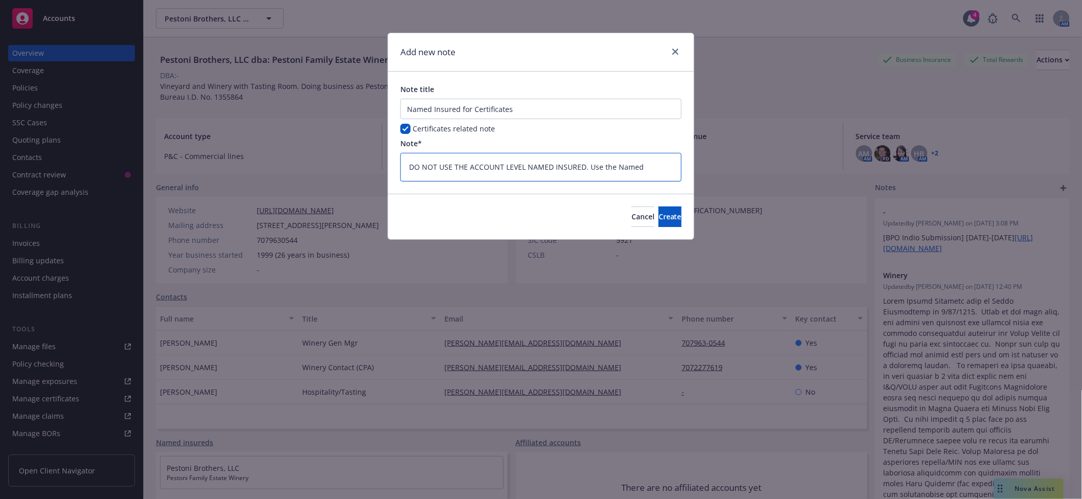
type textarea "DO NOT USE THE ACCOUNT LEVEL NAMED INSURED. Use the Named"
type textarea "x"
type textarea "DO NOT USE THE ACCOUNT LEVEL NAMED INSURED. Use the Named I"
type textarea "x"
type textarea "DO NOT USE THE ACCOUNT LEVEL NAMED INSURED. Use the Named In"
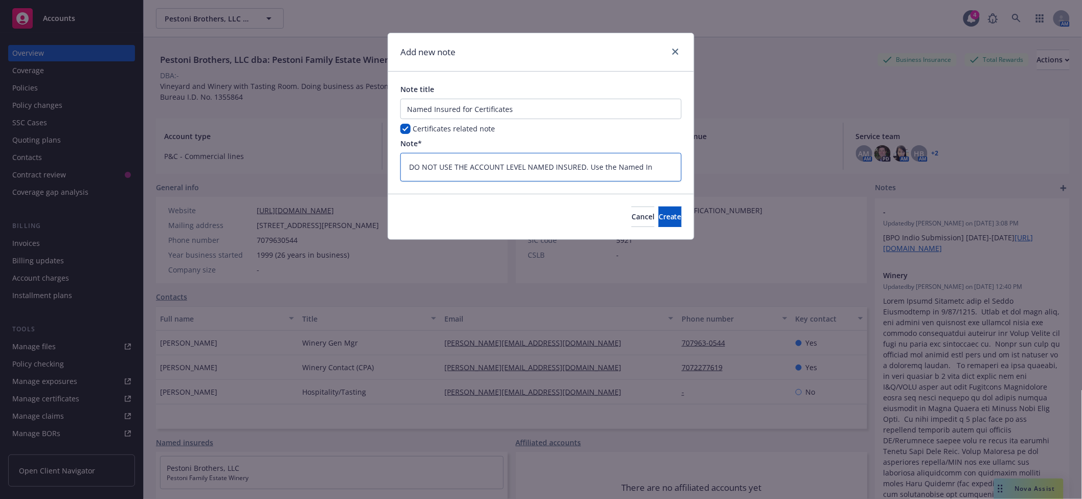
type textarea "x"
type textarea "DO NOT USE THE ACCOUNT LEVEL NAMED INSURED. Use the Named Ins"
type textarea "x"
type textarea "DO NOT USE THE ACCOUNT LEVEL NAMED INSURED. Use the Named Insu"
type textarea "x"
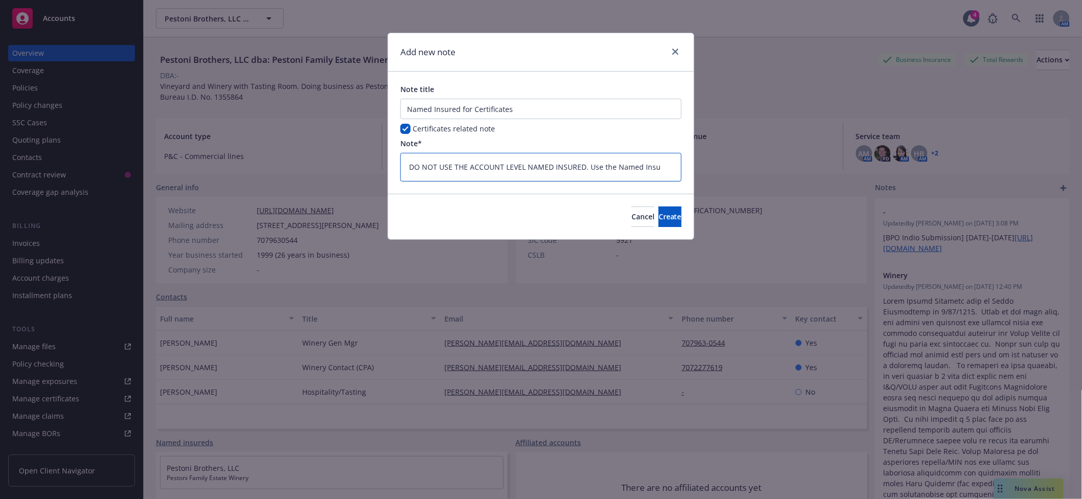
type textarea "DO NOT USE THE ACCOUNT LEVEL NAMED INSURED. Use the Named Insur"
type textarea "x"
type textarea "DO NOT USE THE ACCOUNT LEVEL NAMED INSURED. Use the Named Insure"
type textarea "x"
type textarea "DO NOT USE THE ACCOUNT LEVEL NAMED INSURED. Use the Named Insured"
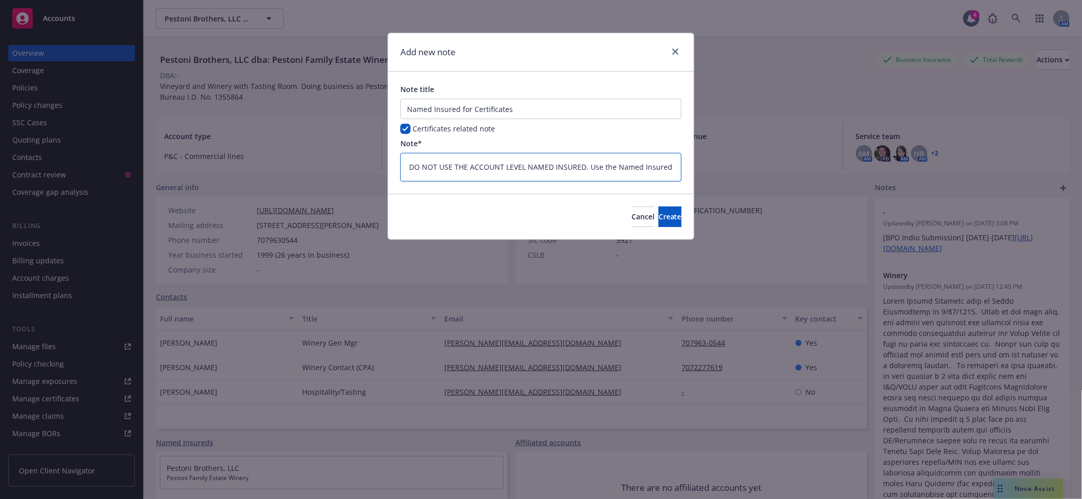
type textarea "x"
type textarea "DO NOT USE THE ACCOUNT LEVEL NAMED INSURED. Use the Named Insured"
type textarea "x"
type textarea "DO NOT USE THE ACCOUNT LEVEL NAMED INSURED. Use the Named Insured s"
type textarea "x"
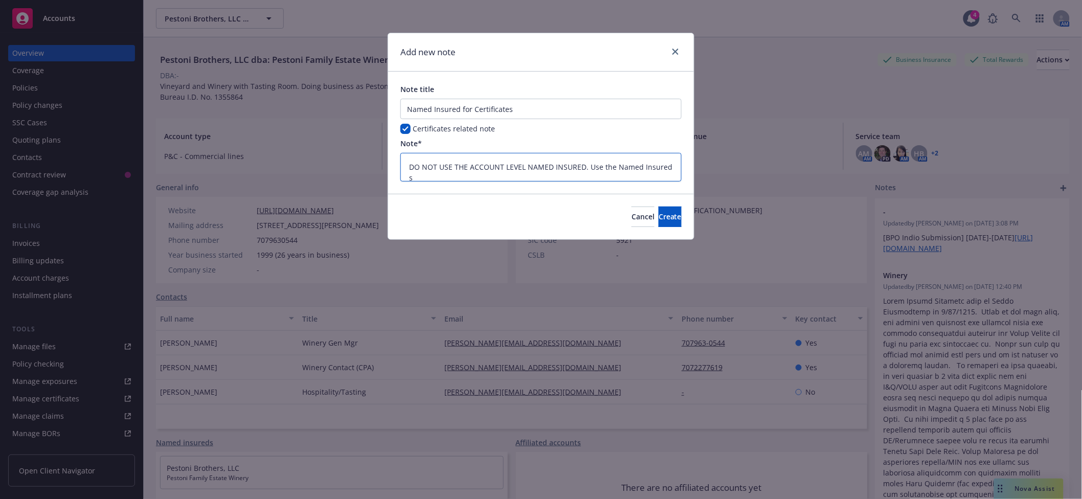
type textarea "DO NOT USE THE ACCOUNT LEVEL NAMED INSURED. Use the Named Insured sh"
type textarea "x"
type textarea "DO NOT USE THE ACCOUNT LEVEL NAMED INSURED. Use the Named Insured sho"
type textarea "x"
type textarea "DO NOT USE THE ACCOUNT LEVEL NAMED INSURED. Use the Named Insured show"
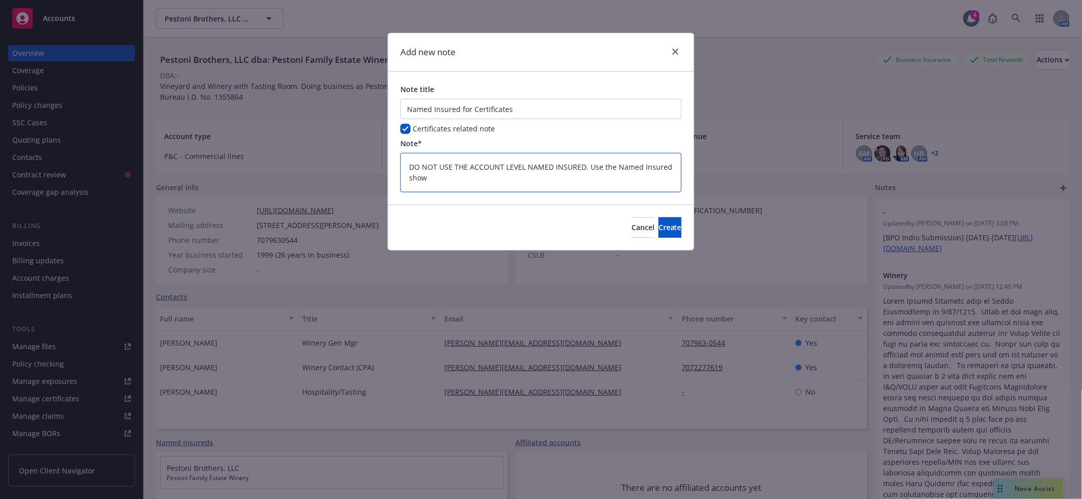
type textarea "x"
type textarea "DO NOT USE THE ACCOUNT LEVEL NAMED INSURED. Use the Named Insured shown"
type textarea "x"
type textarea "DO NOT USE THE ACCOUNT LEVEL NAMED INSURED. Use the Named Insured shown"
type textarea "x"
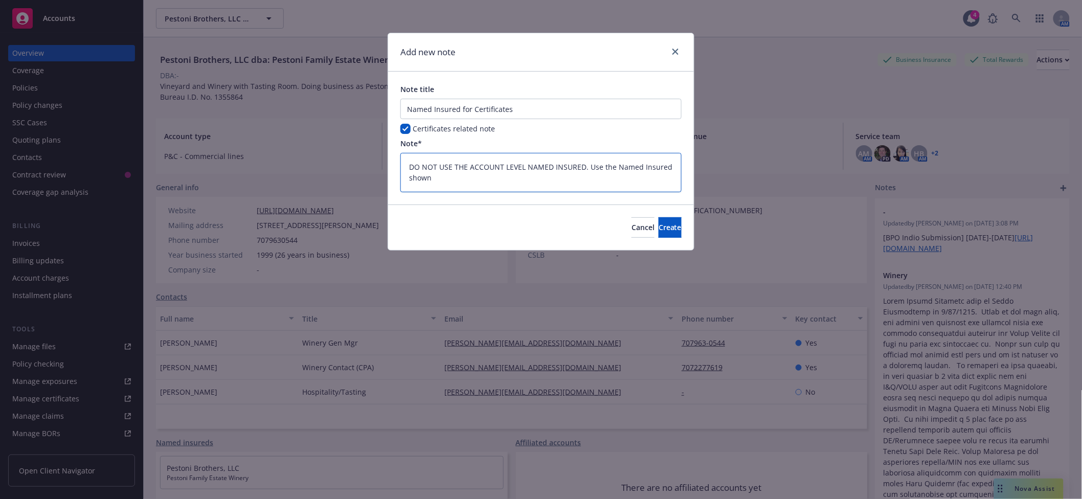
type textarea "DO NOT USE THE ACCOUNT LEVEL NAMED INSURED. Use the Named Insured shown i"
type textarea "x"
type textarea "DO NOT USE THE ACCOUNT LEVEL NAMED INSURED. Use the Named Insured shown in"
type textarea "x"
type textarea "DO NOT USE THE ACCOUNT LEVEL NAMED INSURED. Use the Named Insured shown in"
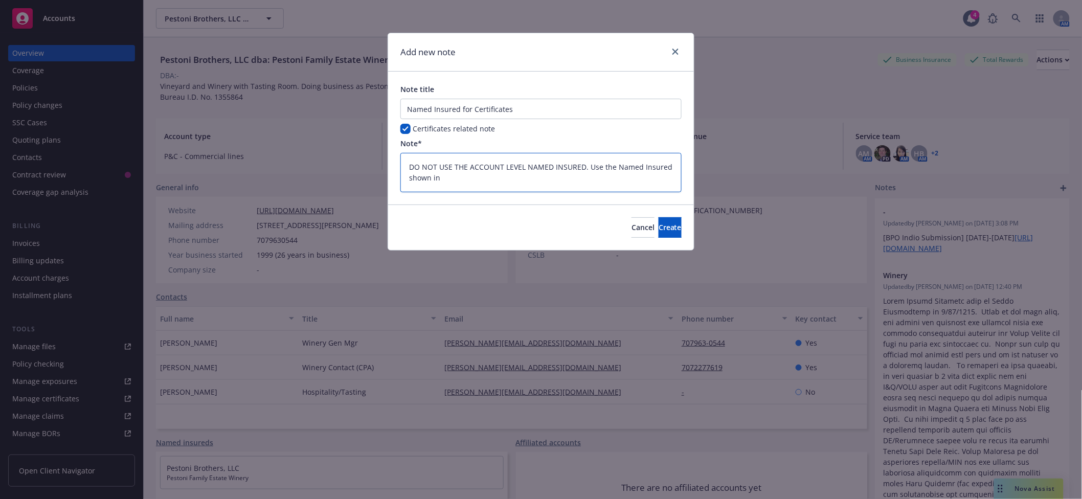
type textarea "x"
type textarea "DO NOT USE THE ACCOUNT LEVEL NAMED INSURED. Use the Named Insured shown in e"
type textarea "x"
type textarea "DO NOT USE THE ACCOUNT LEVEL NAMED INSURED. Use the Named Insured shown in ex"
type textarea "x"
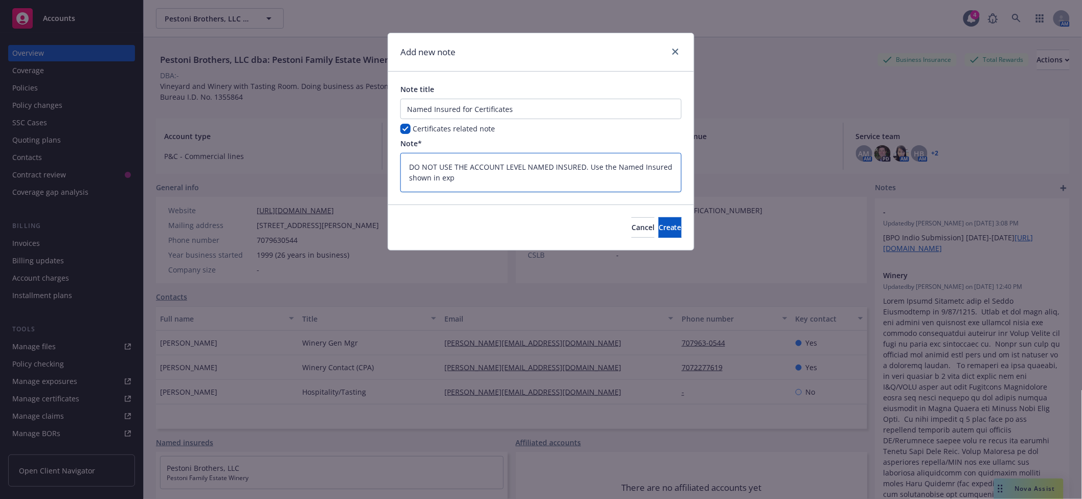
type textarea "DO NOT USE THE ACCOUNT LEVEL NAMED INSURED. Use the Named Insured shown in expo"
type textarea "x"
type textarea "DO NOT USE THE ACCOUNT LEVEL NAMED INSURED. Use the Named Insured shown in expos"
type textarea "x"
type textarea "DO NOT USE THE ACCOUNT LEVEL NAMED INSURED. Use the Named Insured shown in expo…"
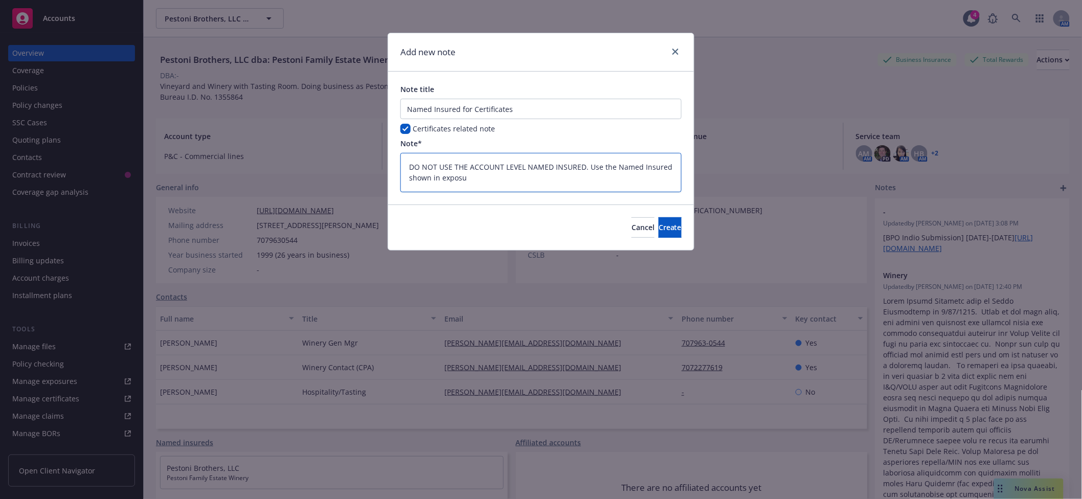
type textarea "x"
type textarea "DO NOT USE THE ACCOUNT LEVEL NAMED INSURED. Use the Named Insured shown in expo…"
type textarea "x"
type textarea "DO NOT USE THE ACCOUNT LEVEL NAMED INSURED. Use the Named Insured shown in expo…"
type textarea "x"
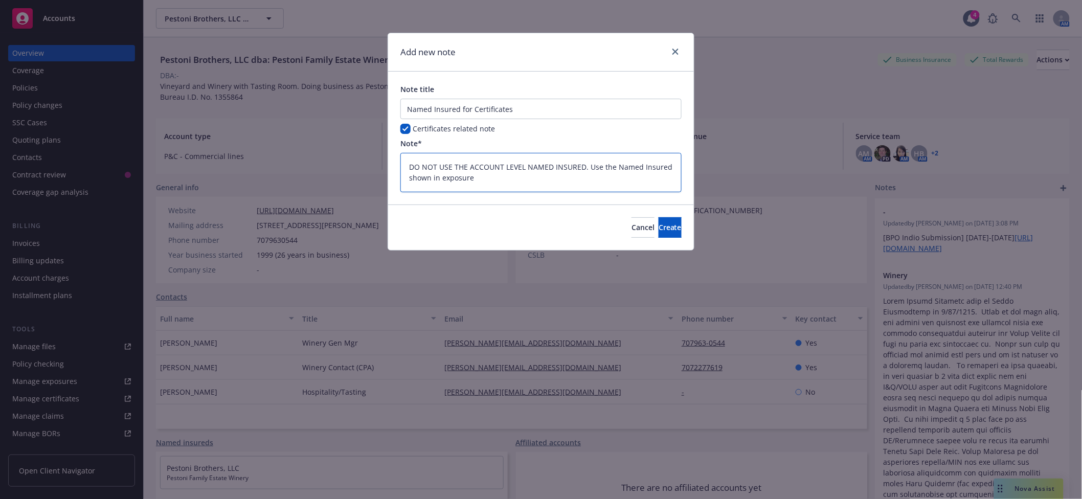
type textarea "DO NOT USE THE ACCOUNT LEVEL NAMED INSURED. Use the Named Insured shown in expo…"
type textarea "x"
type textarea "DO NOT USE THE ACCOUNT LEVEL NAMED INSURED. Use the Named Insured shown in expo…"
type textarea "x"
type textarea "DO NOT USE THE ACCOUNT LEVEL NAMED INSURED. Use the Named Insured shown in expo…"
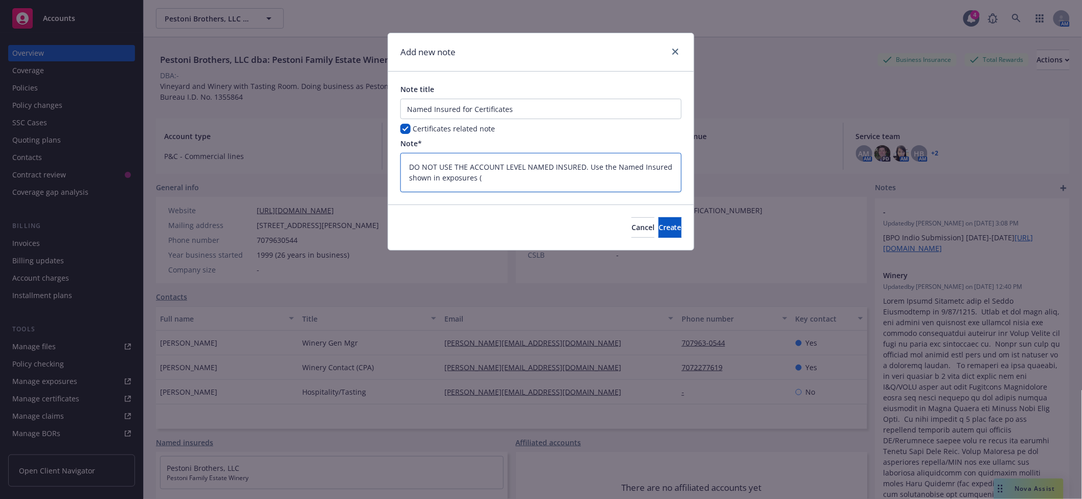
type textarea "x"
type textarea "DO NOT USE THE ACCOUNT LEVEL NAMED INSURED. Use the Named Insured shown in expo…"
type textarea "x"
type textarea "DO NOT USE THE ACCOUNT LEVEL NAMED INSURED. Use the Named Insured shown in expo…"
type textarea "x"
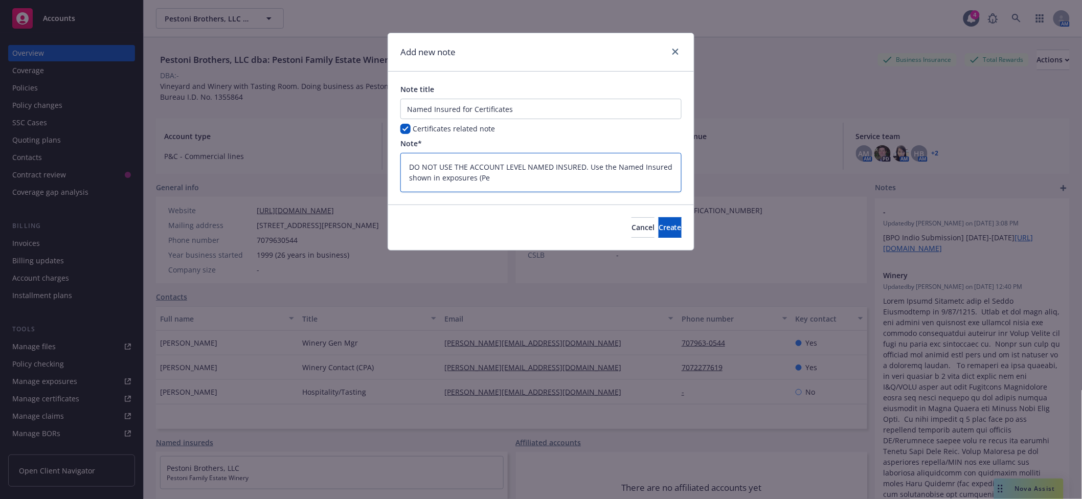
type textarea "DO NOT USE THE ACCOUNT LEVEL NAMED INSURED. Use the Named Insured shown in expo…"
type textarea "x"
type textarea "DO NOT USE THE ACCOUNT LEVEL NAMED INSURED. Use the Named Insured shown in expo…"
type textarea "x"
type textarea "DO NOT USE THE ACCOUNT LEVEL NAMED INSURED. Use the Named Insured shown in expo…"
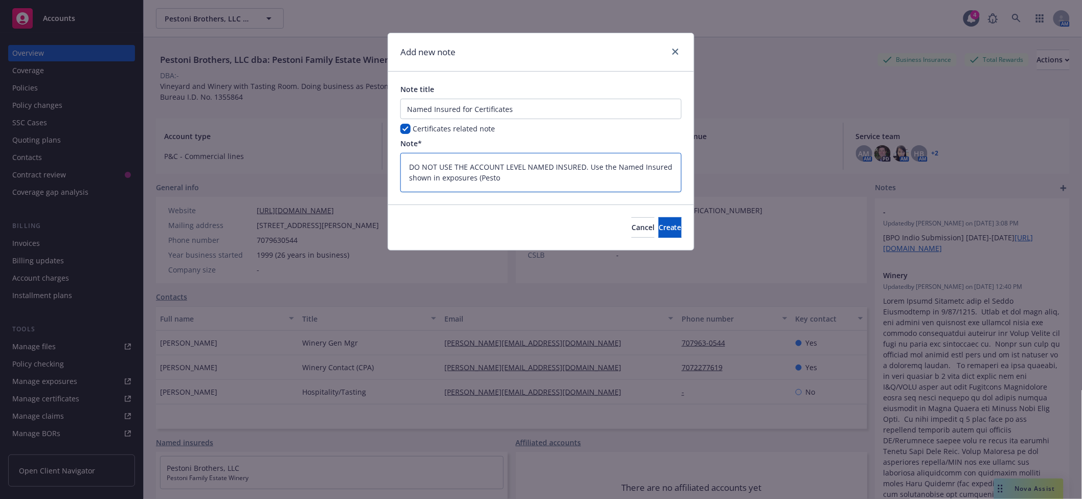
type textarea "x"
type textarea "DO NOT USE THE ACCOUNT LEVEL NAMED INSURED. Use the Named Insured shown in expo…"
type textarea "x"
type textarea "DO NOT USE THE ACCOUNT LEVEL NAMED INSURED. Use the Named Insured shown in expo…"
type textarea "x"
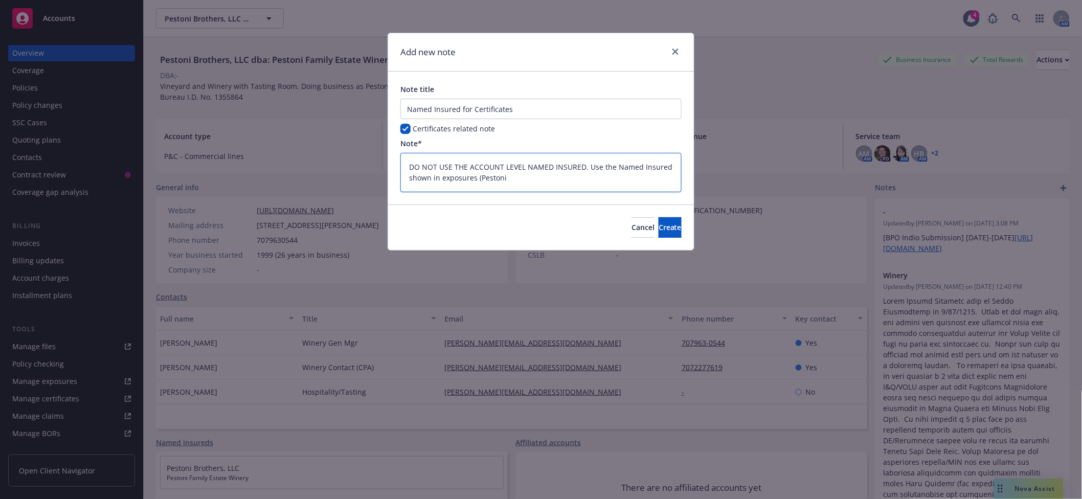
type textarea "DO NOT USE THE ACCOUNT LEVEL NAMED INSURED. Use the Named Insured shown in expo…"
type textarea "x"
type textarea "DO NOT USE THE ACCOUNT LEVEL NAMED INSURED. Use the Named Insured shown in expo…"
type textarea "x"
type textarea "DO NOT USE THE ACCOUNT LEVEL NAMED INSURED. Use the Named Insured shown in expo…"
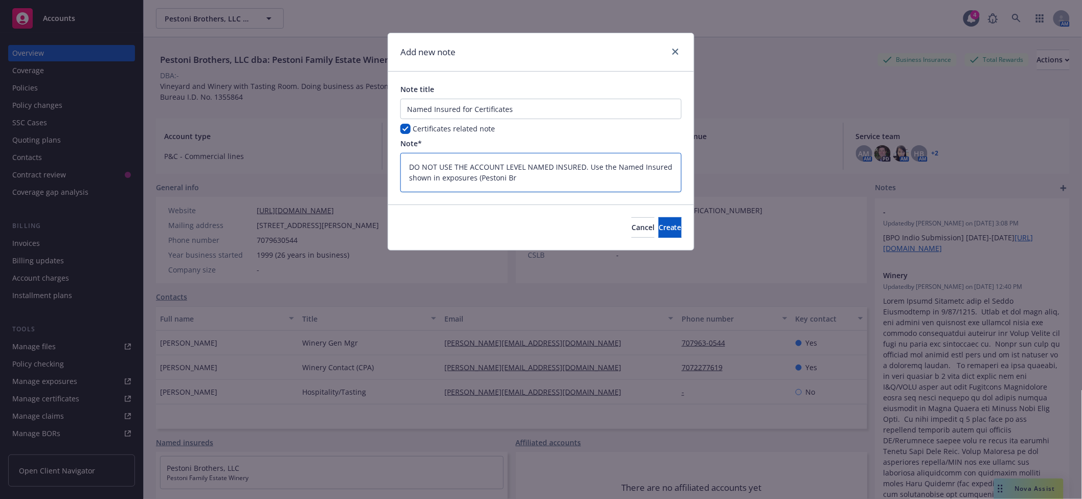
type textarea "x"
type textarea "DO NOT USE THE ACCOUNT LEVEL NAMED INSURED. Use the Named Insured shown in expo…"
type textarea "x"
type textarea "DO NOT USE THE ACCOUNT LEVEL NAMED INSURED. Use the Named Insured shown in expo…"
type textarea "x"
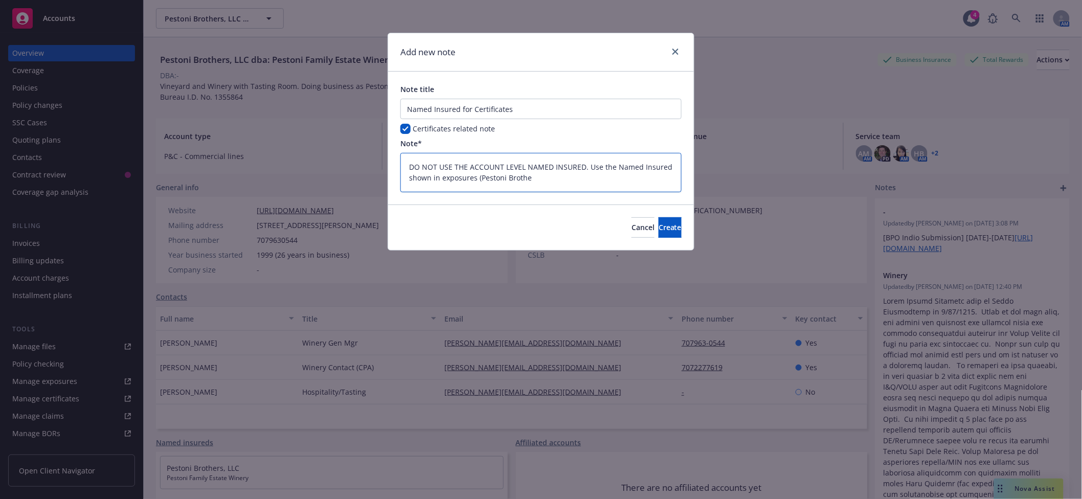
type textarea "DO NOT USE THE ACCOUNT LEVEL NAMED INSURED. Use the Named Insured shown in expo…"
type textarea "x"
type textarea "DO NOT USE THE ACCOUNT LEVEL NAMED INSURED. Use the Named Insured shown in expo…"
type textarea "x"
type textarea "DO NOT USE THE ACCOUNT LEVEL NAMED INSURED. Use the Named Insured shown in expo…"
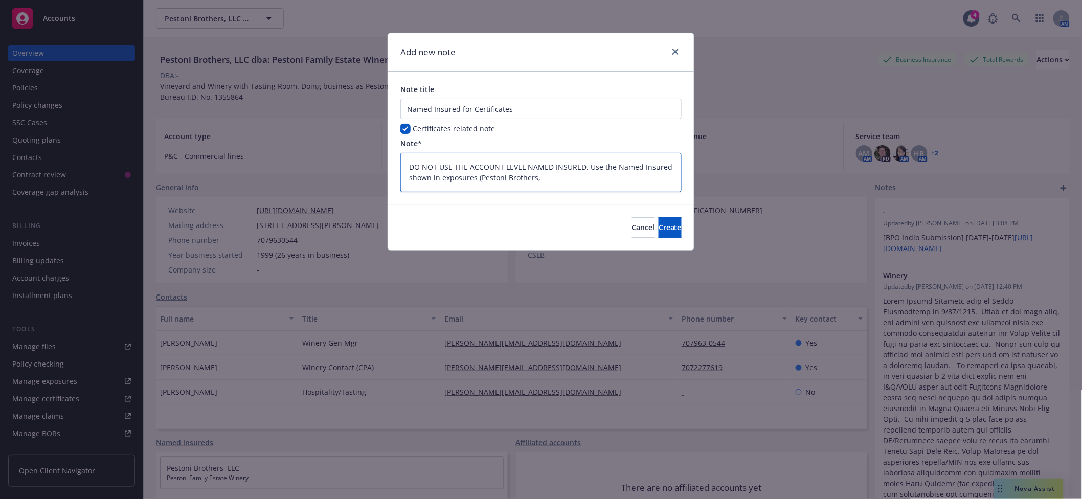
type textarea "x"
click at [658, 231] on span "Create" at bounding box center [669, 227] width 23 height 10
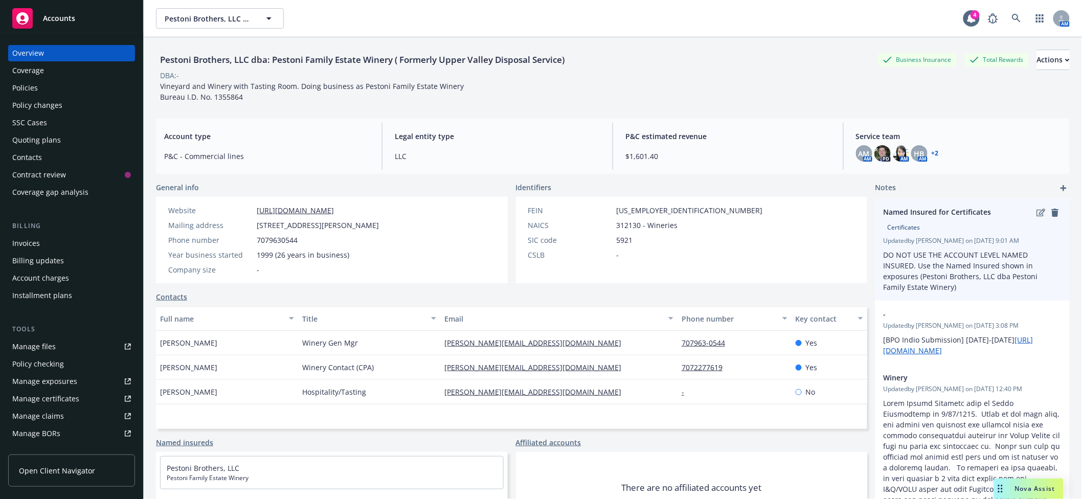
click at [1037, 215] on icon "edit" at bounding box center [1041, 213] width 9 height 8
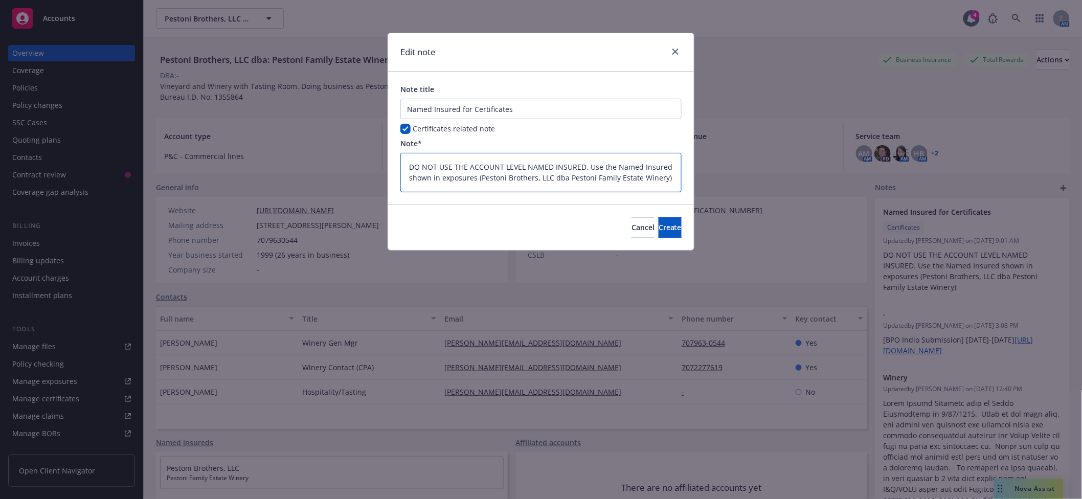
click at [579, 165] on textarea "DO NOT USE THE ACCOUNT LEVEL NAMED INSURED. Use the Named Insured shown in expo…" at bounding box center [540, 172] width 281 height 39
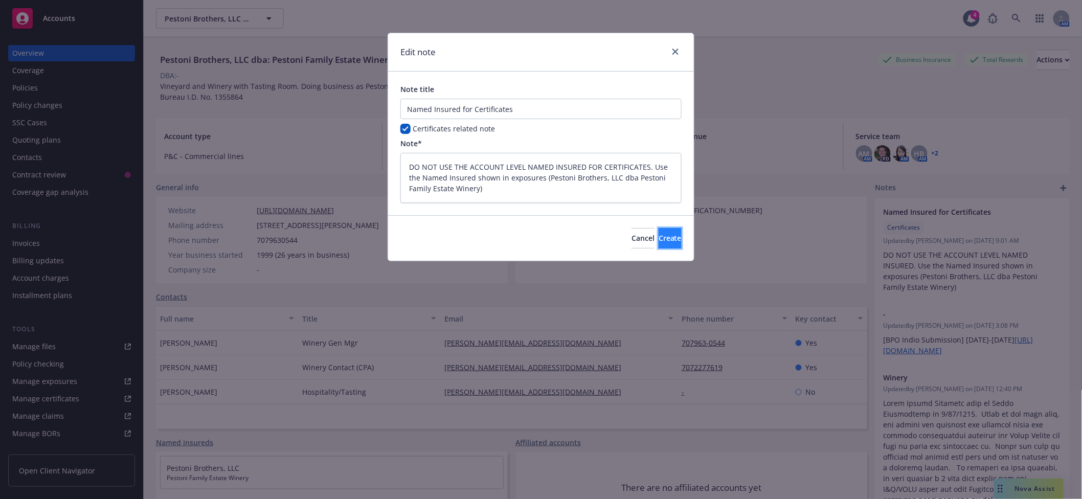
click at [658, 235] on span "Create" at bounding box center [669, 238] width 23 height 10
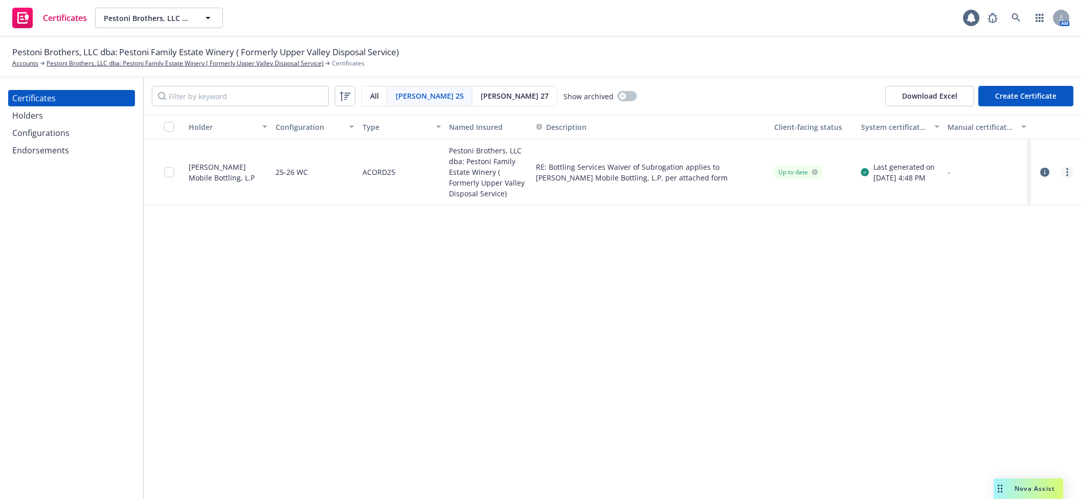
click at [1067, 169] on circle "more" at bounding box center [1067, 169] width 2 height 2
click at [955, 196] on link "Edit" at bounding box center [992, 193] width 164 height 20
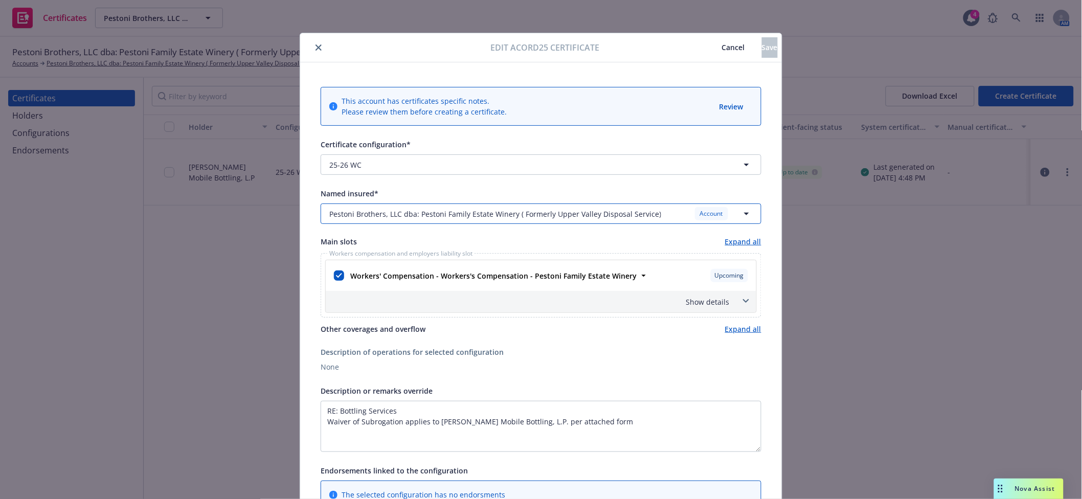
click at [427, 210] on span "Pestoni Brothers, LLC dba: Pestoni Family Estate Winery ( Formerly Upper Valley…" at bounding box center [495, 214] width 332 height 11
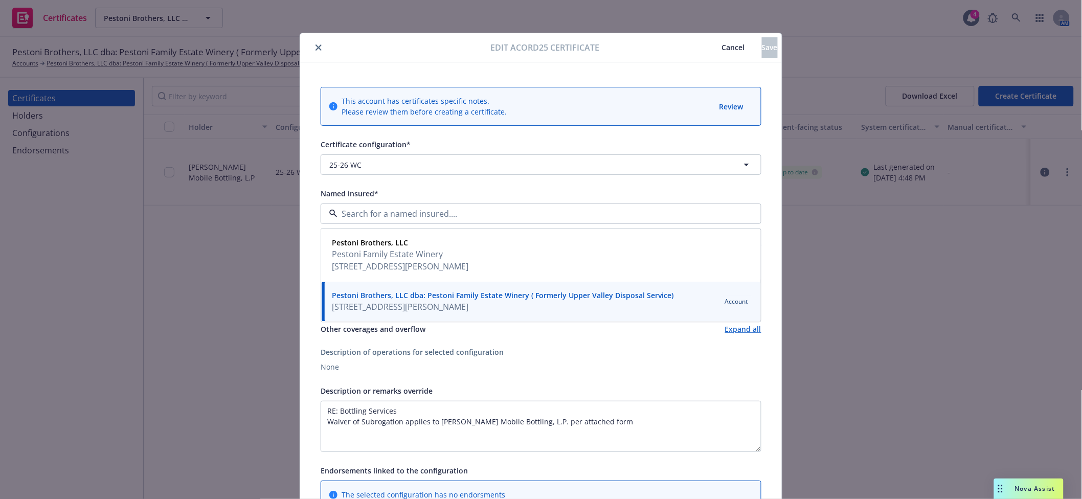
click at [722, 45] on span "Cancel" at bounding box center [733, 47] width 23 height 10
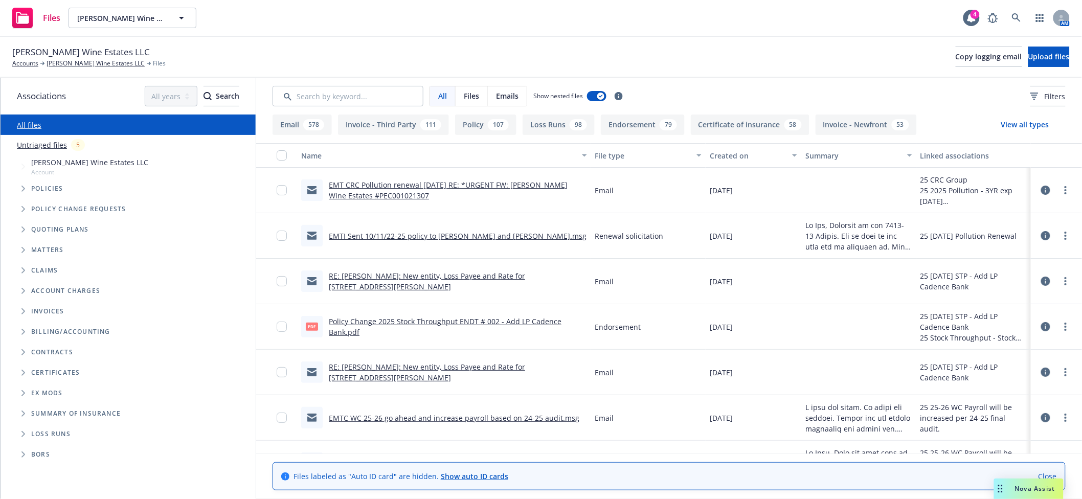
click at [53, 149] on link "Untriaged files" at bounding box center [42, 145] width 50 height 11
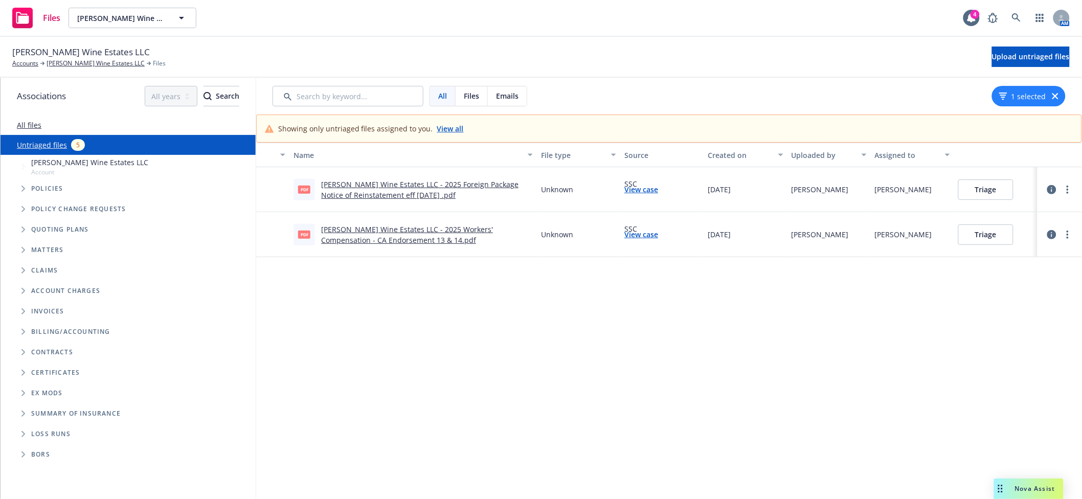
click at [986, 186] on button "Triage" at bounding box center [985, 189] width 55 height 20
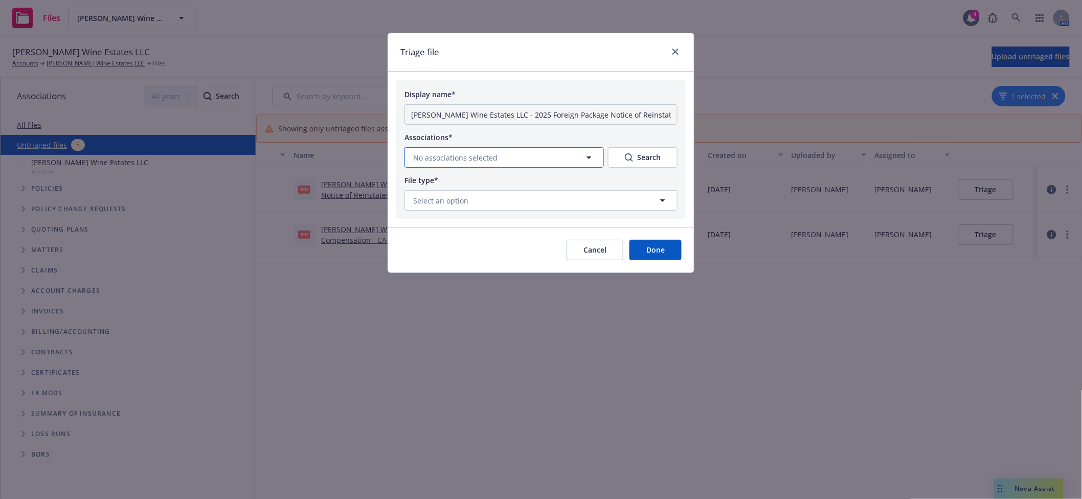
click at [507, 153] on button "No associations selected" at bounding box center [503, 157] width 199 height 20
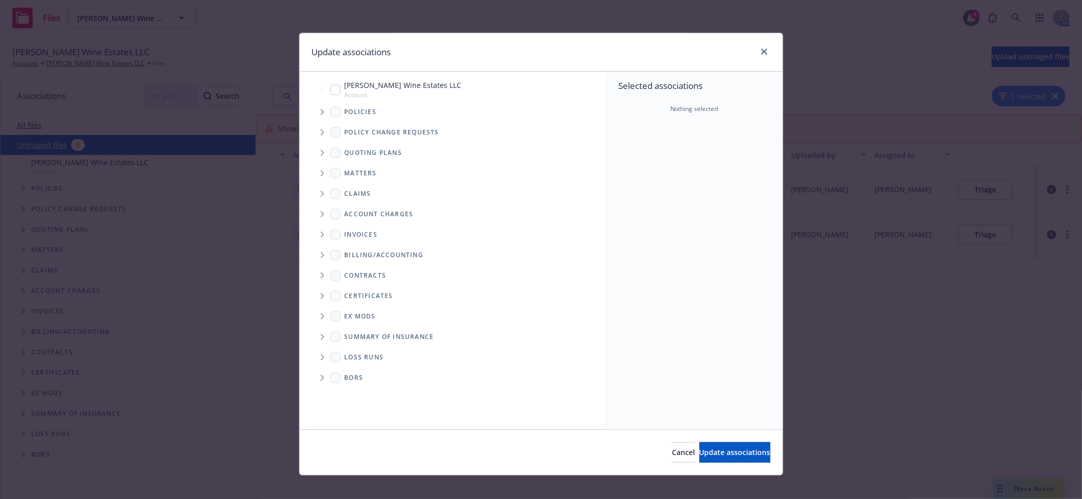
click at [314, 115] on span "Tree Example" at bounding box center [322, 112] width 16 height 16
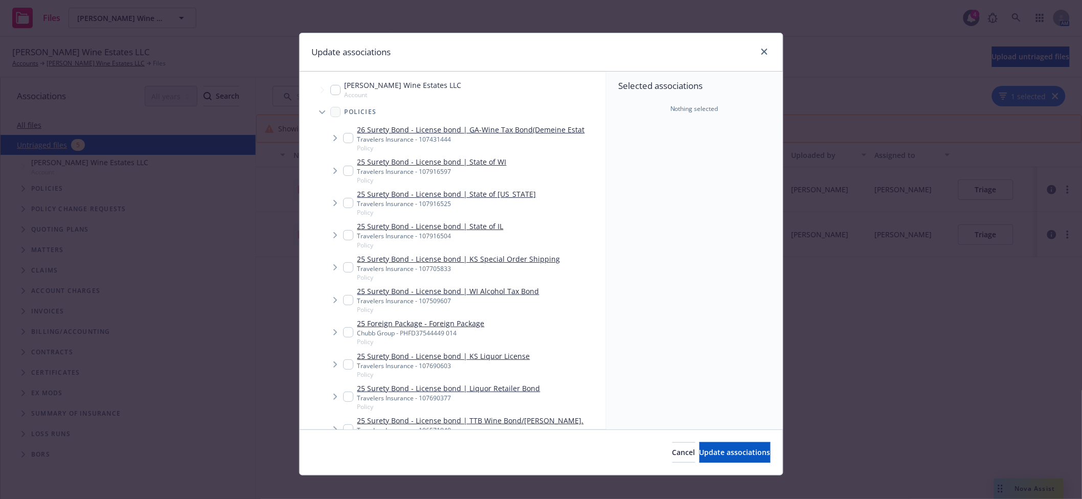
scroll to position [90, 0]
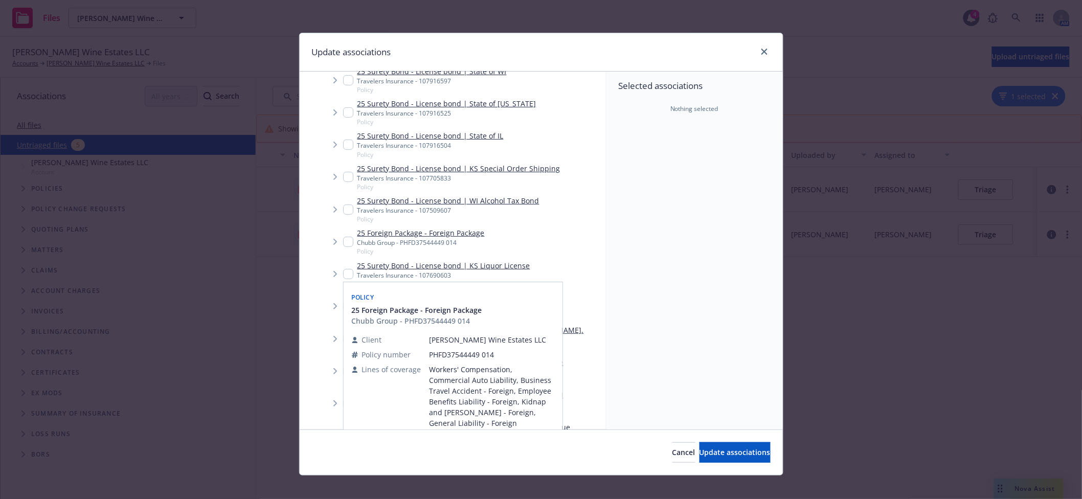
click at [343, 255] on div "25 Foreign Package - Foreign Package Chubb Group - PHFD37544449 014 Policy" at bounding box center [414, 241] width 142 height 28
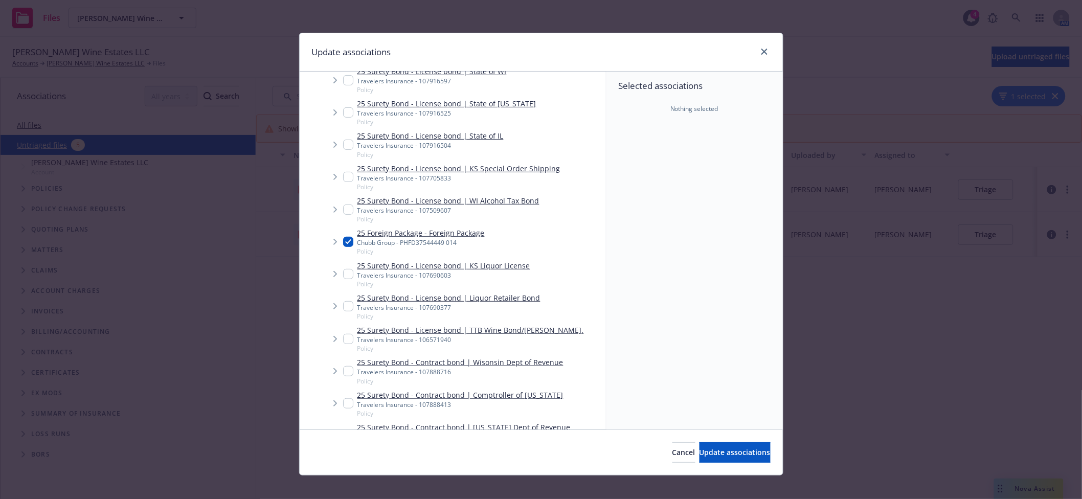
checkbox input "true"
click at [725, 445] on button "Update associations" at bounding box center [734, 452] width 71 height 20
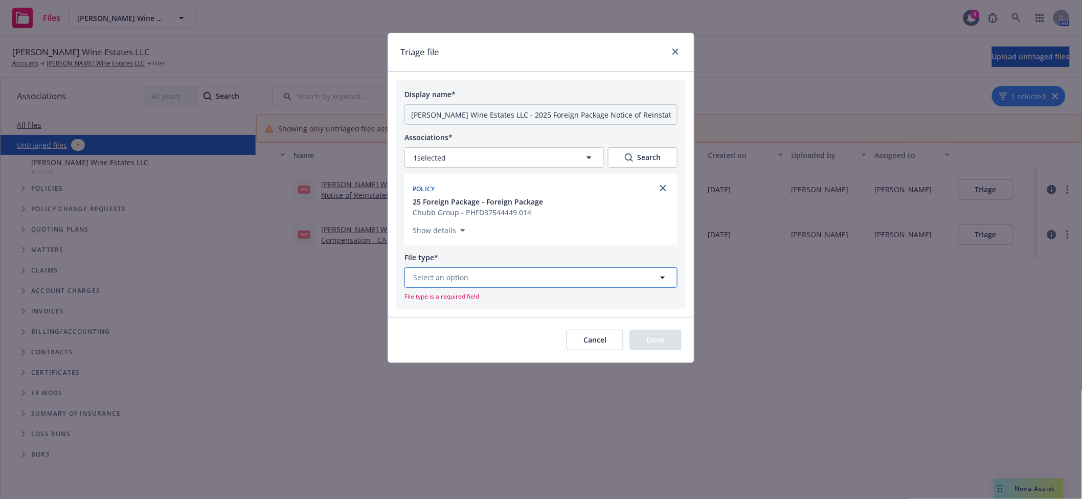
click at [485, 281] on button "Select an option" at bounding box center [540, 277] width 273 height 20
type input "rein"
drag, startPoint x: 478, startPoint y: 227, endPoint x: 561, endPoint y: 256, distance: 87.9
click at [478, 226] on div "Reinstatement" at bounding box center [541, 221] width 260 height 15
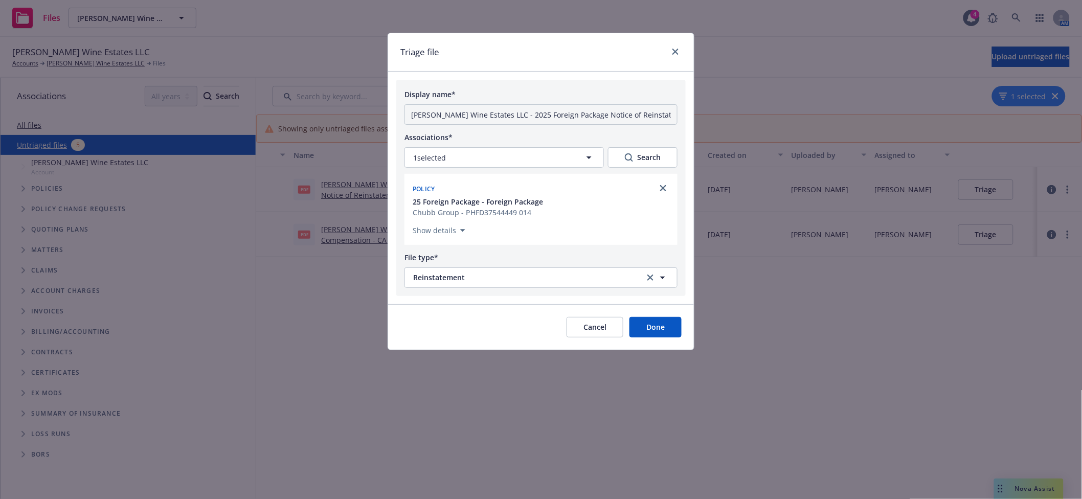
click at [648, 333] on button "Done" at bounding box center [655, 327] width 52 height 20
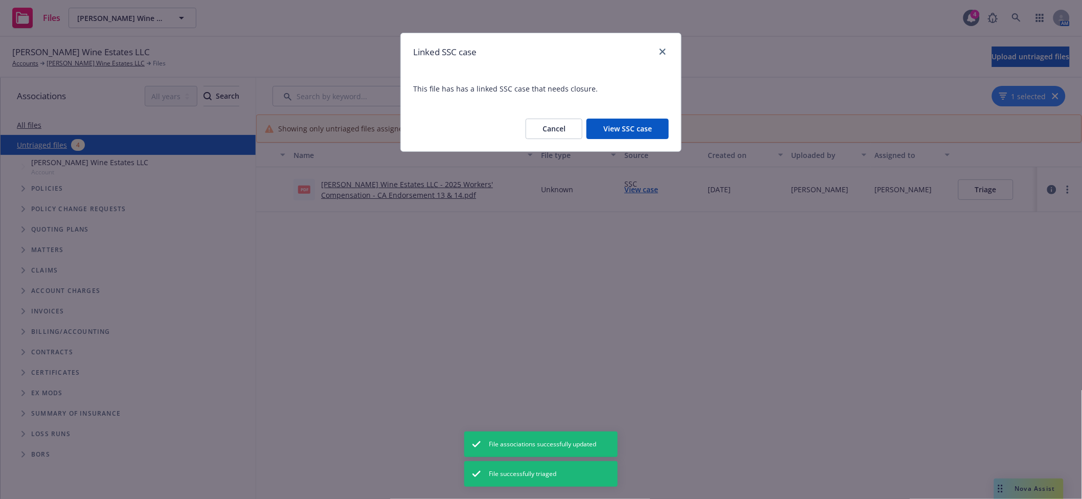
click at [554, 133] on button "Cancel" at bounding box center [554, 129] width 57 height 20
